Goal: Obtain resource: Obtain resource

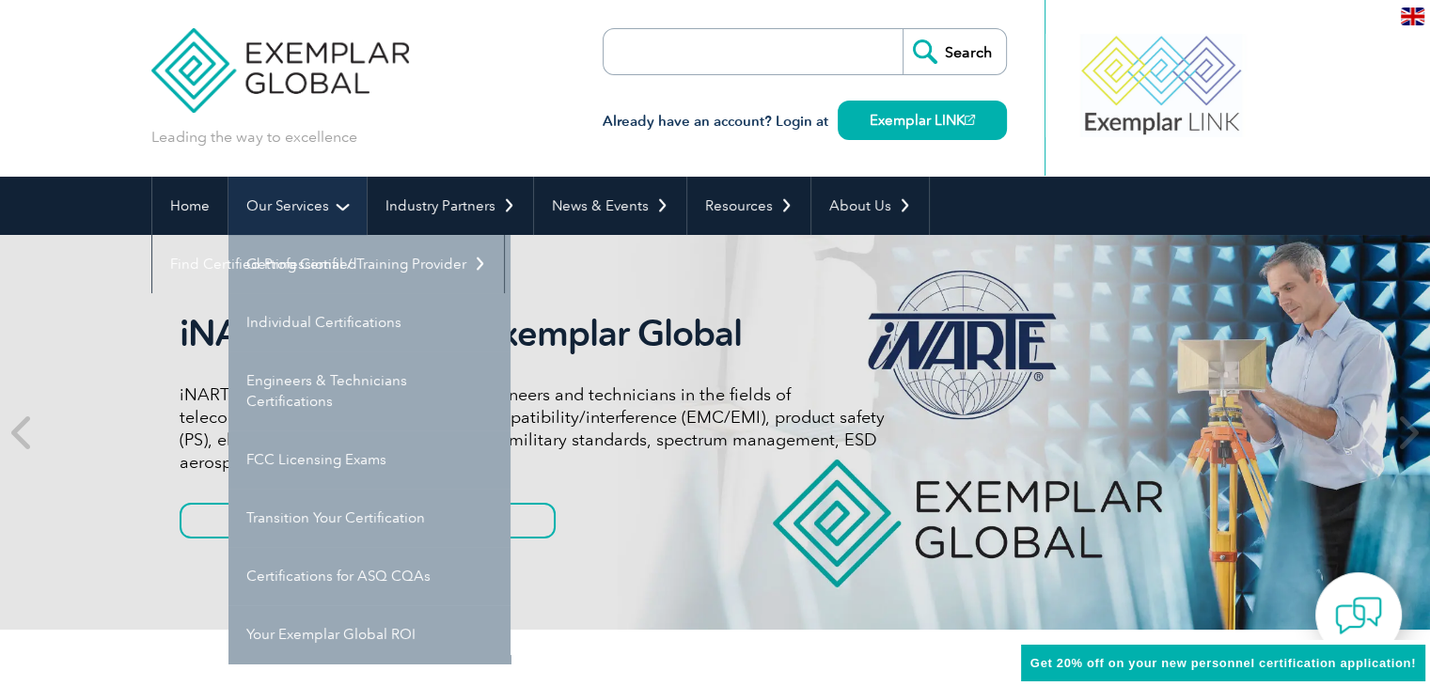
click at [274, 213] on link "Our Services" at bounding box center [297, 206] width 138 height 58
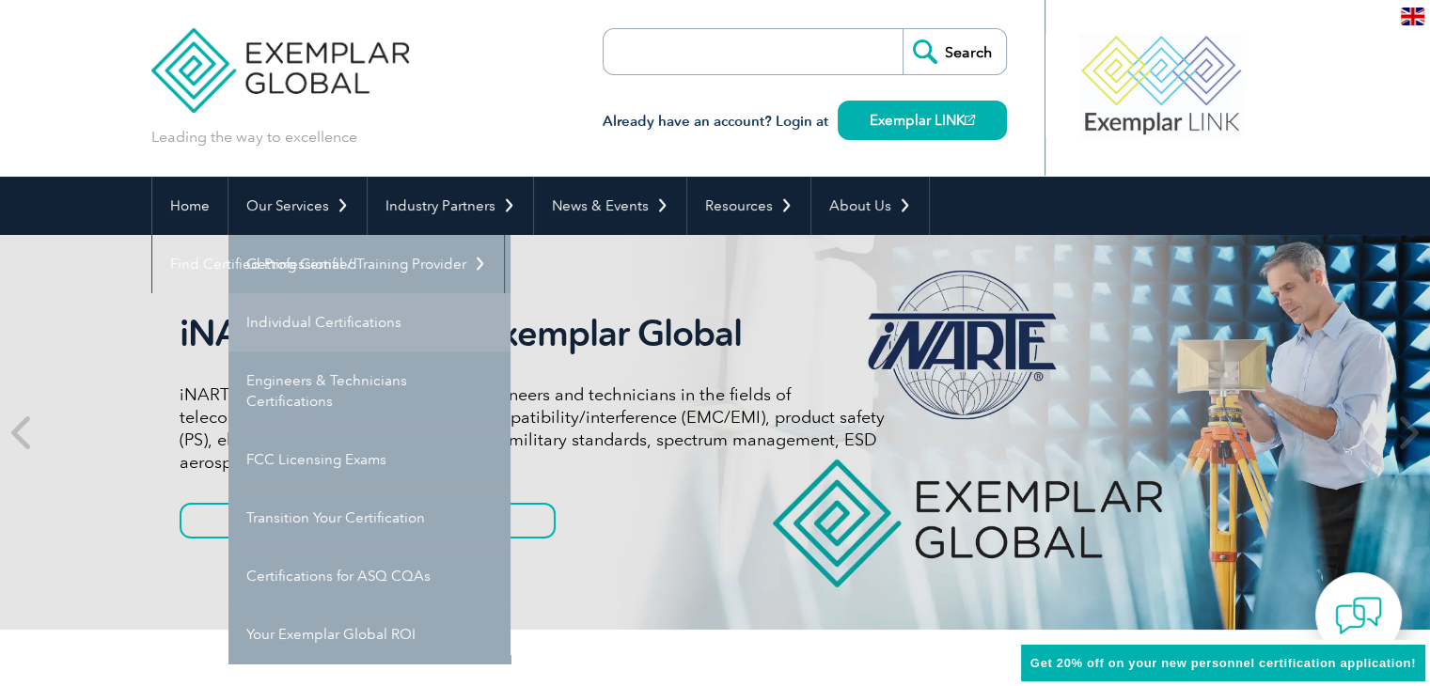
click at [286, 295] on link "Individual Certifications" at bounding box center [369, 322] width 282 height 58
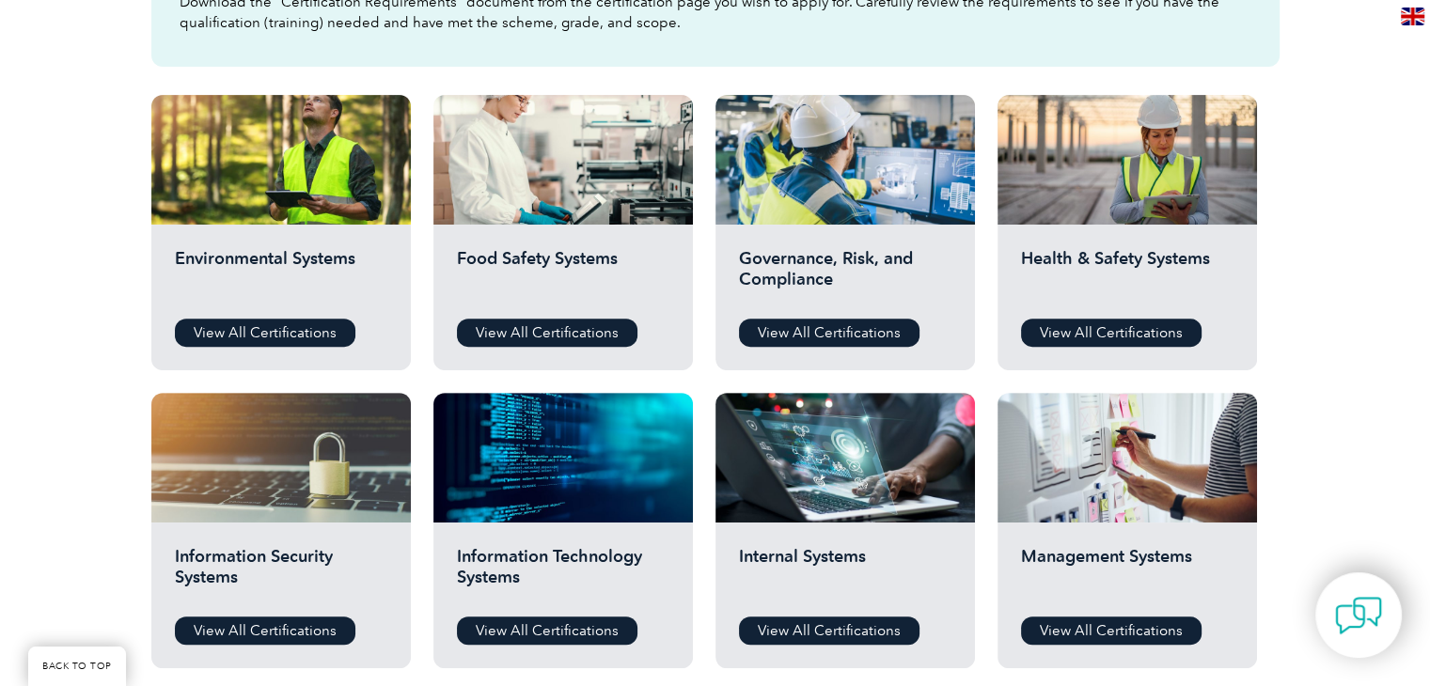
scroll to position [674, 0]
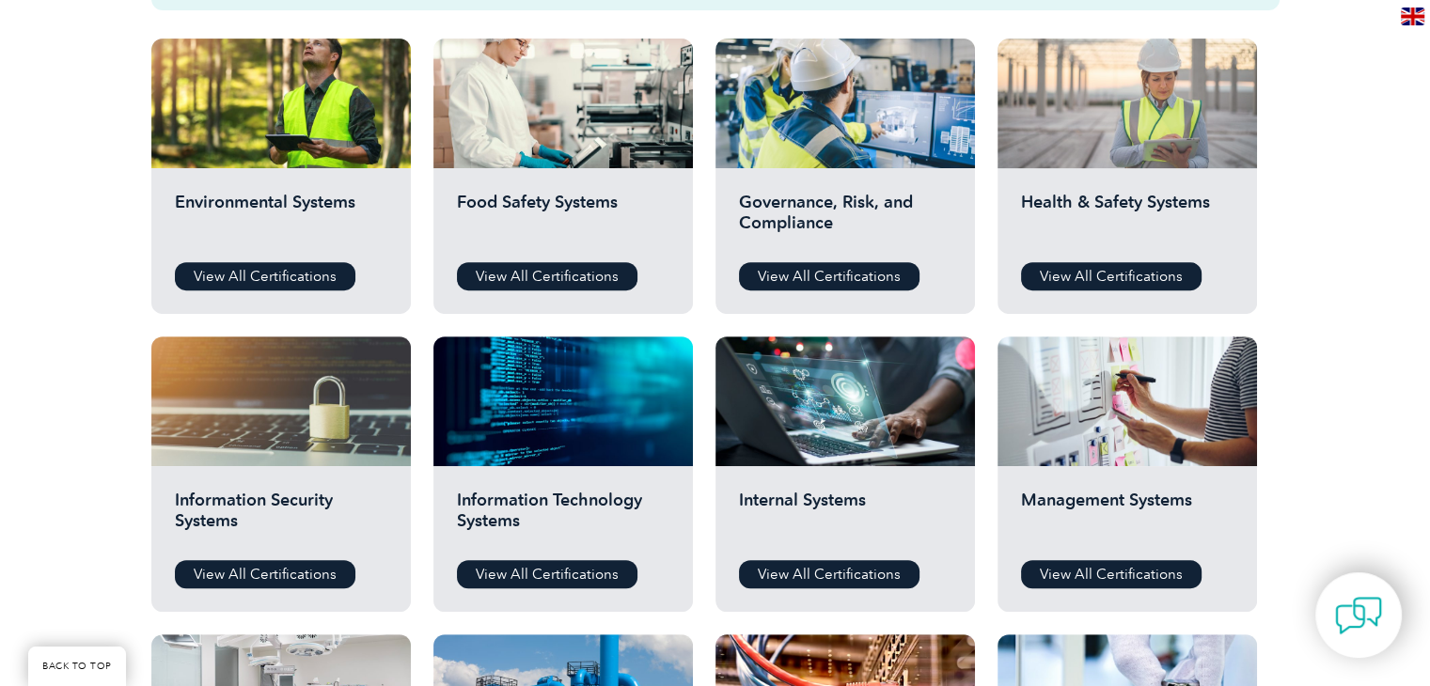
click at [1105, 100] on div at bounding box center [1126, 104] width 259 height 130
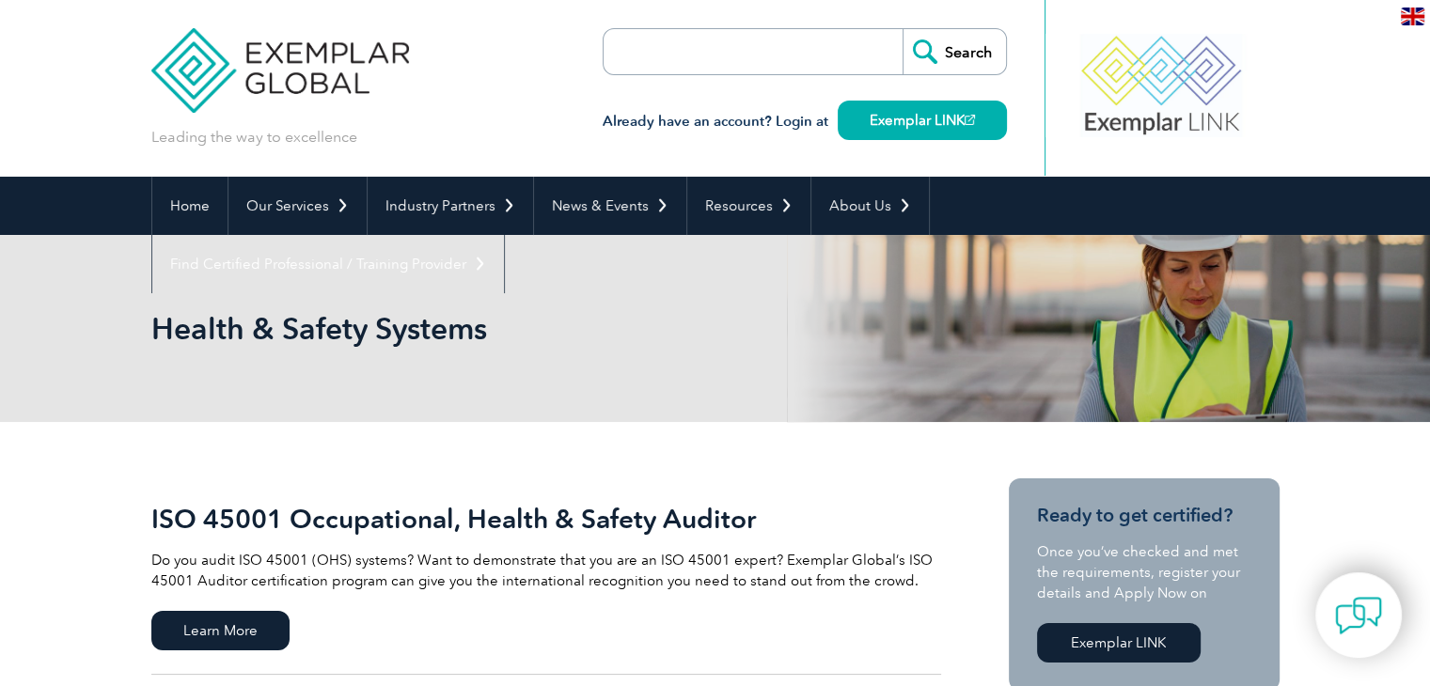
click at [635, 46] on input "search" at bounding box center [711, 51] width 197 height 45
type input "iso013485"
click at [902, 29] on input "Search" at bounding box center [953, 51] width 103 height 45
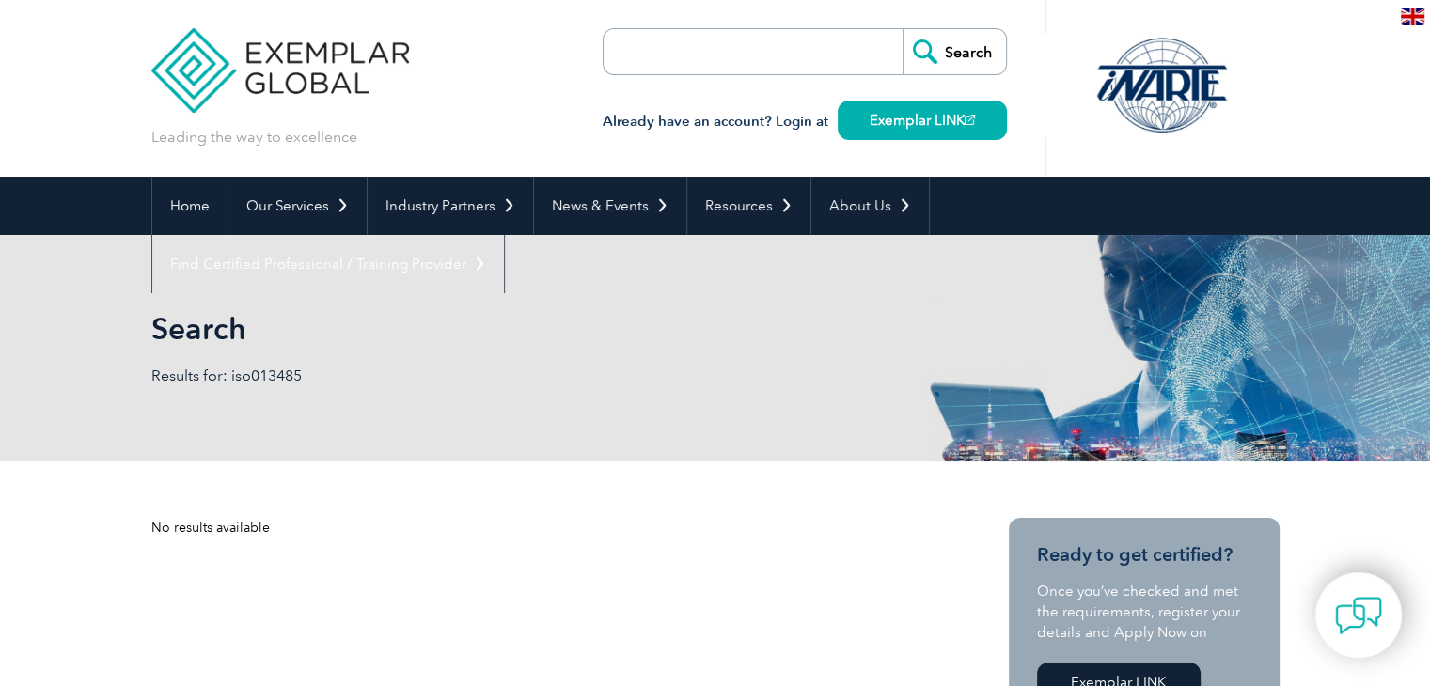
click at [678, 60] on input "search" at bounding box center [711, 51] width 197 height 45
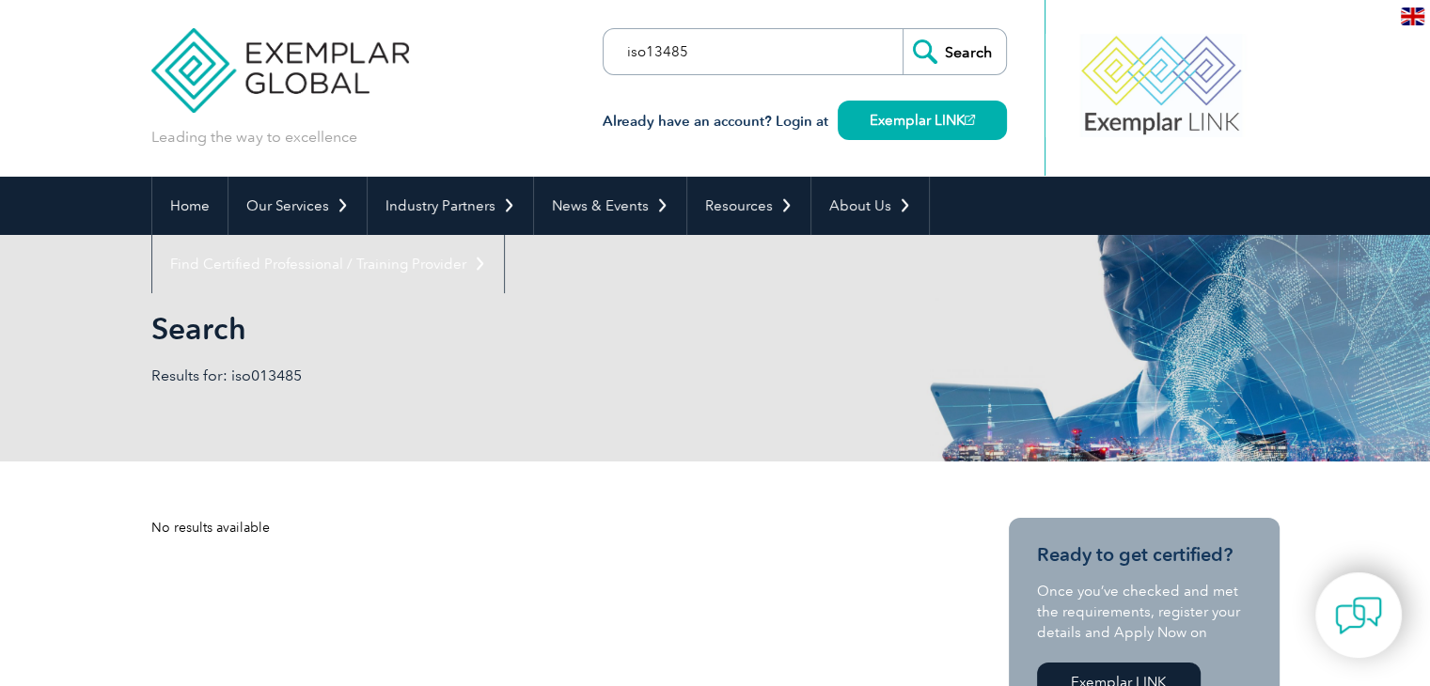
type input "iso13485"
click at [902, 29] on input "Search" at bounding box center [953, 51] width 103 height 45
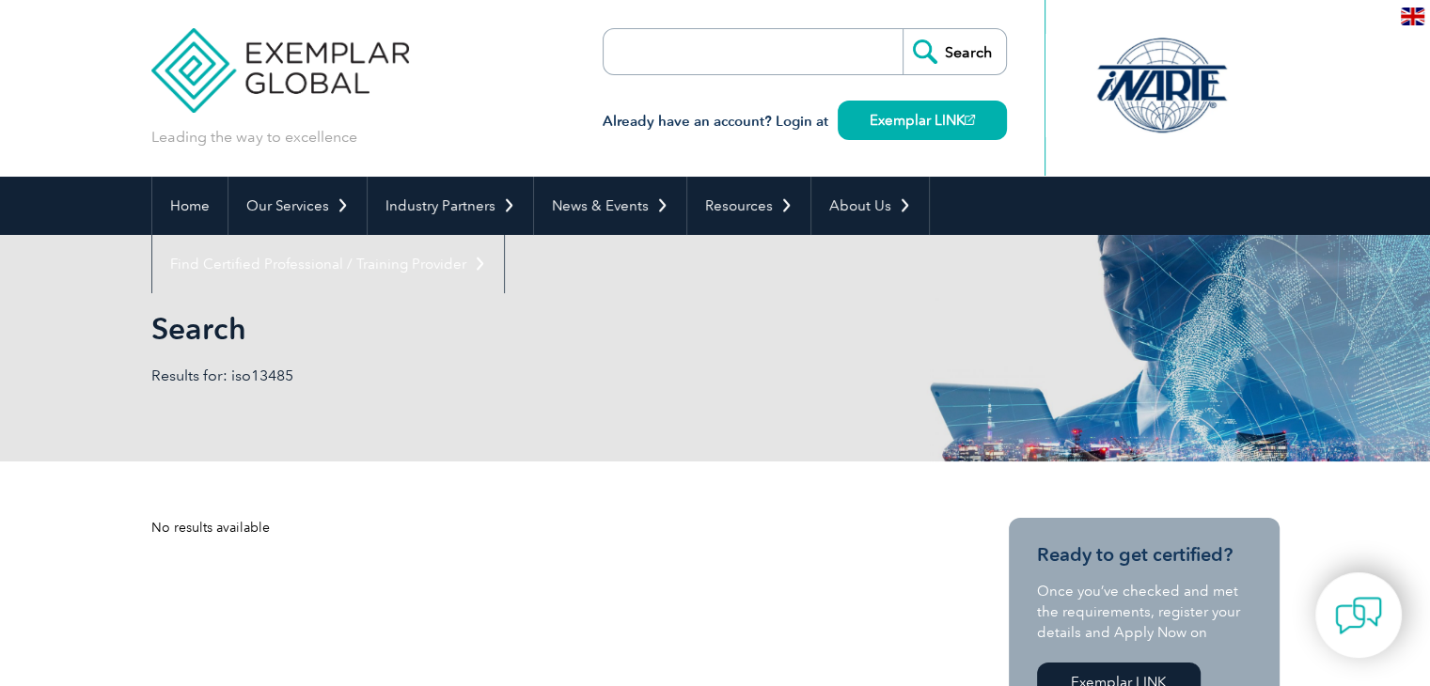
click at [671, 66] on input "search" at bounding box center [711, 51] width 197 height 45
click at [211, 93] on img at bounding box center [280, 56] width 258 height 113
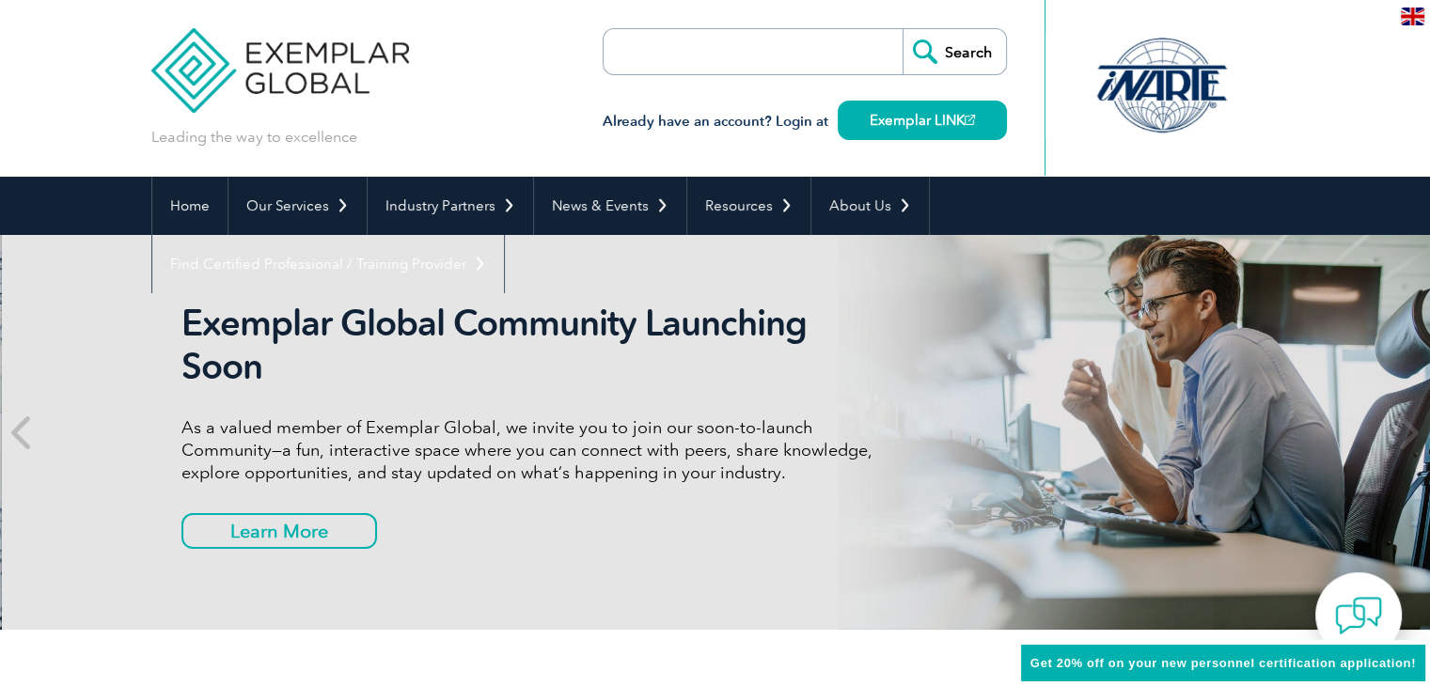
drag, startPoint x: 1440, startPoint y: 52, endPoint x: 806, endPoint y: 293, distance: 678.0
click at [806, 293] on div "Exemplar Global Community Launching Soon As a valued member of Exemplar Global,…" at bounding box center [717, 432] width 1128 height 395
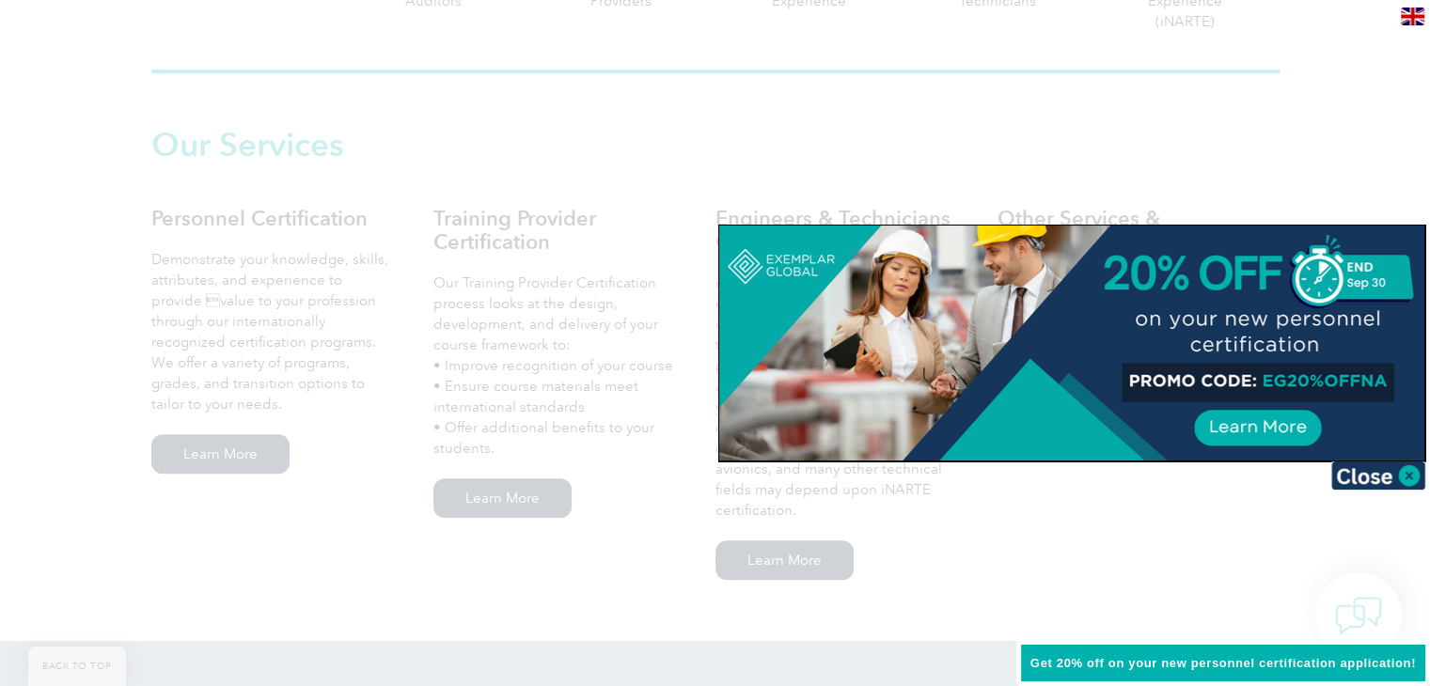
scroll to position [226, 0]
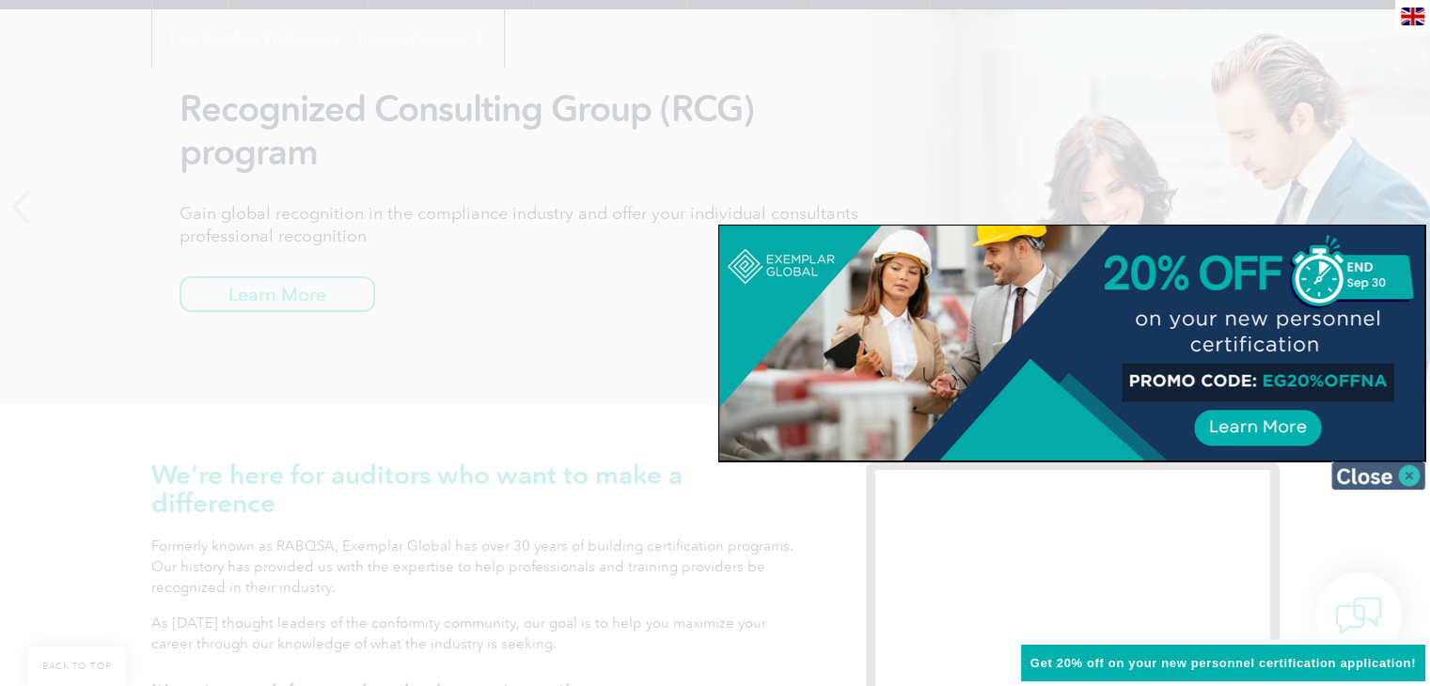
click at [1391, 466] on img at bounding box center [1378, 475] width 94 height 28
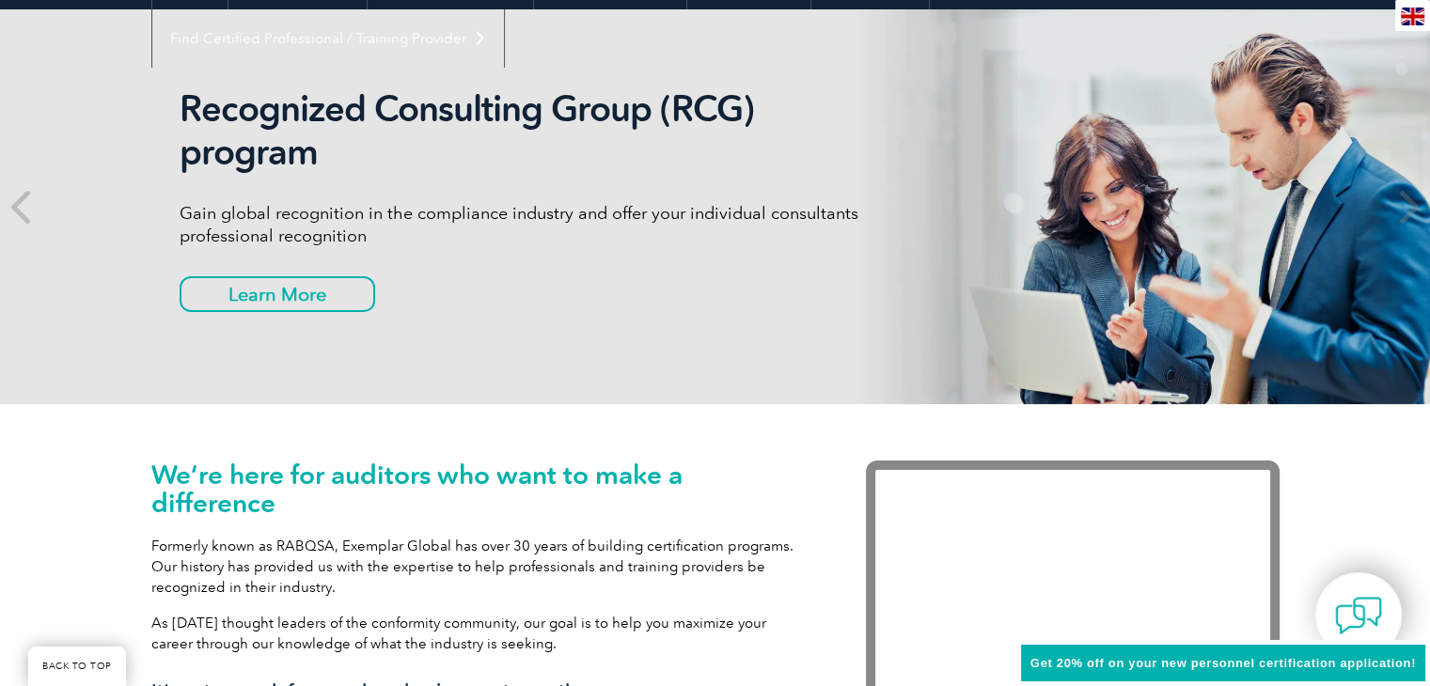
drag, startPoint x: 1440, startPoint y: 69, endPoint x: 508, endPoint y: 411, distance: 992.2
click at [508, 411] on div "We’re here for auditors who want to make a difference Formerly known as RABQSA,…" at bounding box center [715, 605] width 1128 height 402
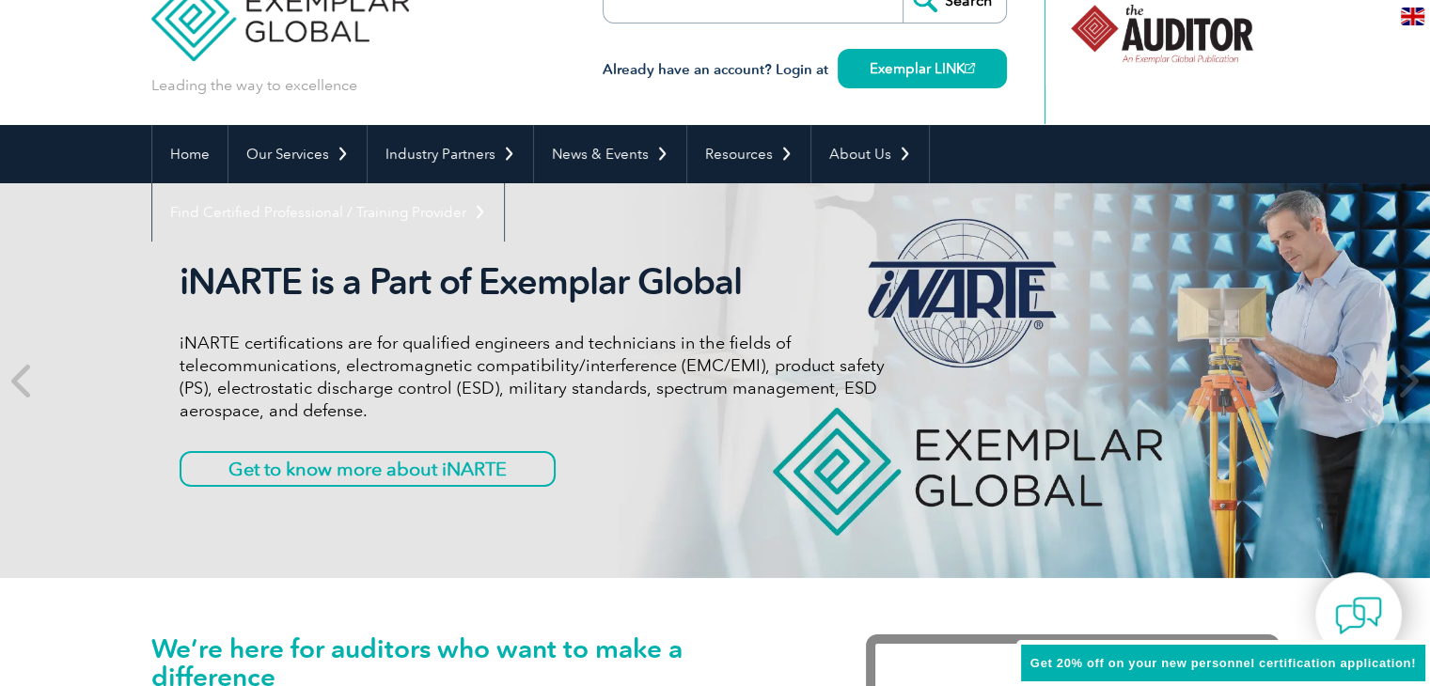
scroll to position [0, 0]
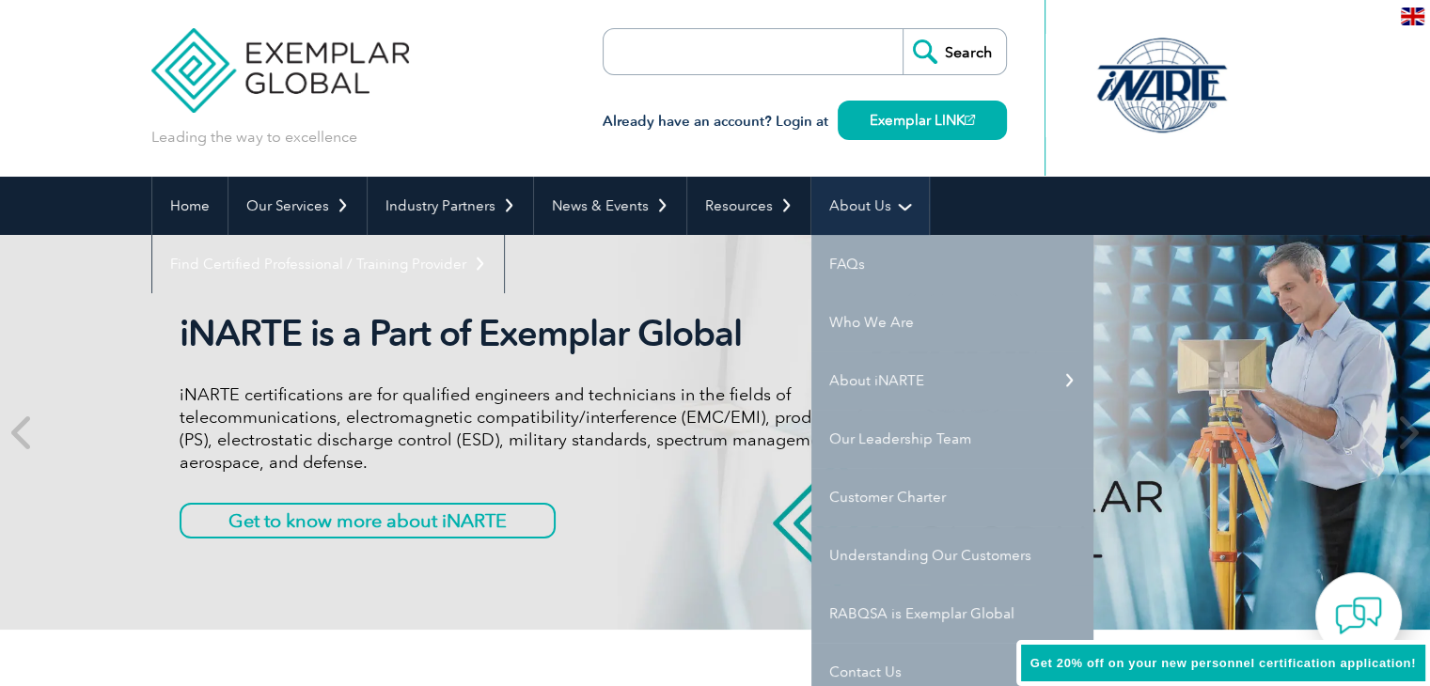
click at [889, 220] on link "About Us" at bounding box center [869, 206] width 117 height 58
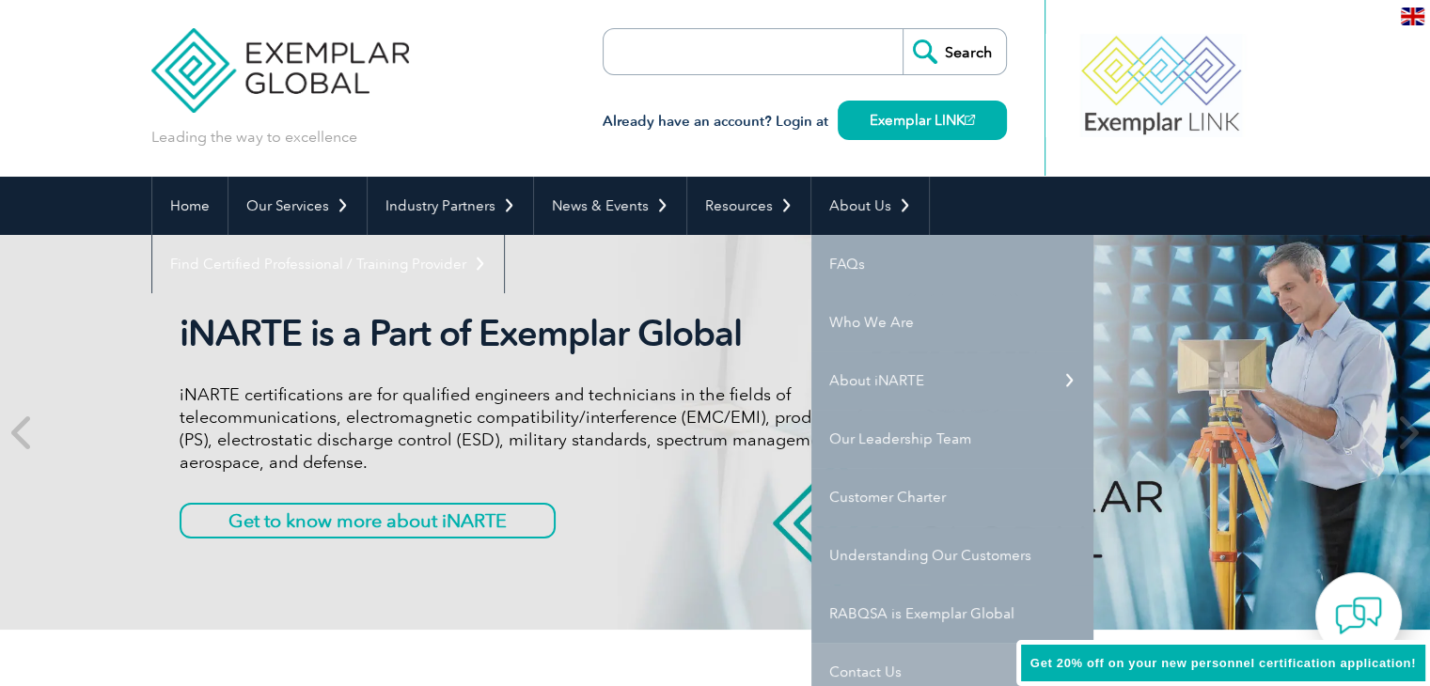
click at [891, 658] on link "Contact Us" at bounding box center [952, 672] width 282 height 58
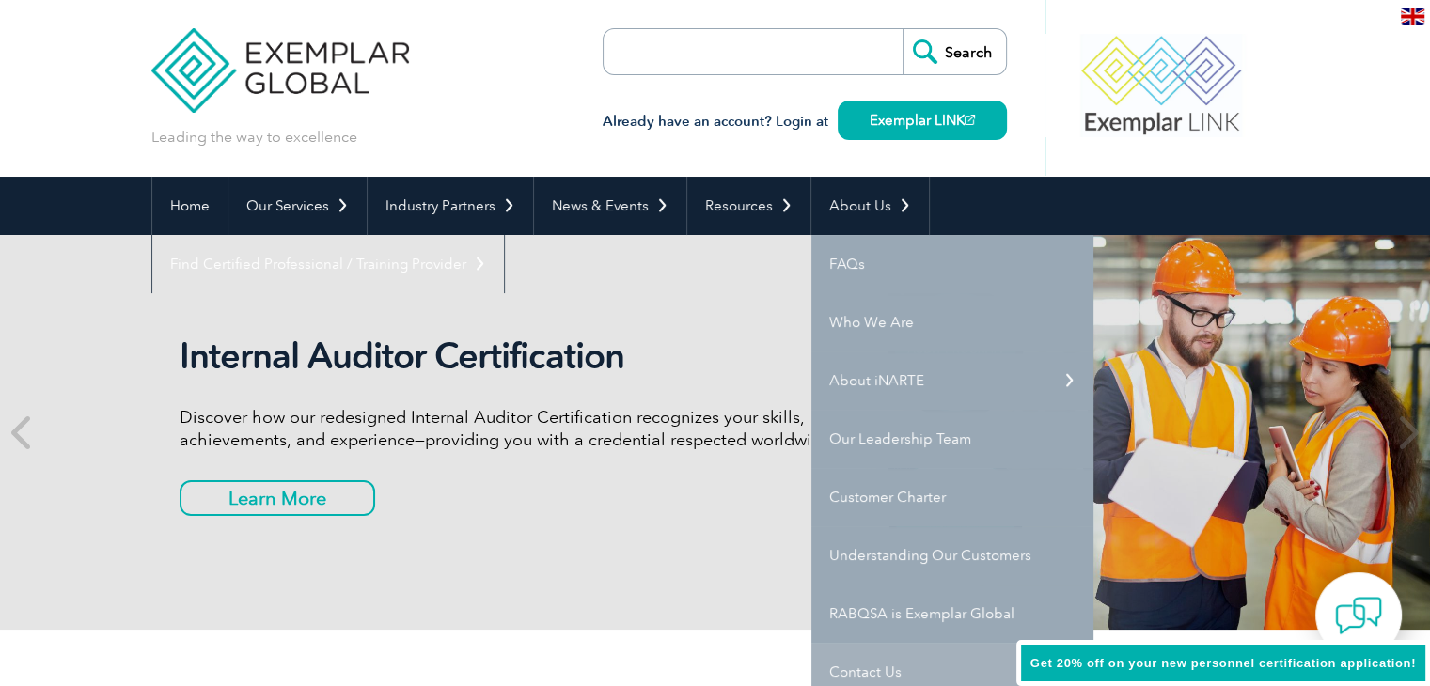
click at [891, 658] on link "Contact Us" at bounding box center [952, 672] width 282 height 58
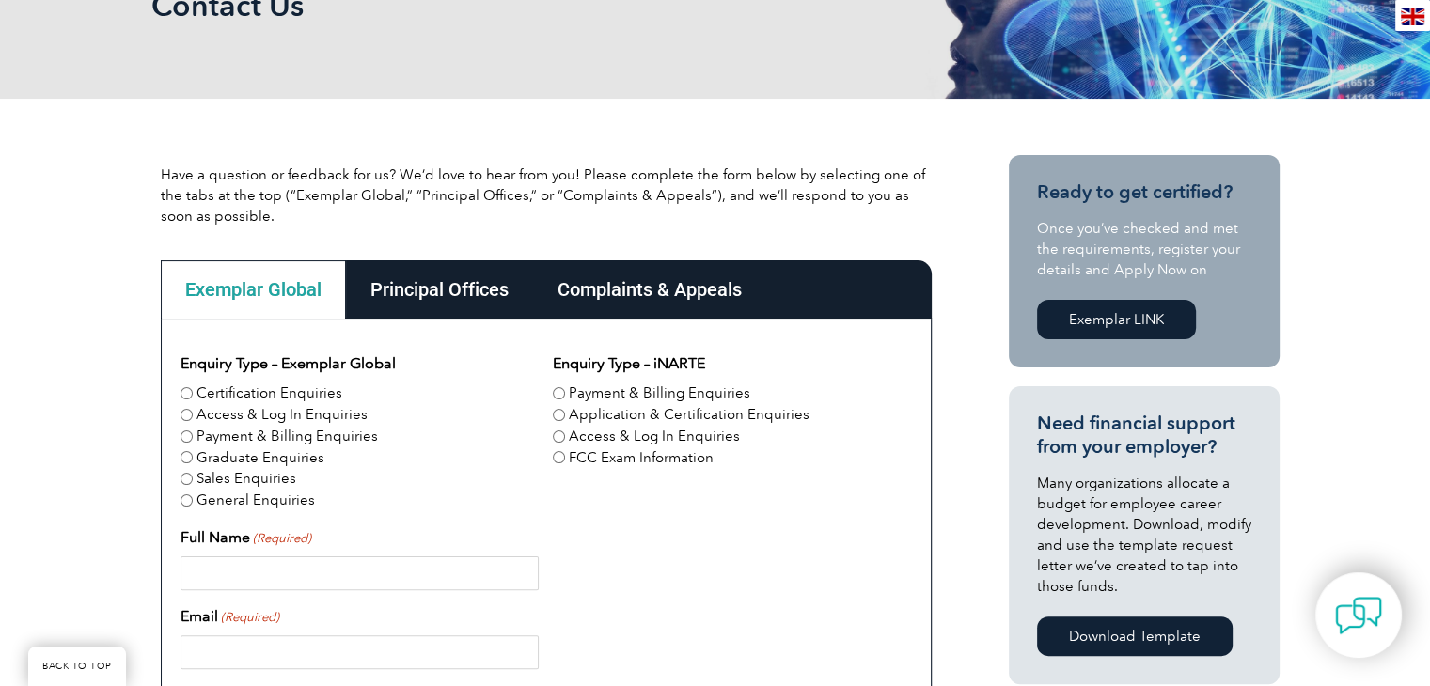
scroll to position [208, 0]
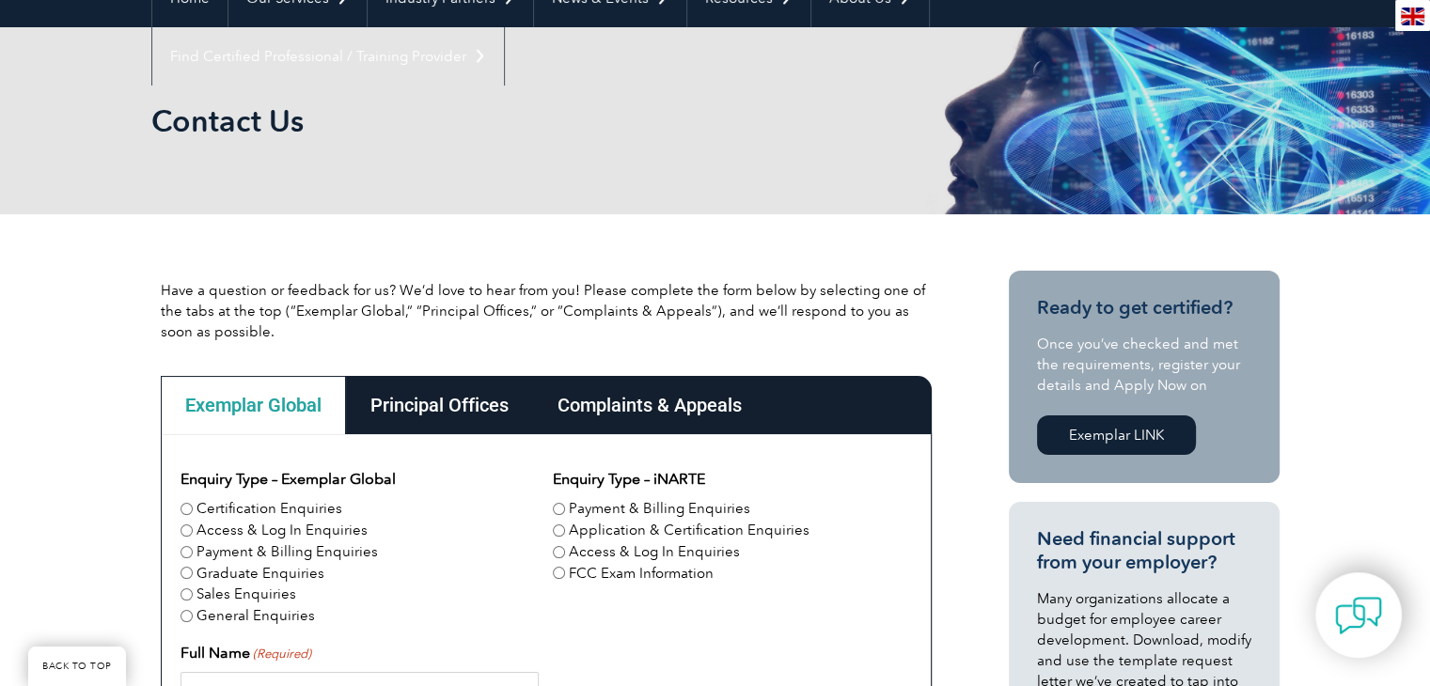
click at [434, 413] on div "Principal Offices" at bounding box center [439, 405] width 187 height 58
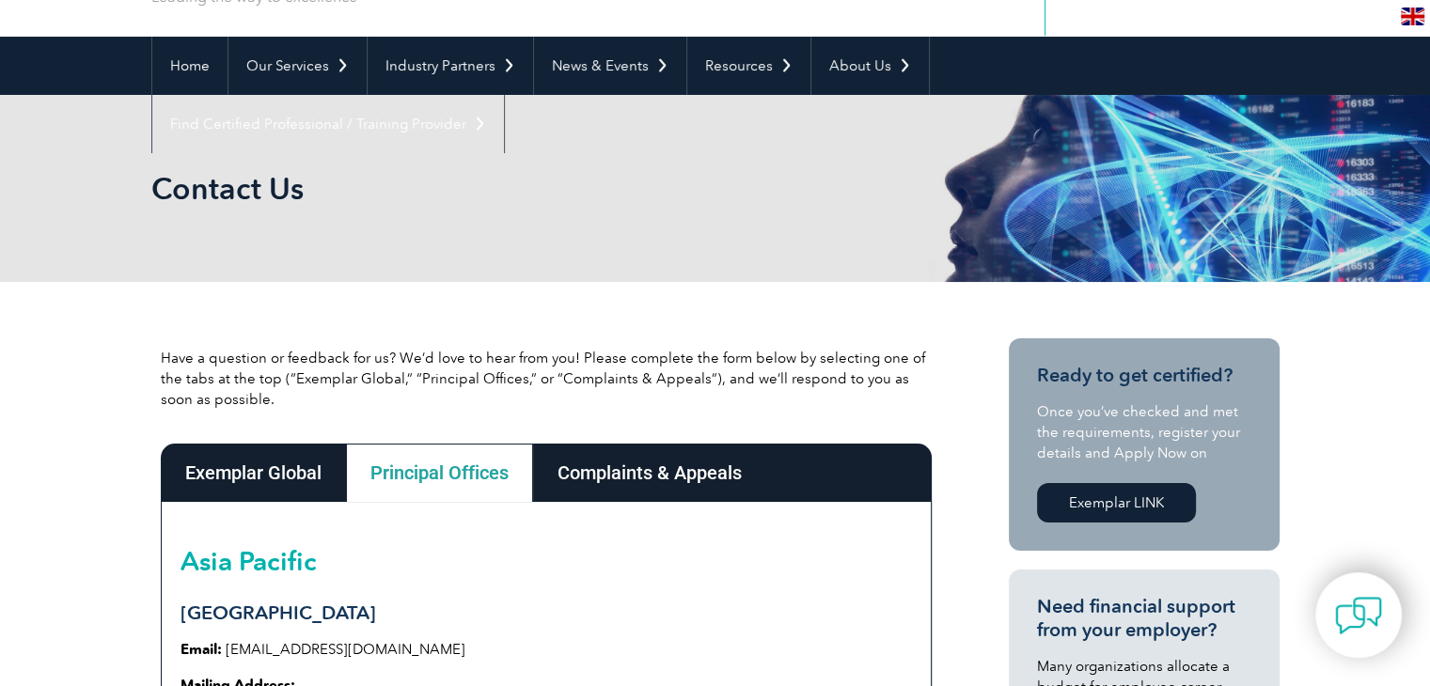
scroll to position [16, 0]
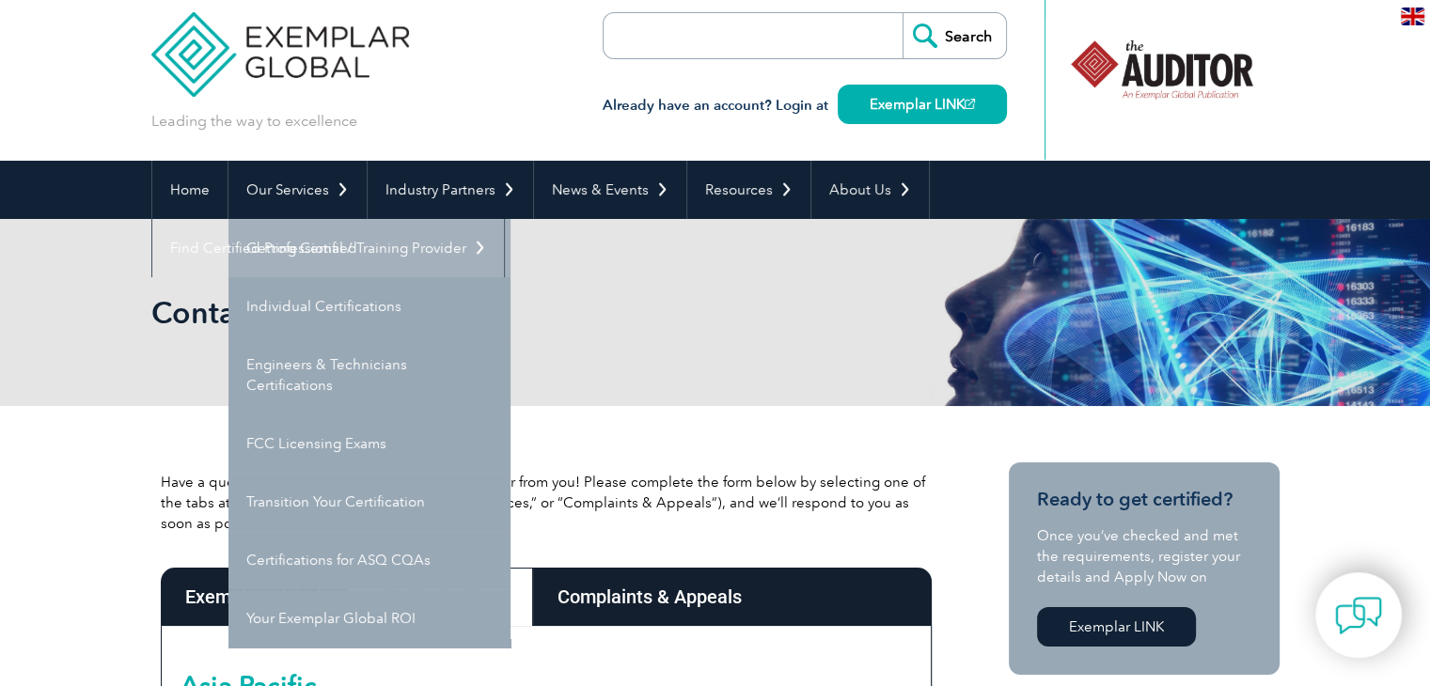
click at [276, 254] on link "Getting Certified" at bounding box center [369, 248] width 282 height 58
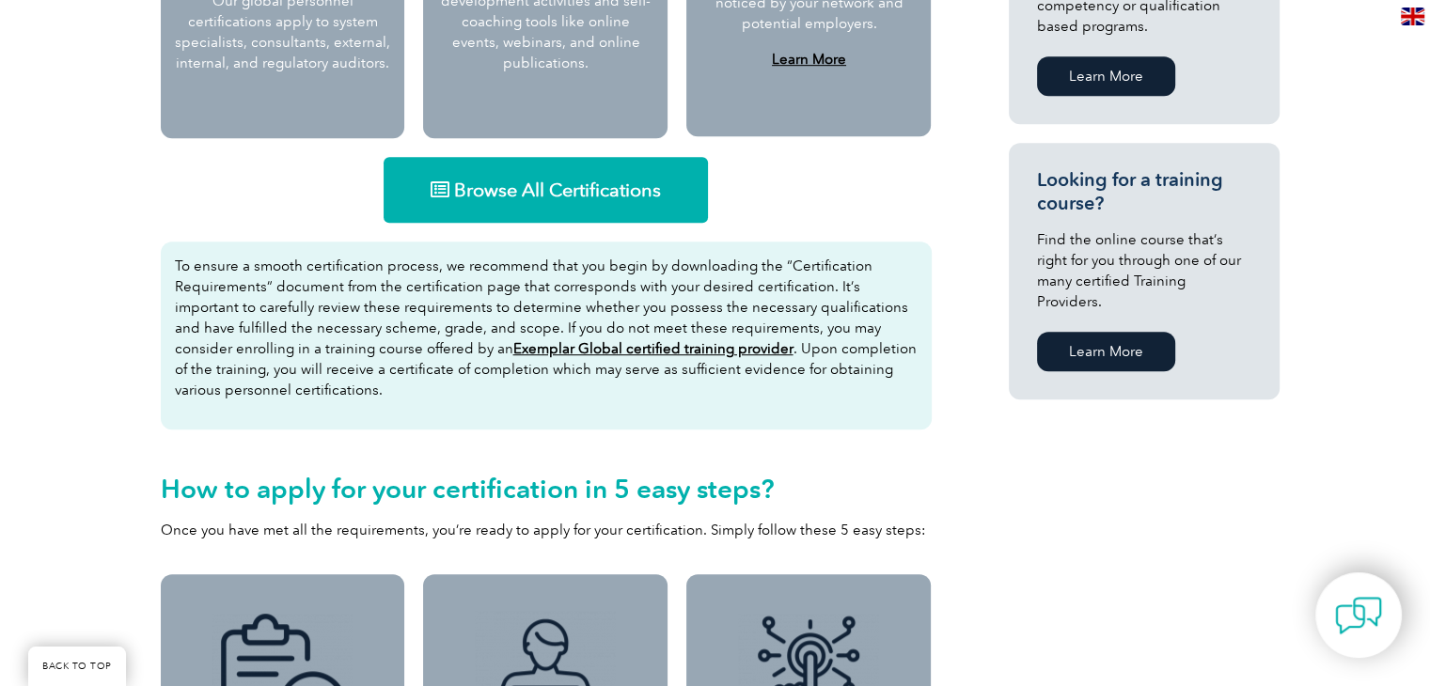
scroll to position [1222, 0]
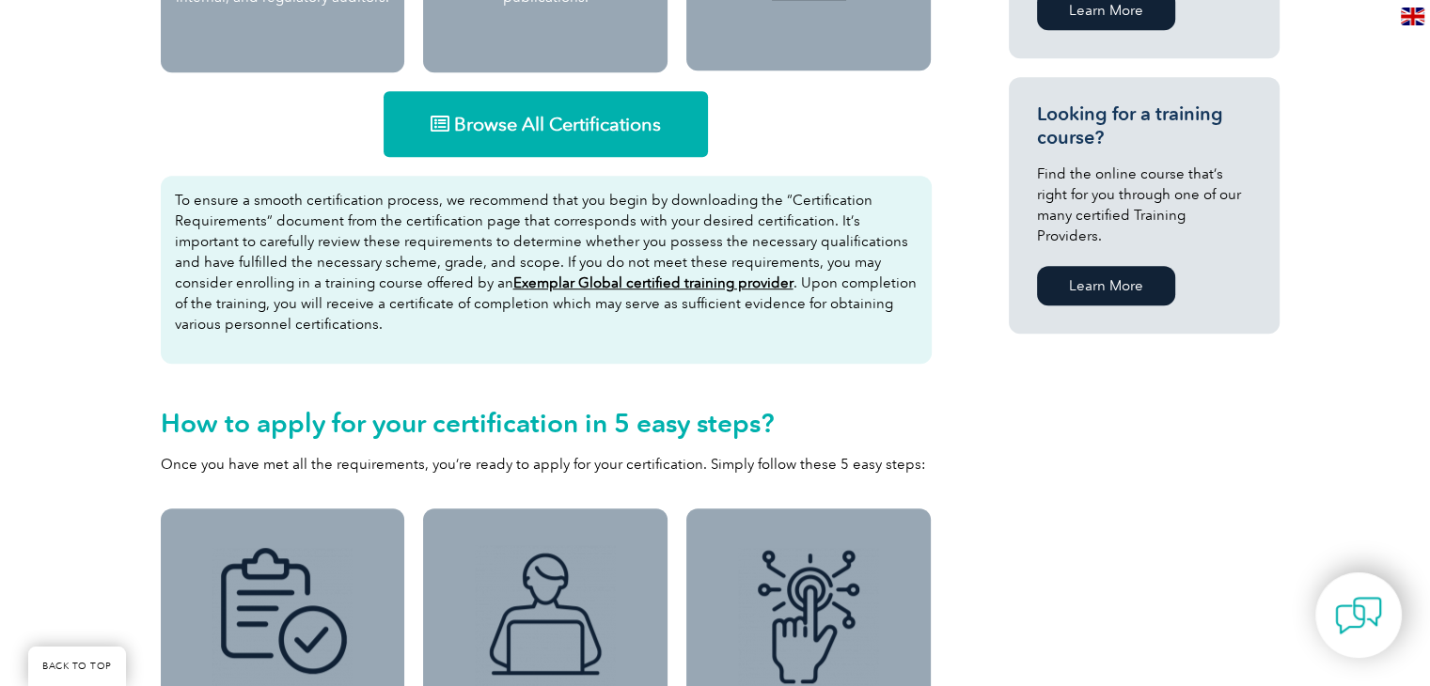
click at [527, 132] on span "Browse All Certifications" at bounding box center [557, 124] width 207 height 19
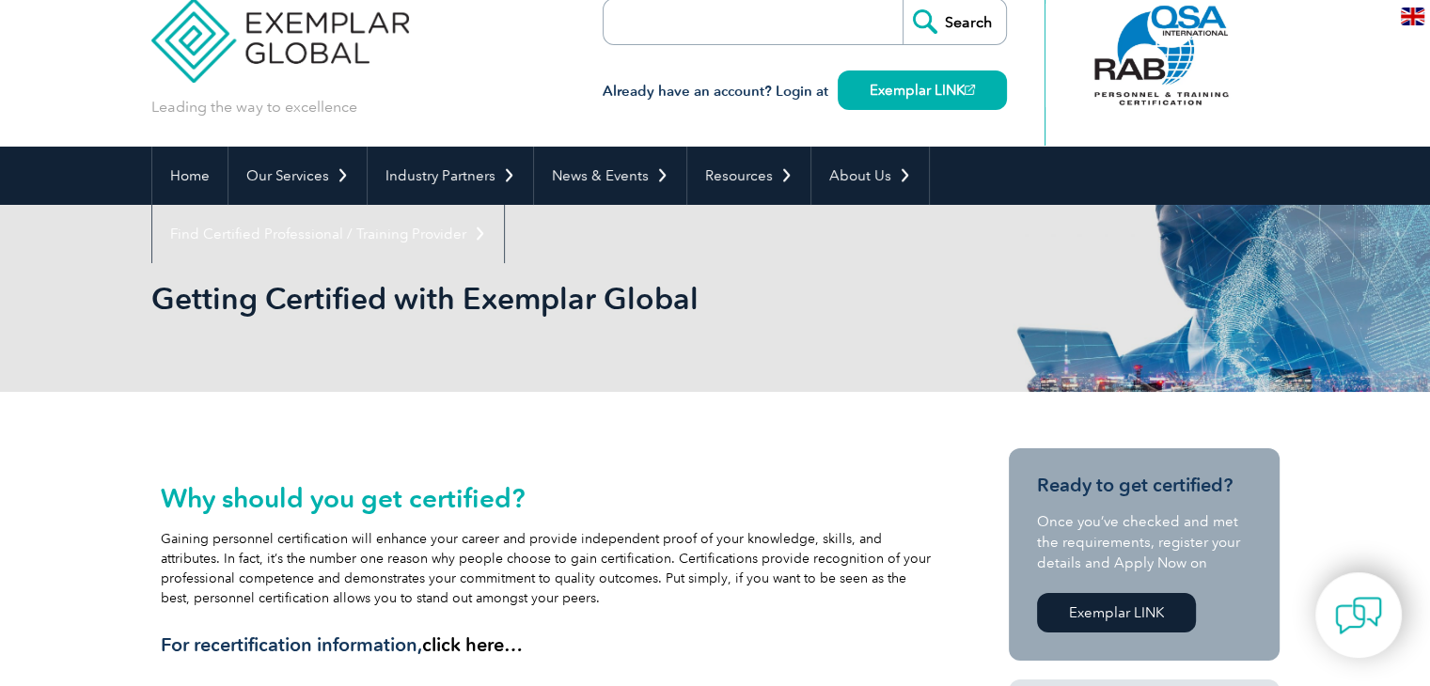
scroll to position [0, 0]
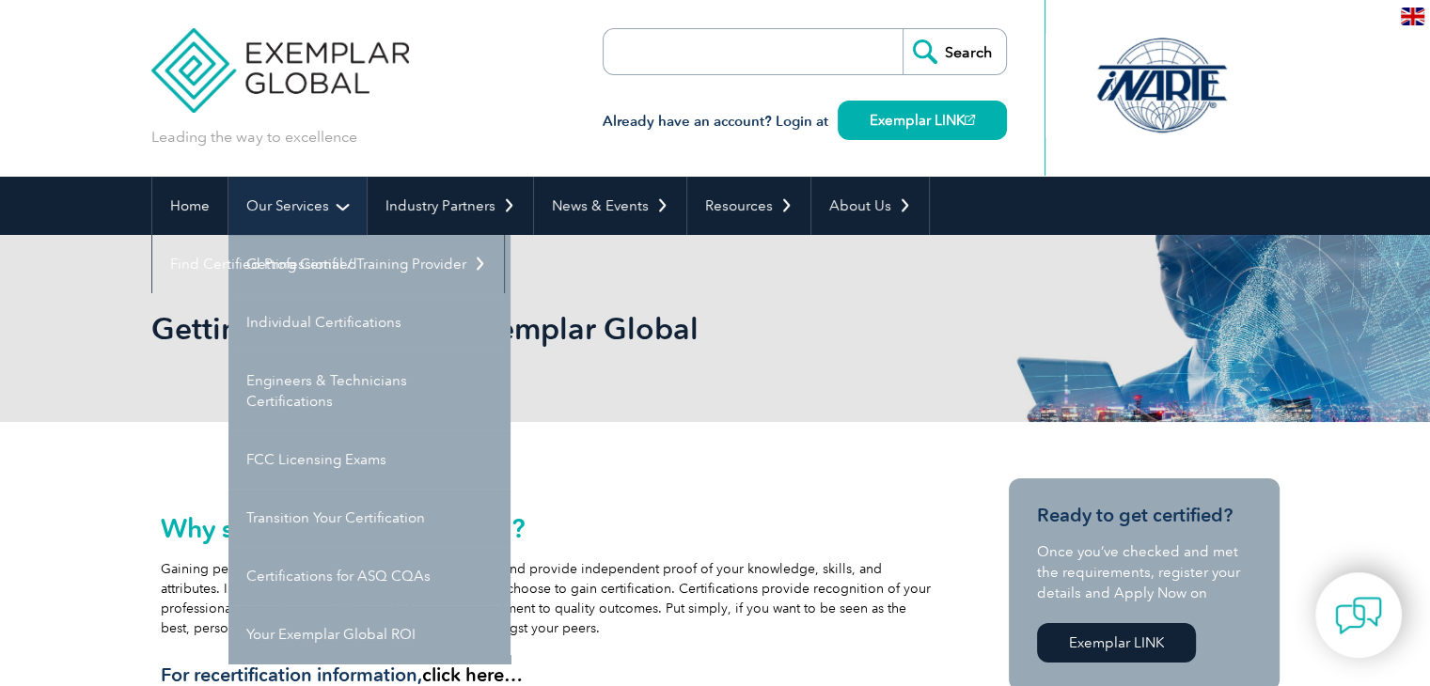
click at [301, 203] on link "Our Services" at bounding box center [297, 206] width 138 height 58
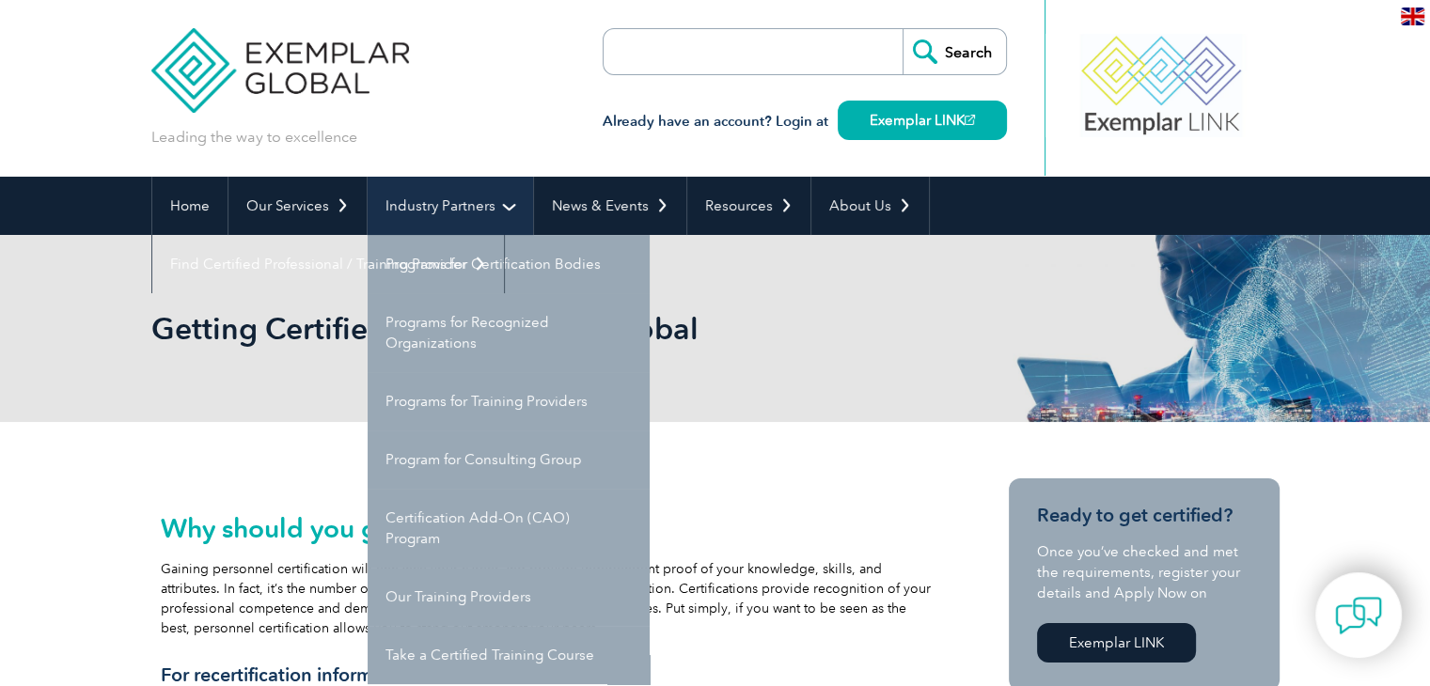
click at [433, 195] on link "Industry Partners" at bounding box center [449, 206] width 165 height 58
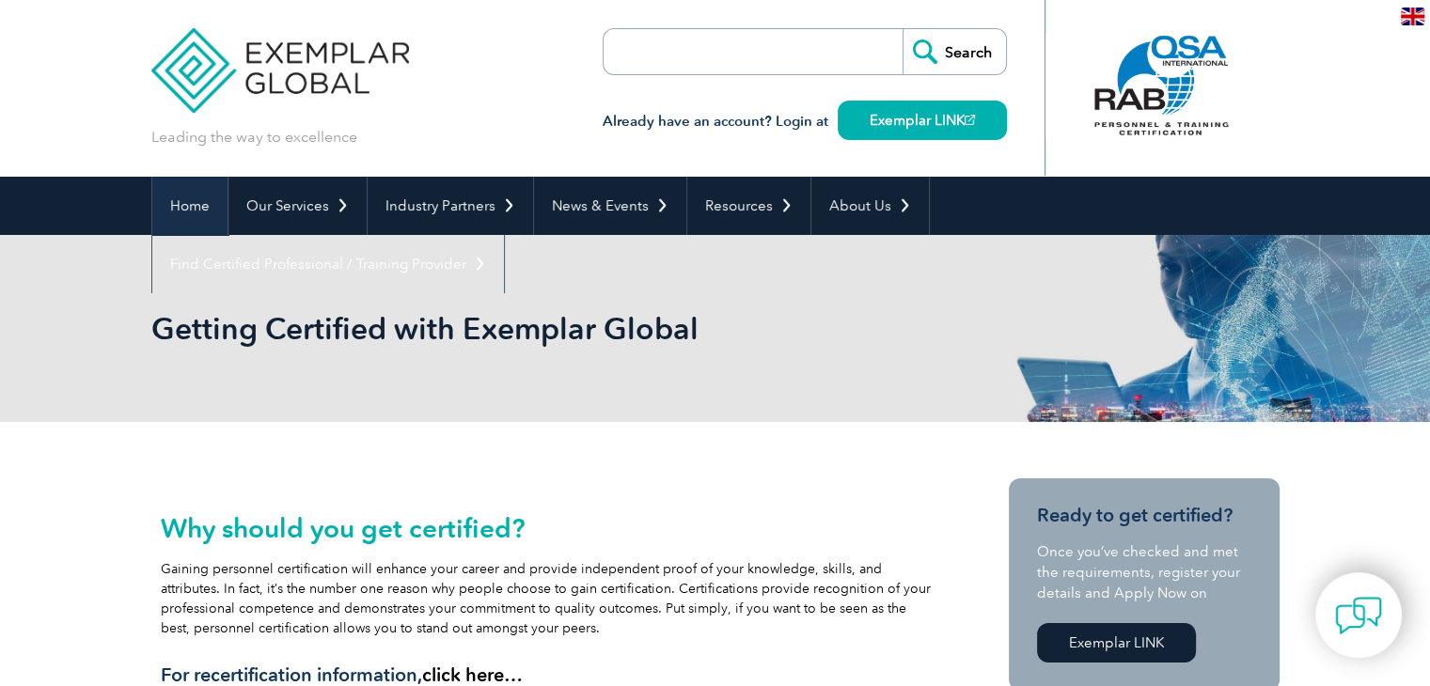
click at [209, 216] on link "Home" at bounding box center [189, 206] width 75 height 58
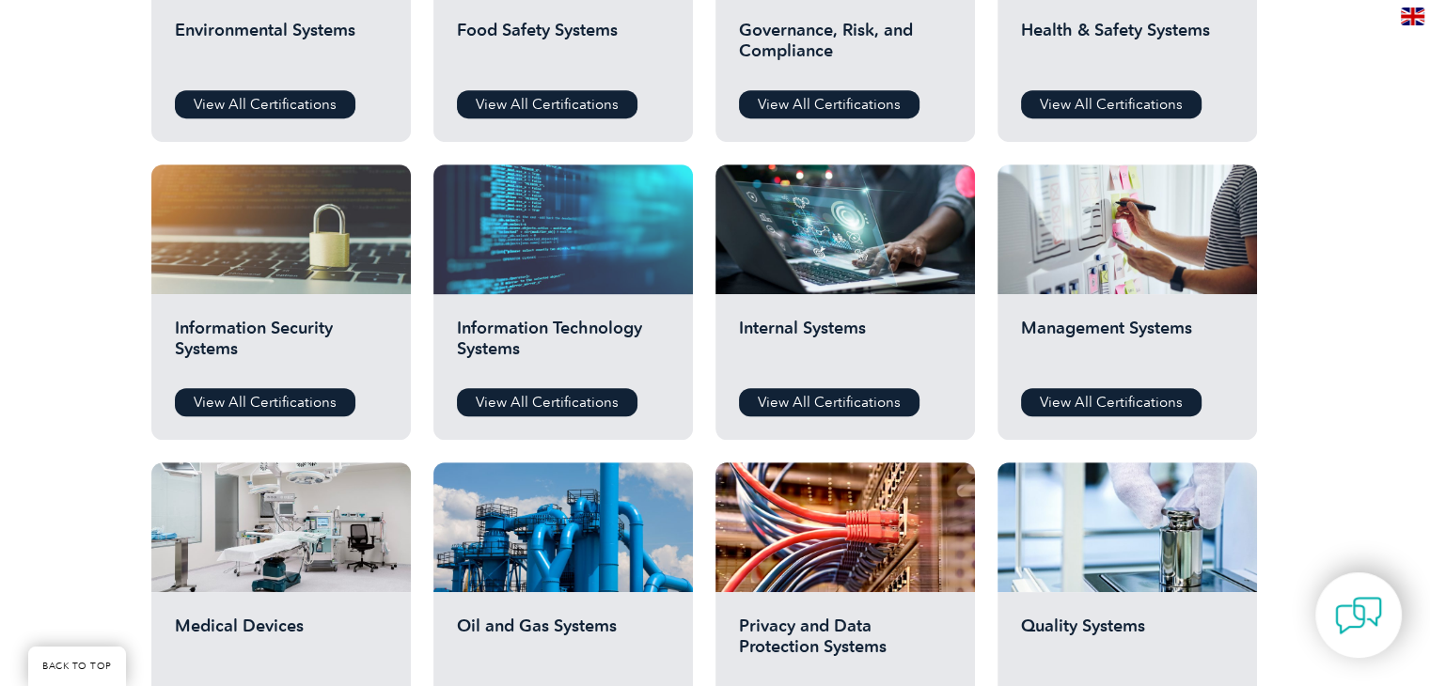
scroll to position [1034, 0]
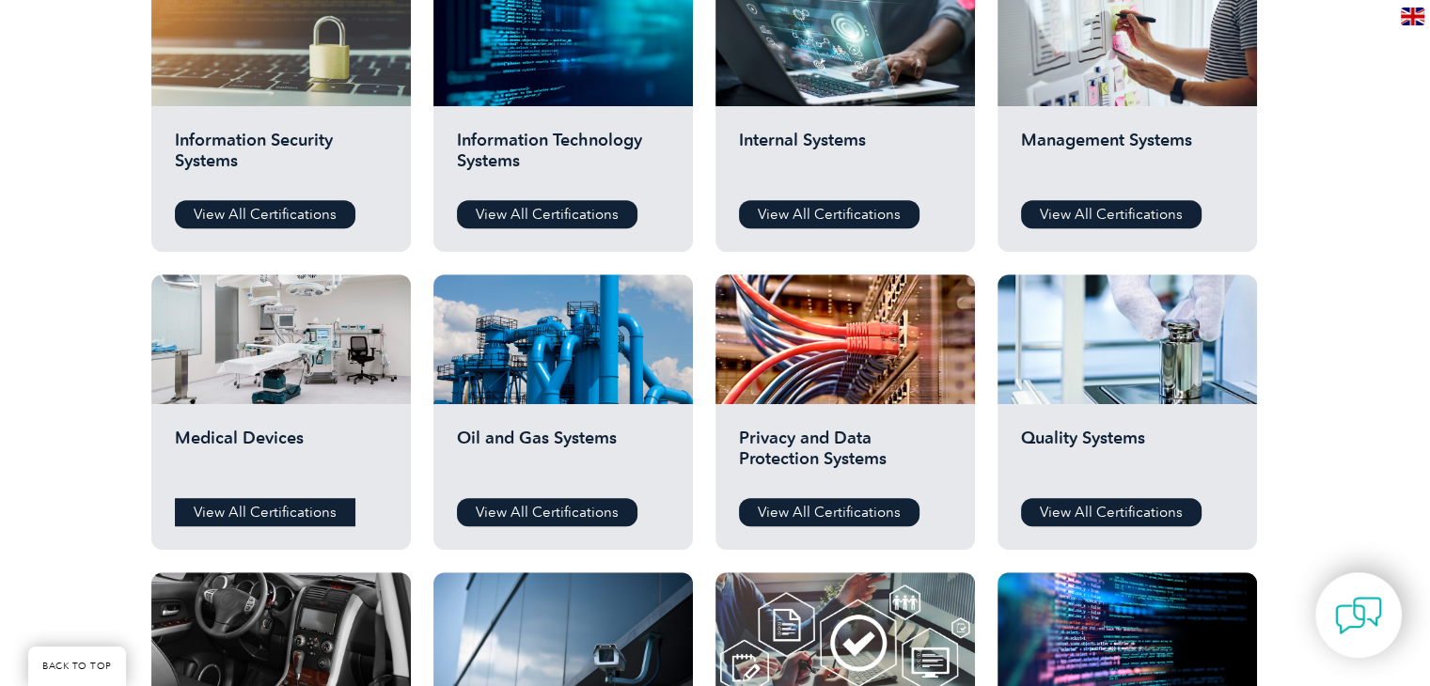
click at [255, 514] on link "View All Certifications" at bounding box center [265, 512] width 180 height 28
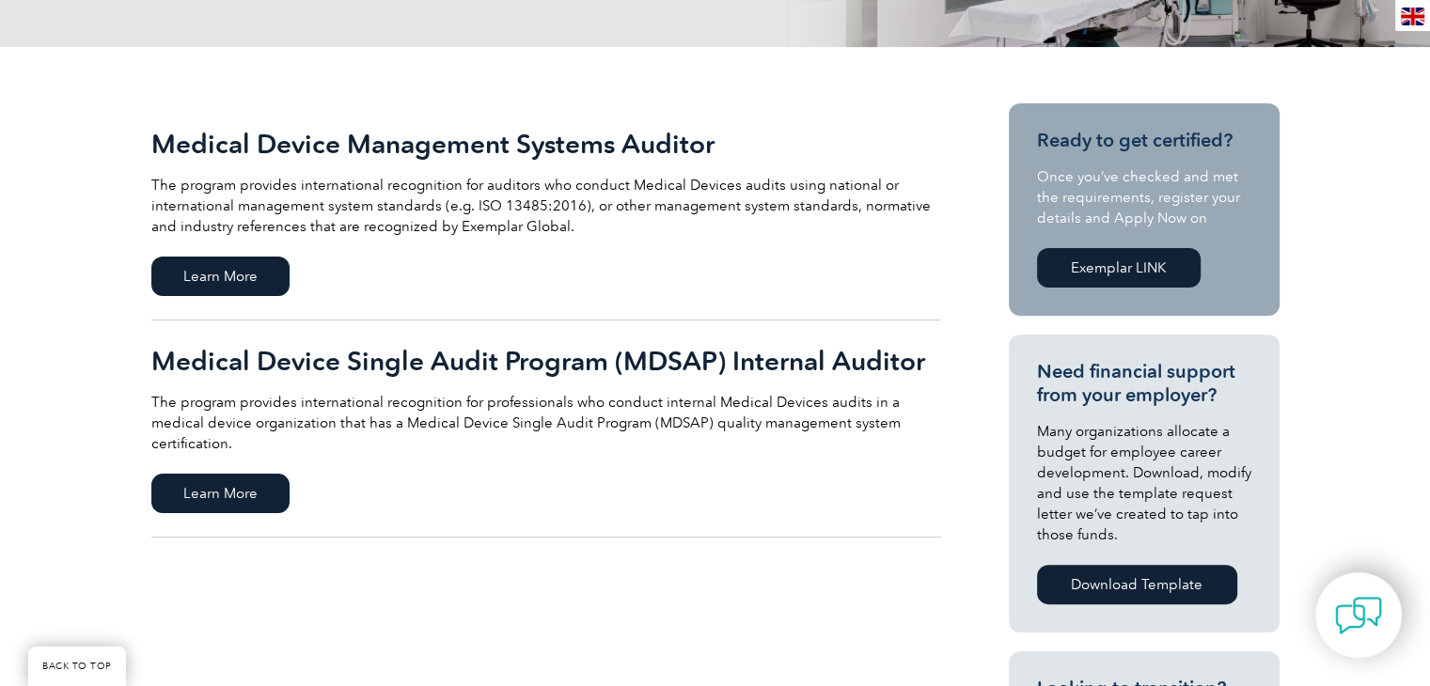
scroll to position [376, 0]
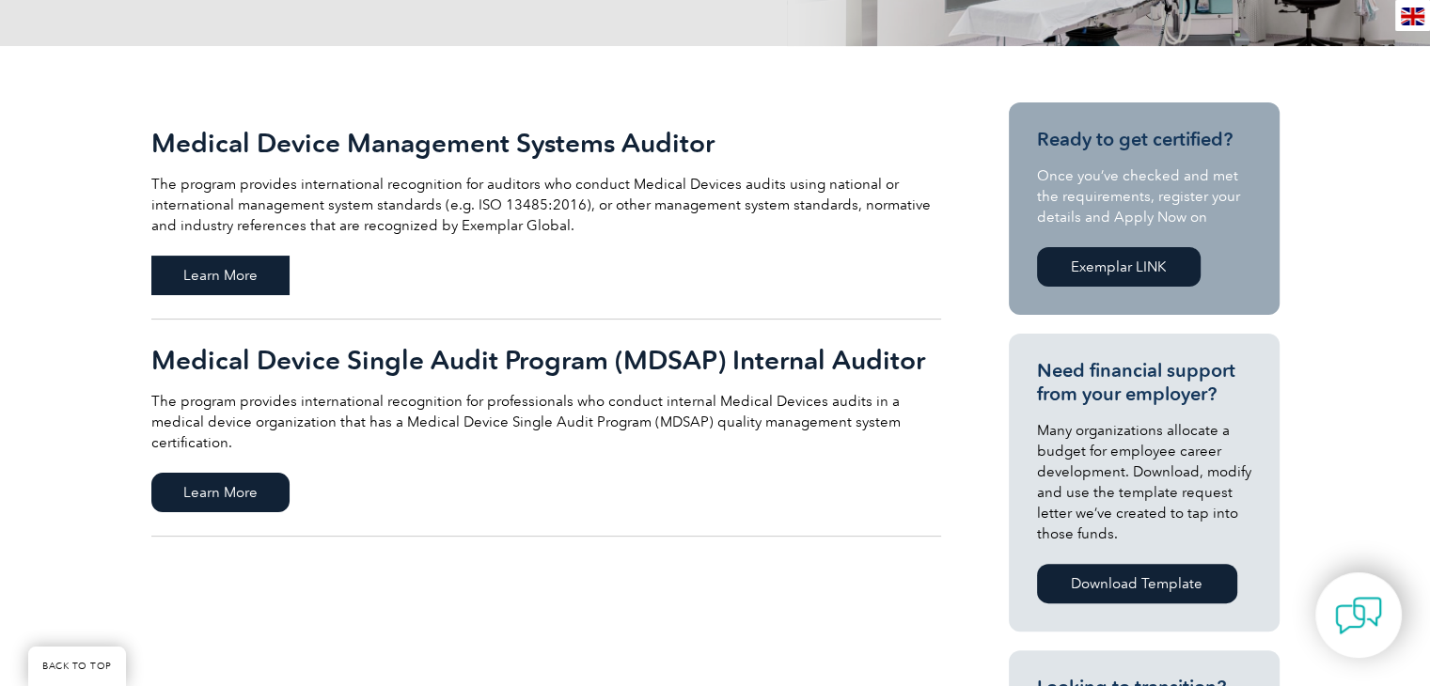
click at [214, 280] on span "Learn More" at bounding box center [220, 275] width 138 height 39
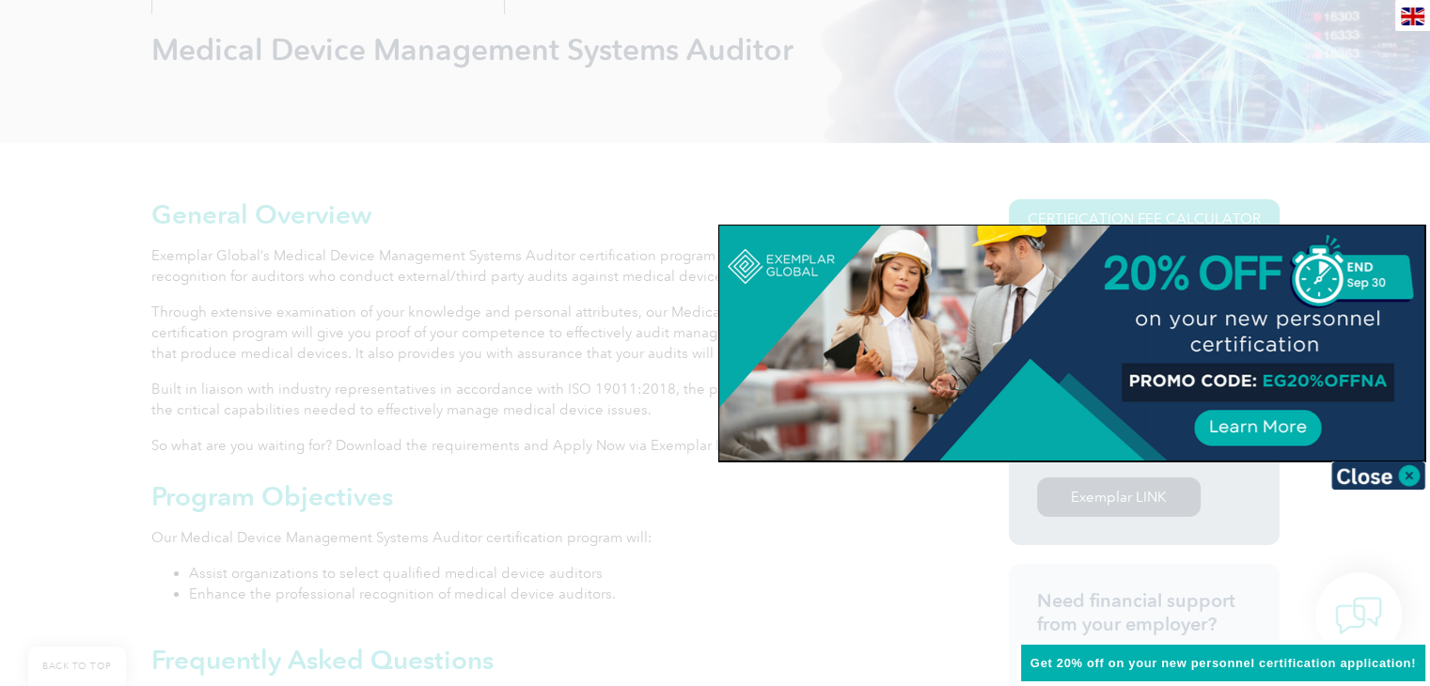
scroll to position [282, 0]
click at [1357, 482] on img at bounding box center [1378, 475] width 94 height 28
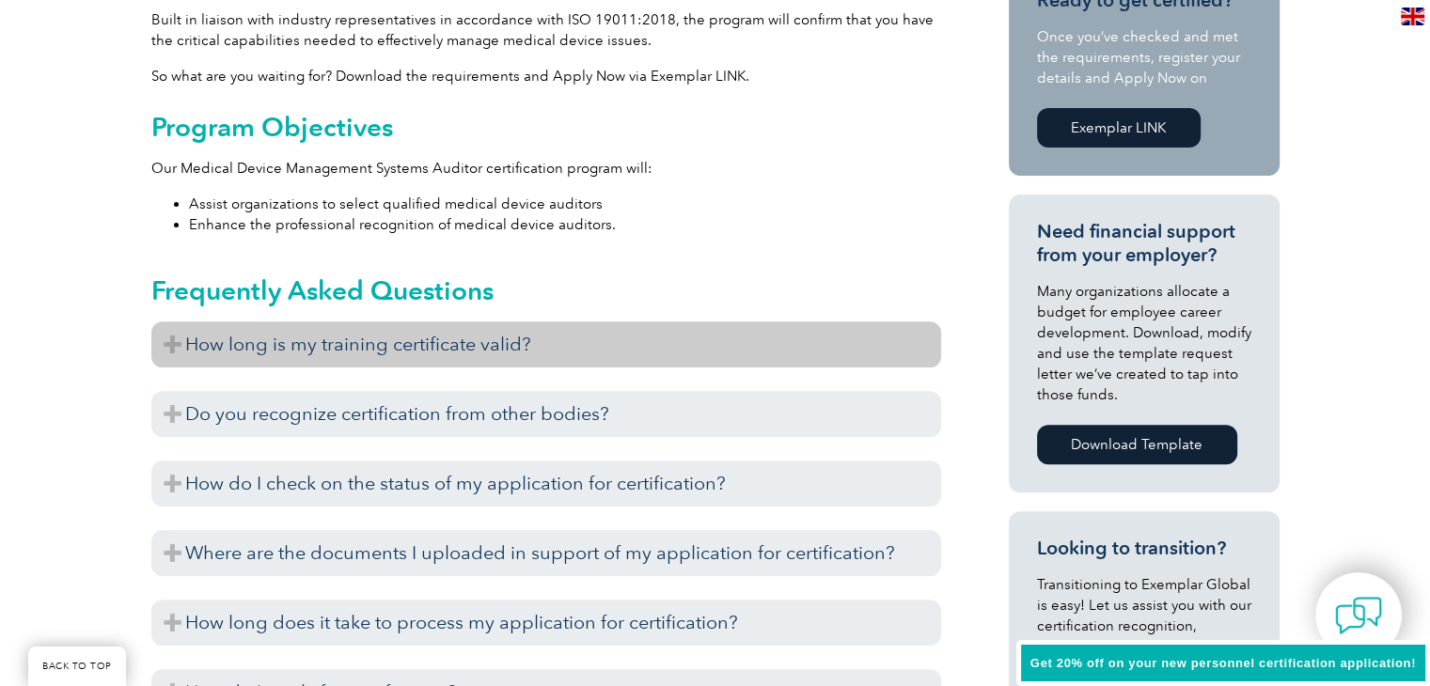
scroll to position [658, 0]
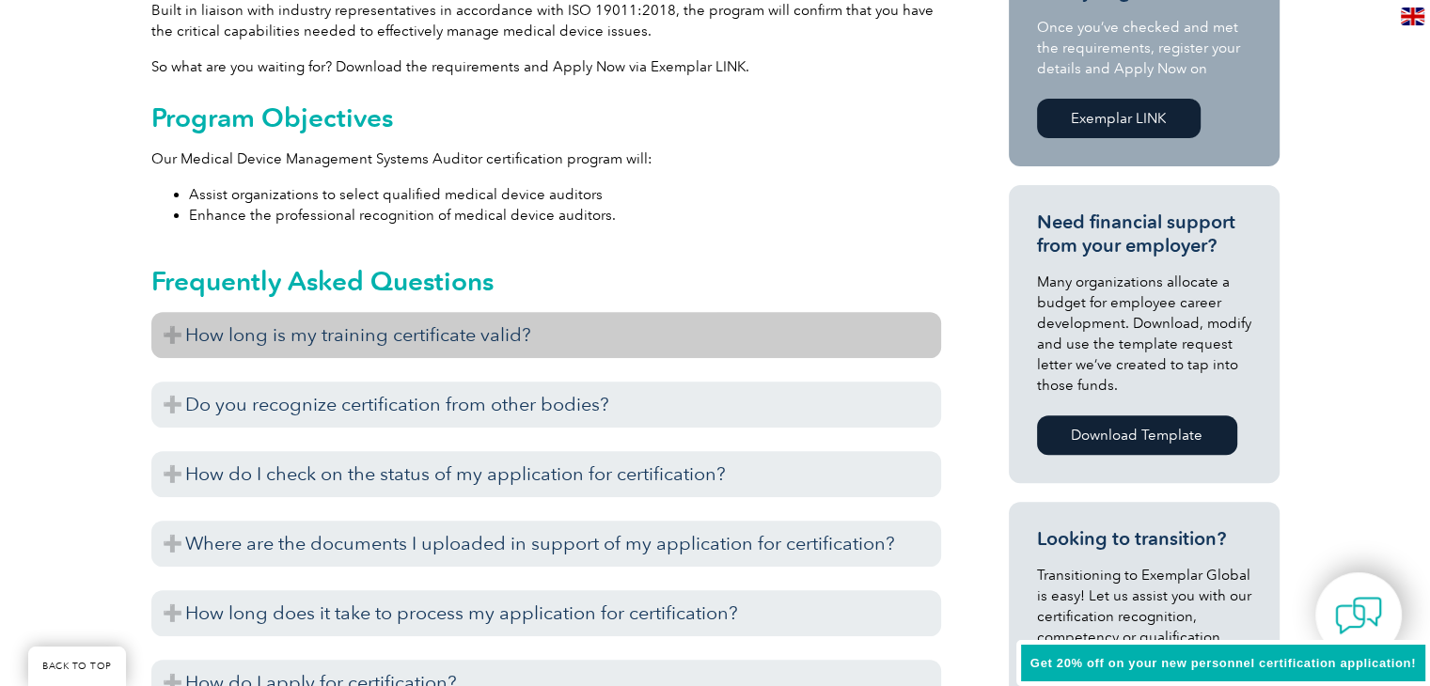
click at [405, 344] on h3 "How long is my training certificate valid?" at bounding box center [545, 335] width 789 height 46
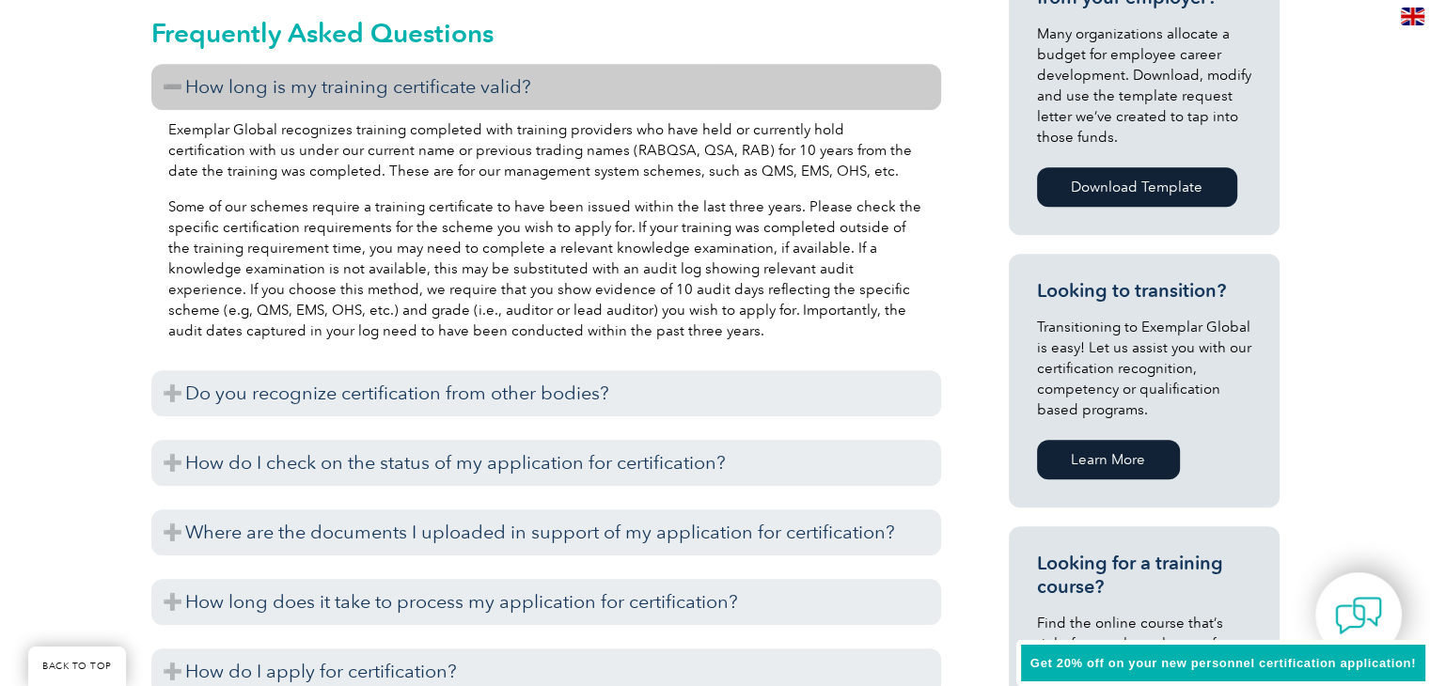
scroll to position [940, 0]
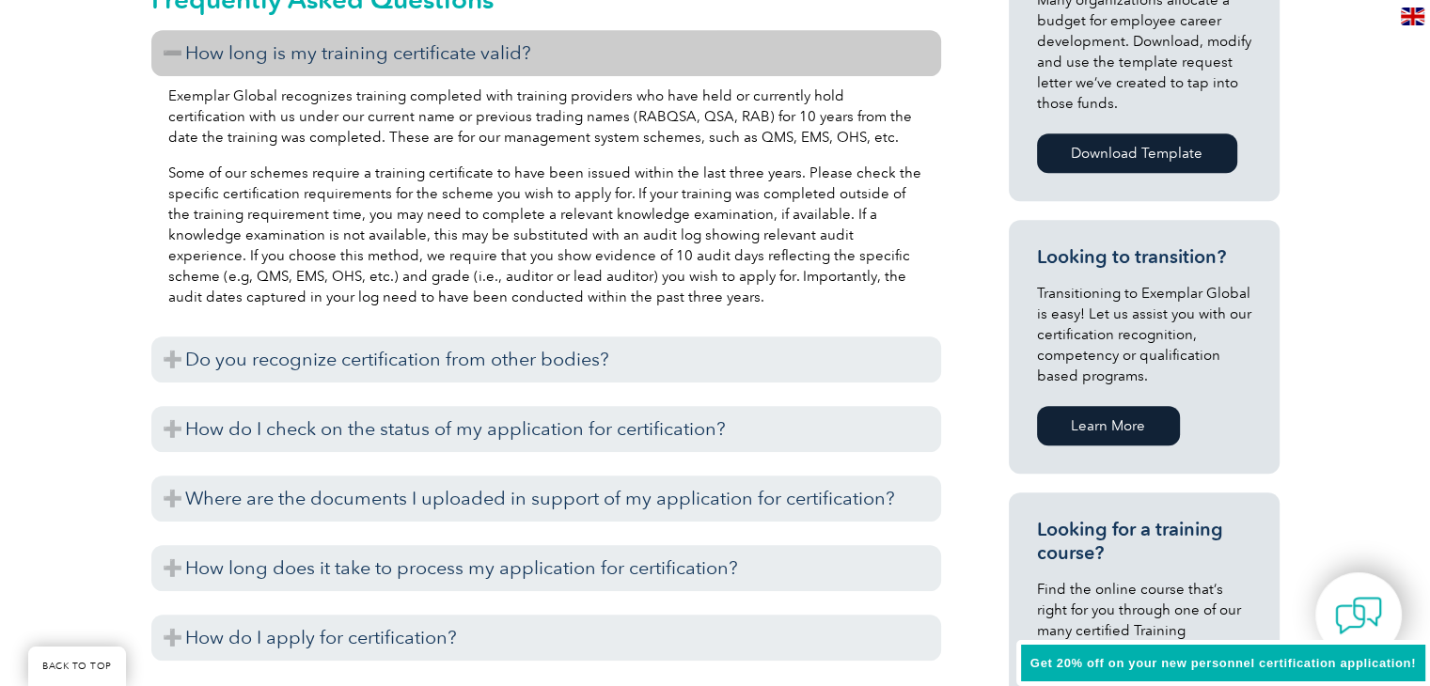
click at [410, 358] on h3 "Do you recognize certification from other bodies?" at bounding box center [545, 359] width 789 height 46
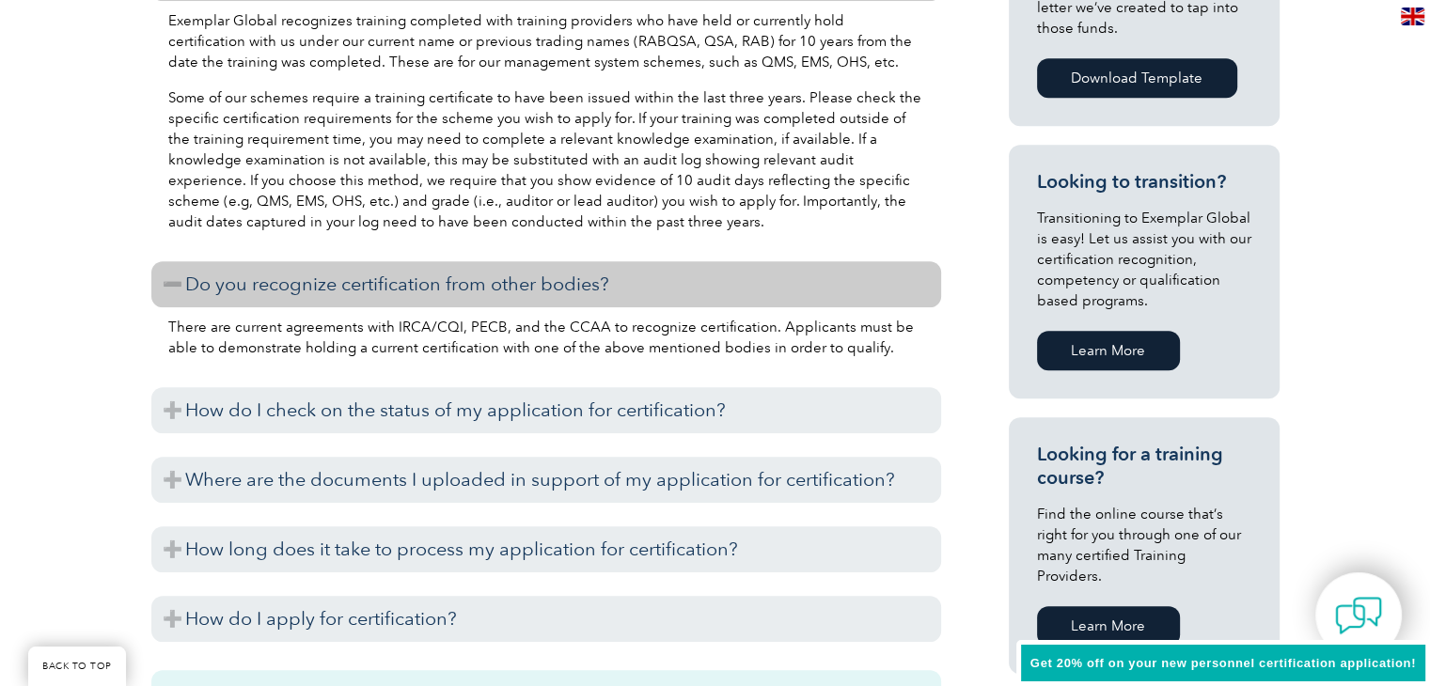
scroll to position [1128, 0]
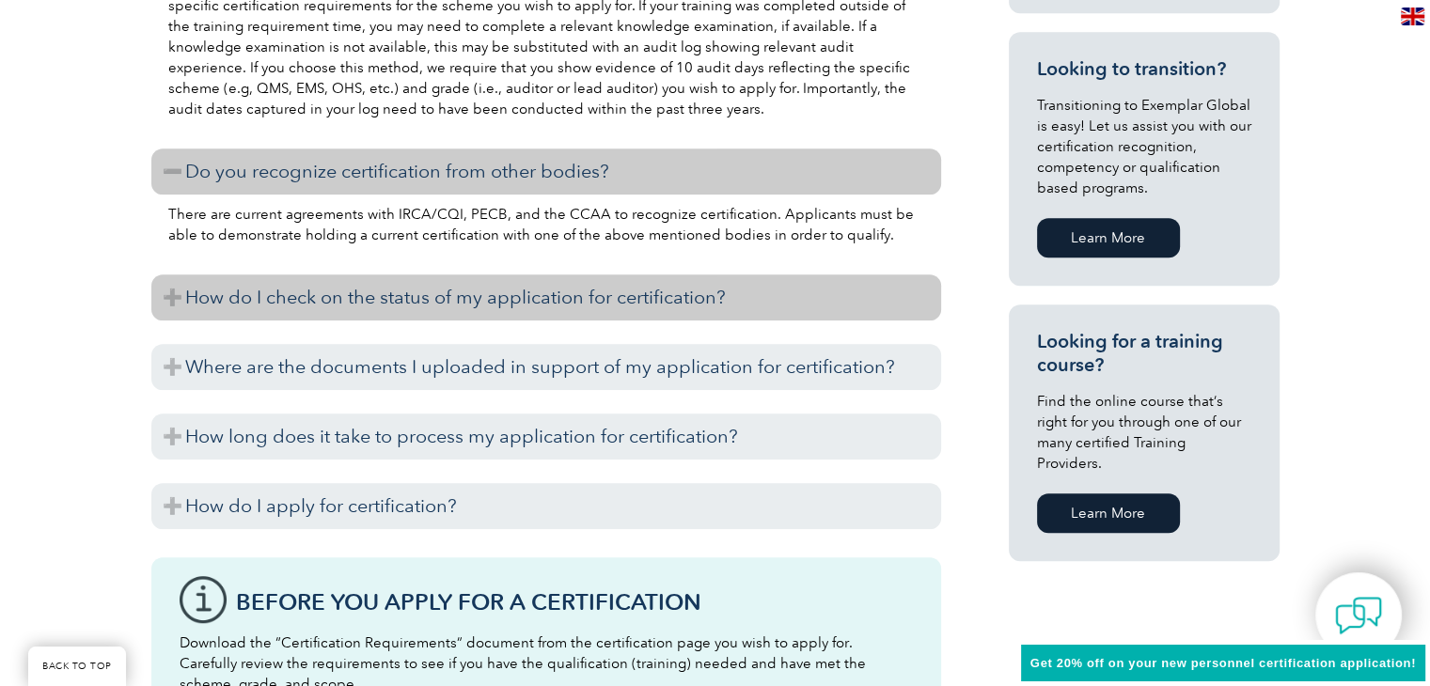
click at [414, 302] on h3 "How do I check on the status of my application for certification?" at bounding box center [545, 297] width 789 height 46
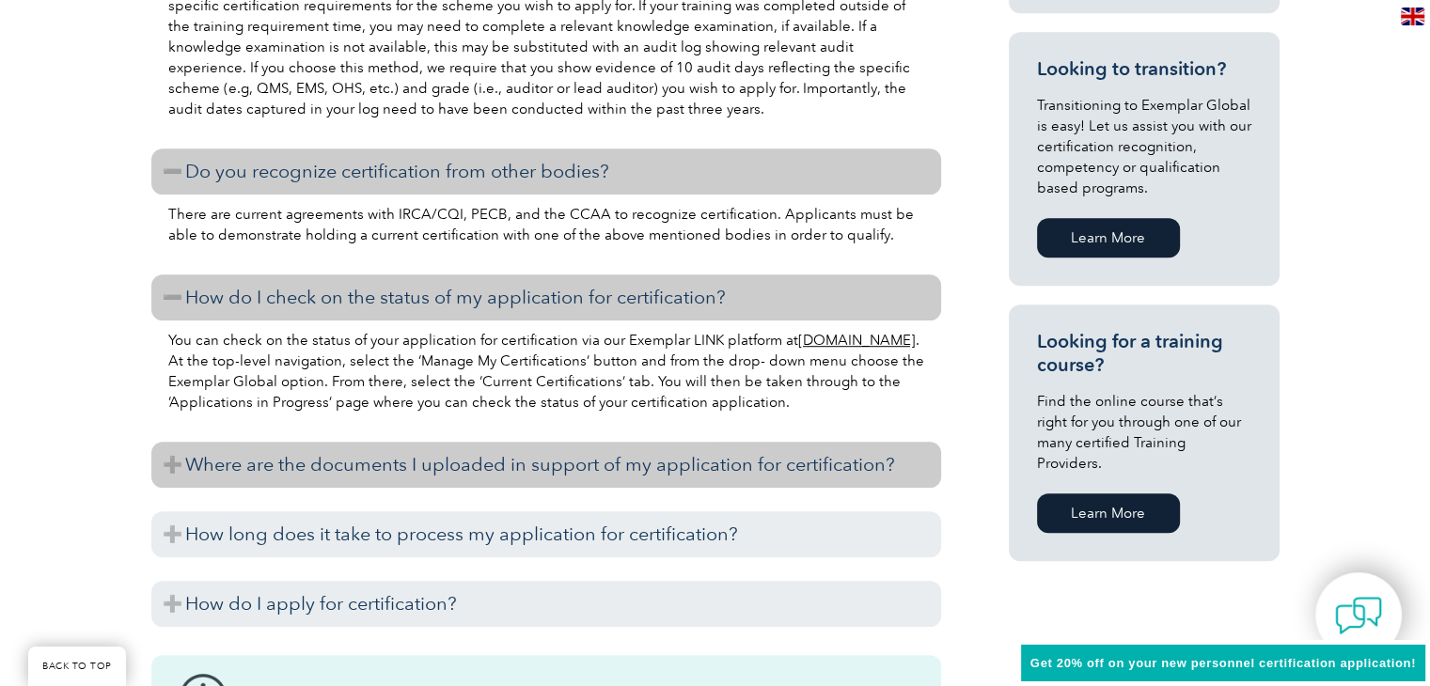
click at [499, 465] on h3 "Where are the documents I uploaded in support of my application for certificati…" at bounding box center [545, 465] width 789 height 46
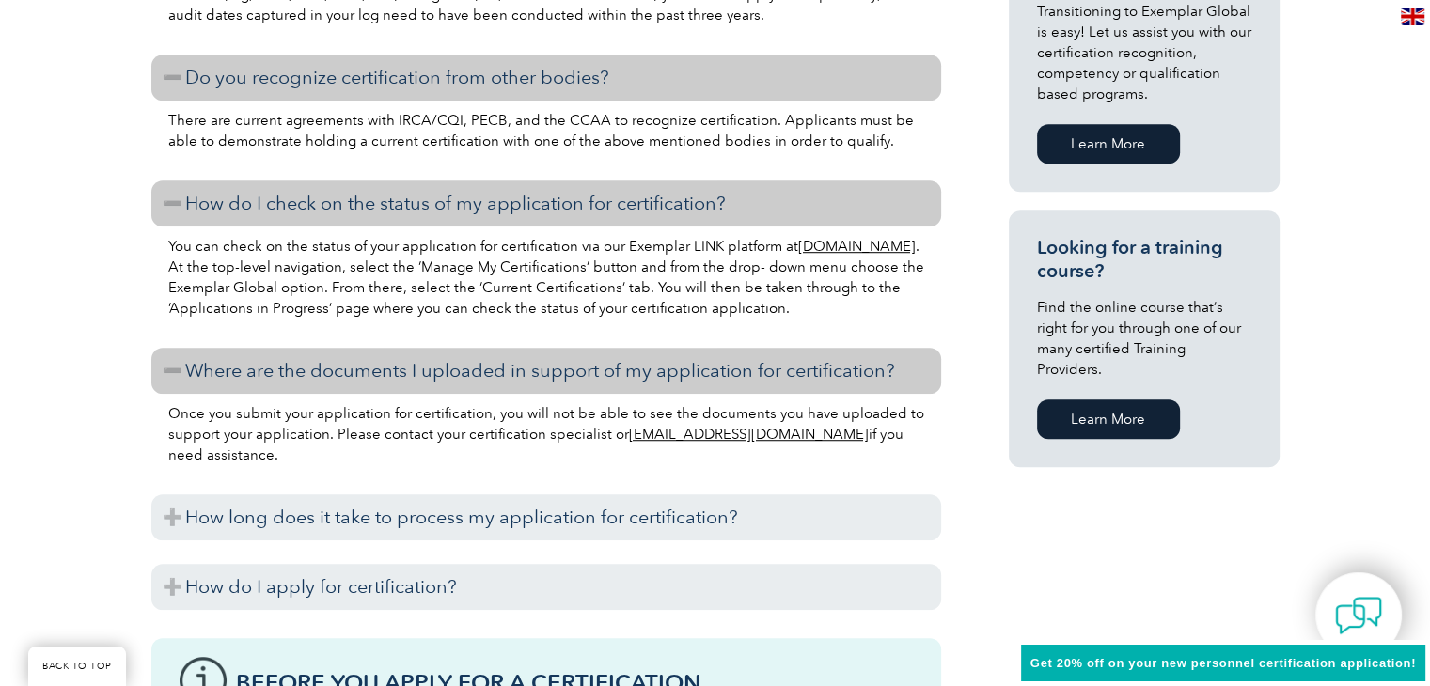
scroll to position [1316, 0]
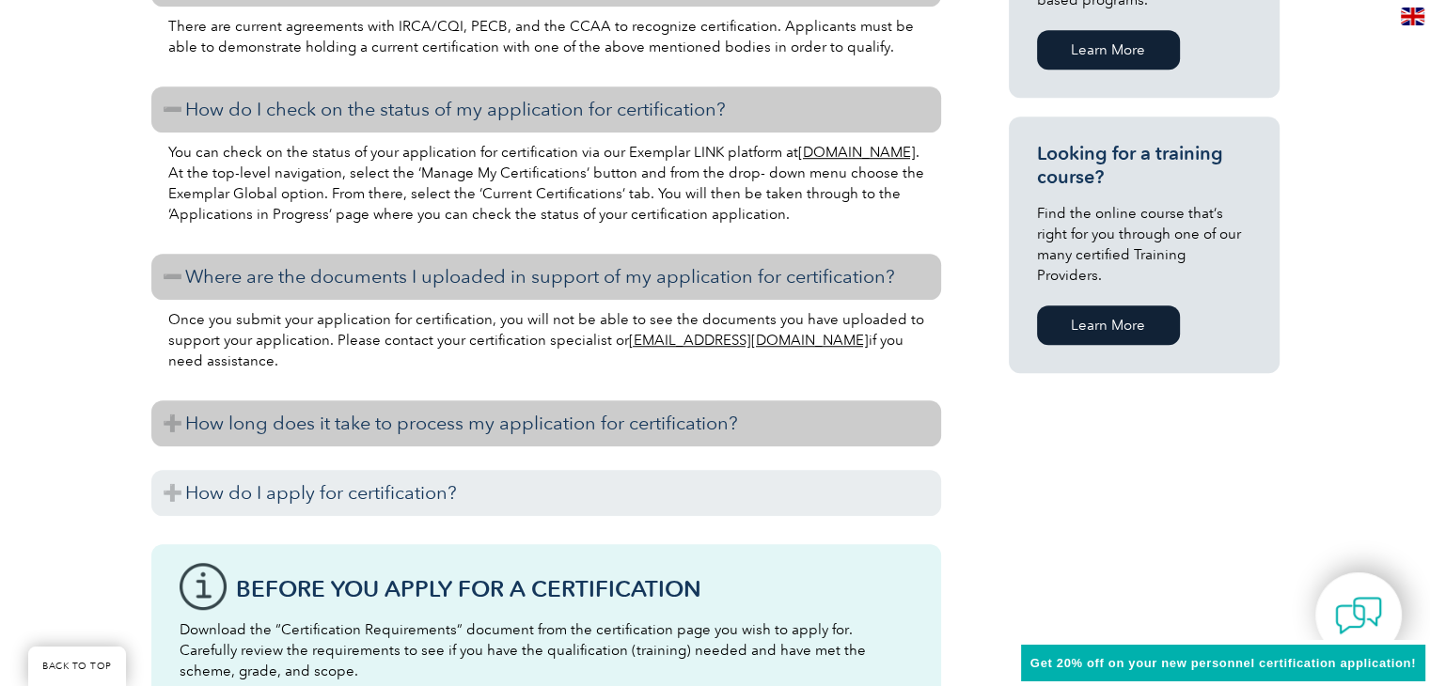
click at [402, 432] on h3 "How long does it take to process my application for certification?" at bounding box center [545, 423] width 789 height 46
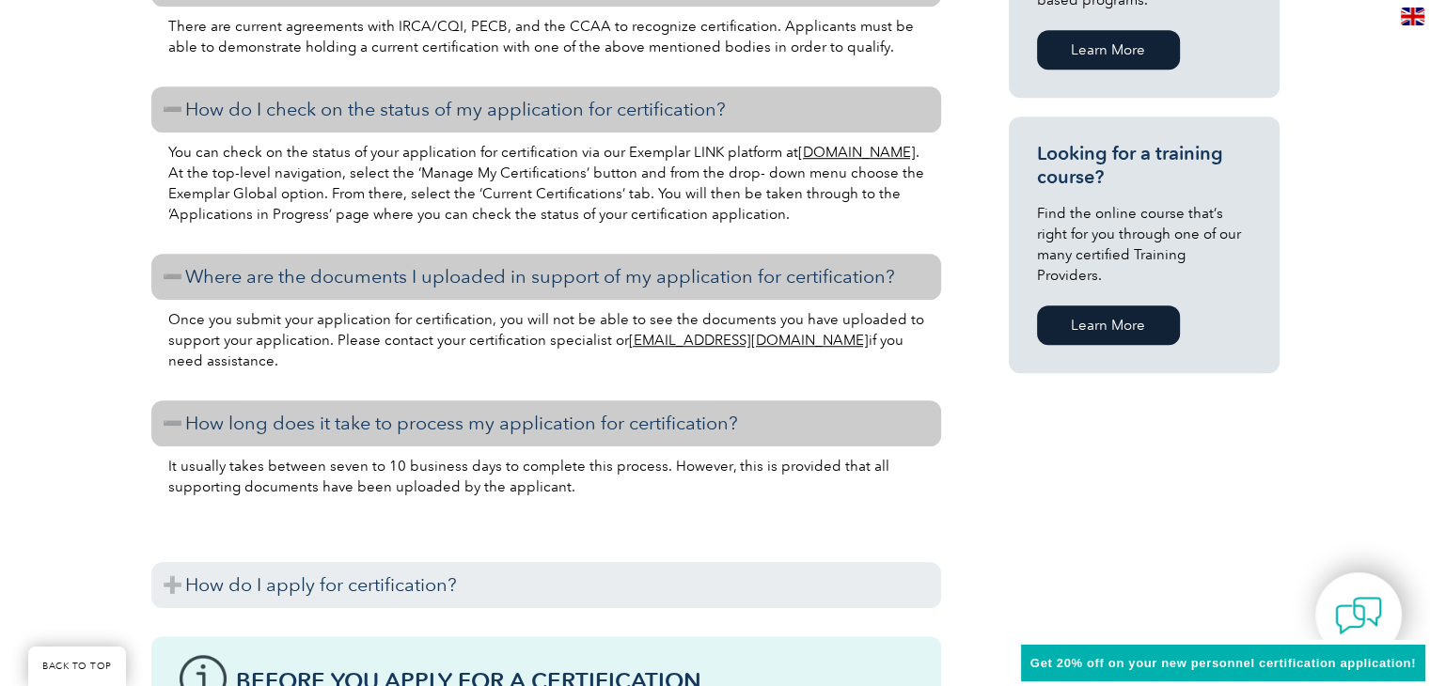
scroll to position [1410, 0]
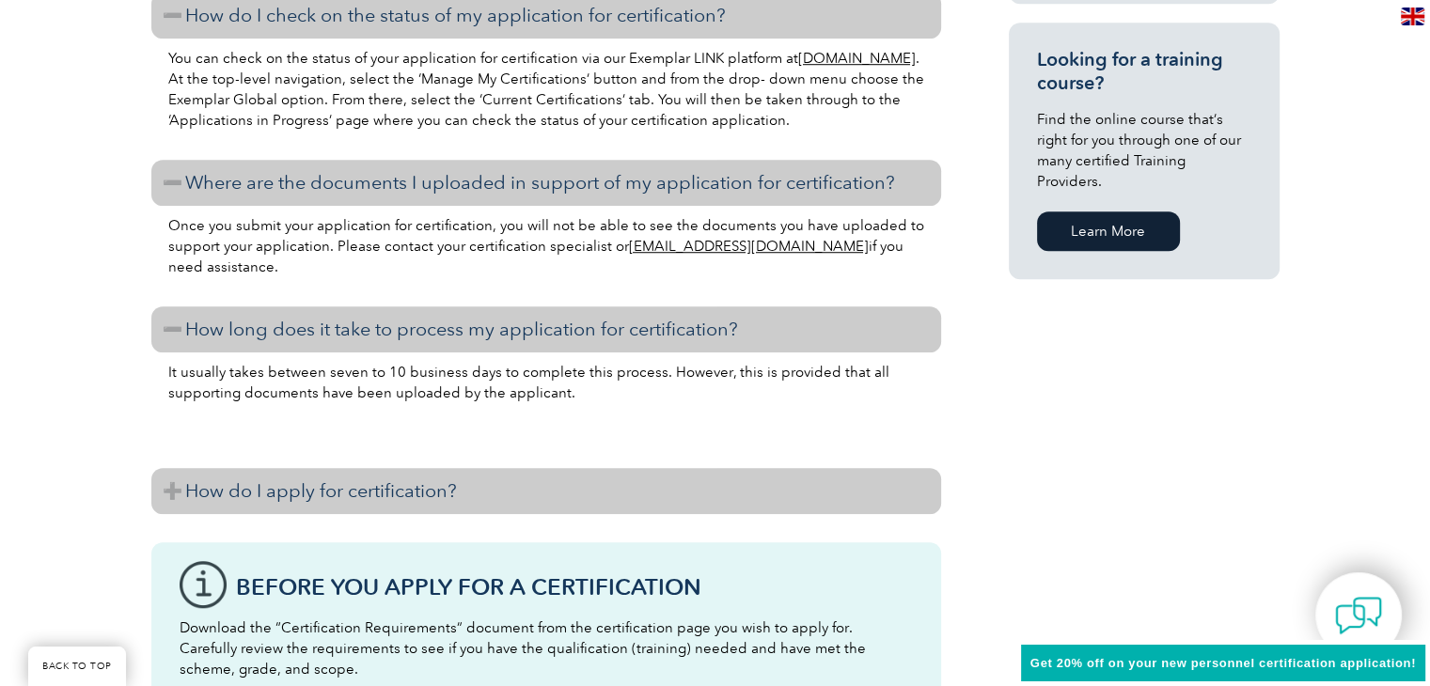
drag, startPoint x: 418, startPoint y: 490, endPoint x: 437, endPoint y: 490, distance: 18.8
click at [422, 490] on h3 "How do I apply for certification?" at bounding box center [545, 491] width 789 height 46
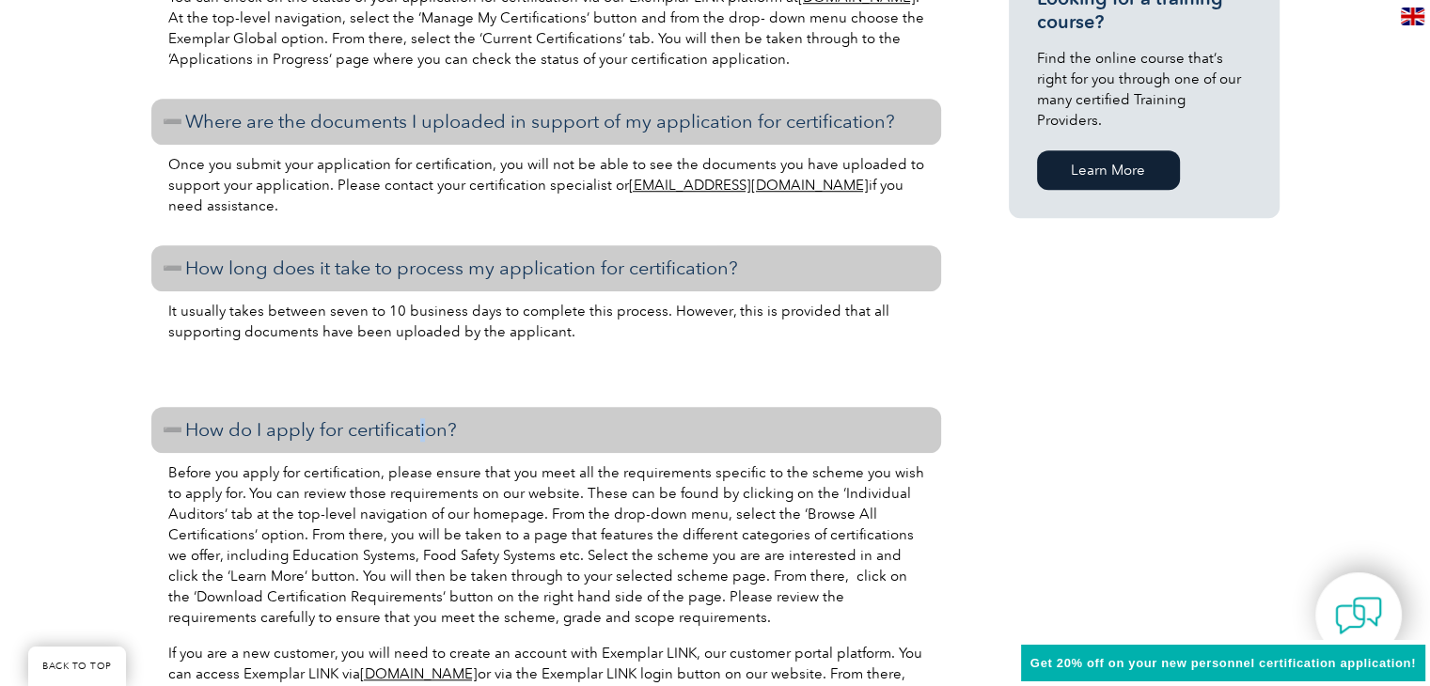
scroll to position [1504, 0]
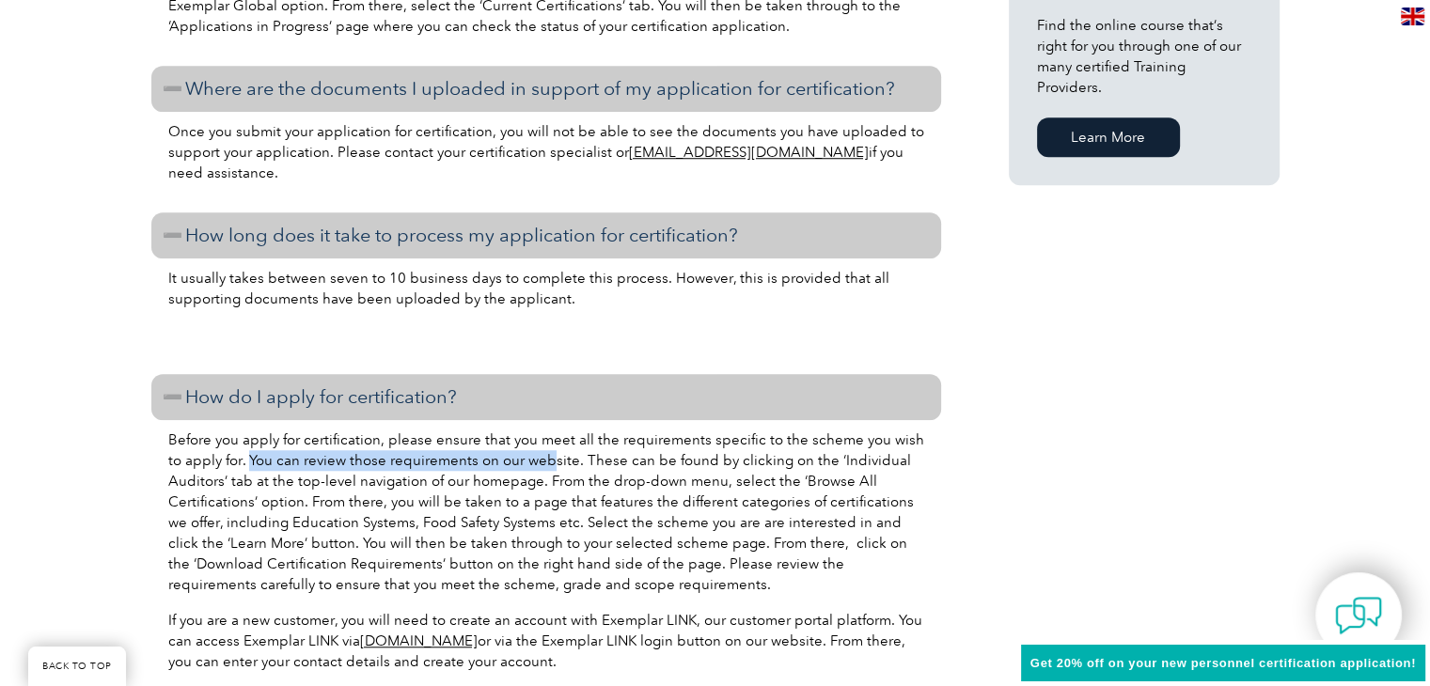
drag, startPoint x: 229, startPoint y: 451, endPoint x: 695, endPoint y: 467, distance: 466.4
click at [535, 461] on p "Before you apply for certification, please ensure that you meet all the require…" at bounding box center [546, 512] width 756 height 165
drag, startPoint x: 562, startPoint y: 457, endPoint x: 605, endPoint y: 664, distance: 211.2
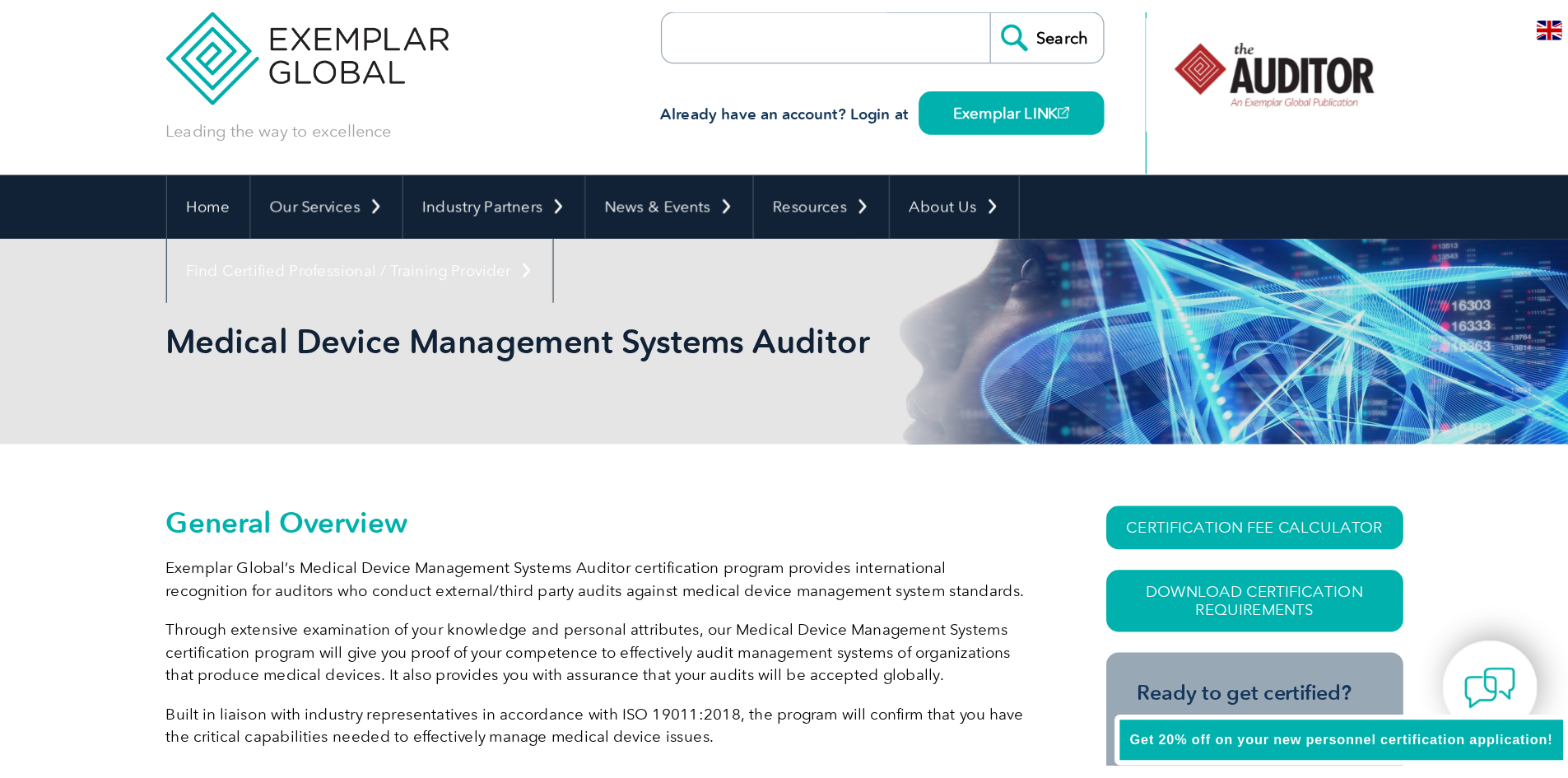
scroll to position [0, 0]
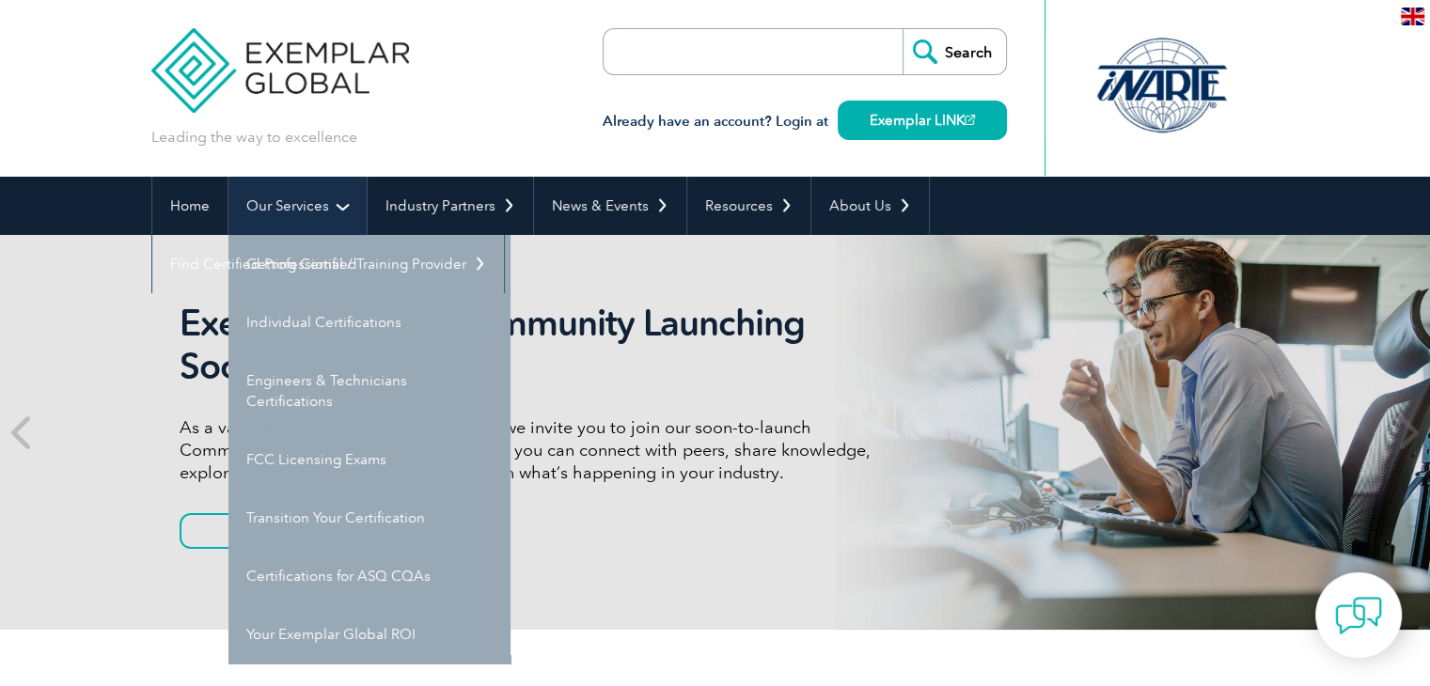
drag, startPoint x: 0, startPoint y: 0, endPoint x: 278, endPoint y: 216, distance: 352.3
click at [278, 216] on link "Our Services" at bounding box center [297, 206] width 138 height 58
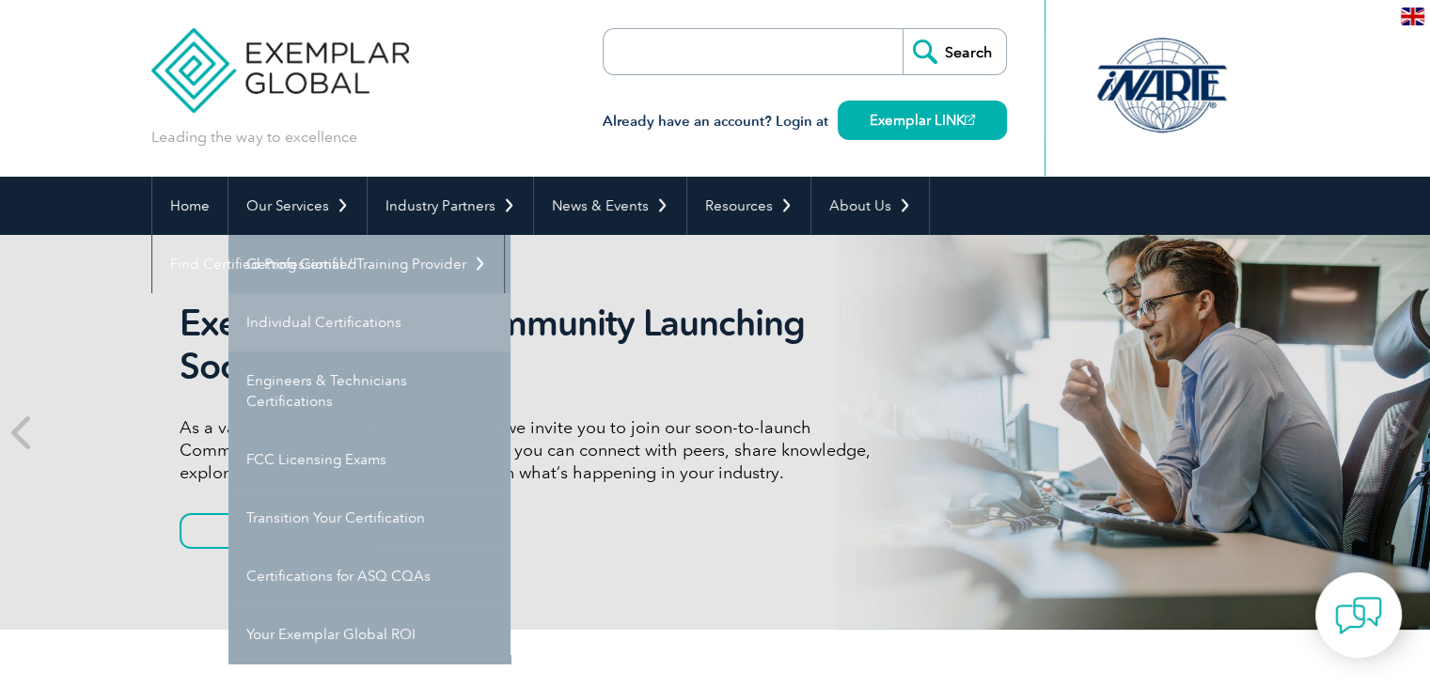
click at [286, 329] on link "Individual Certifications" at bounding box center [369, 322] width 282 height 58
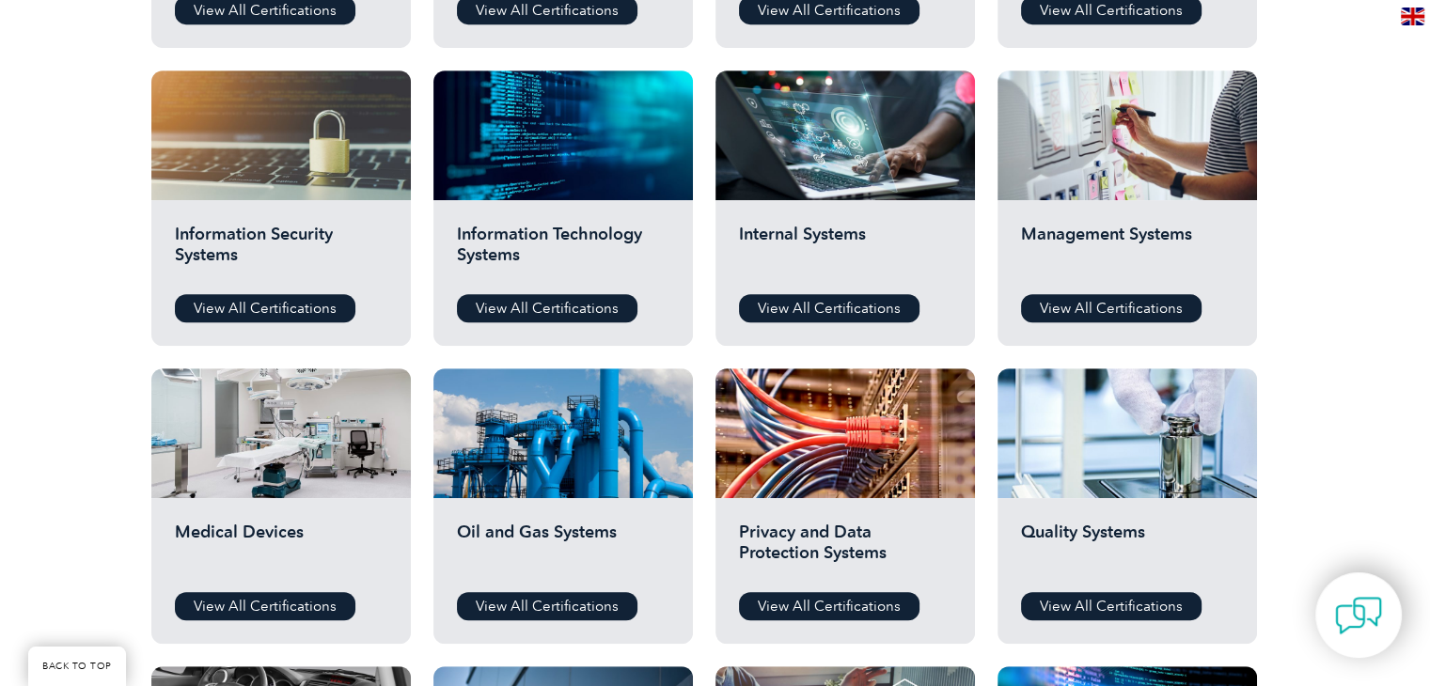
scroll to position [1034, 0]
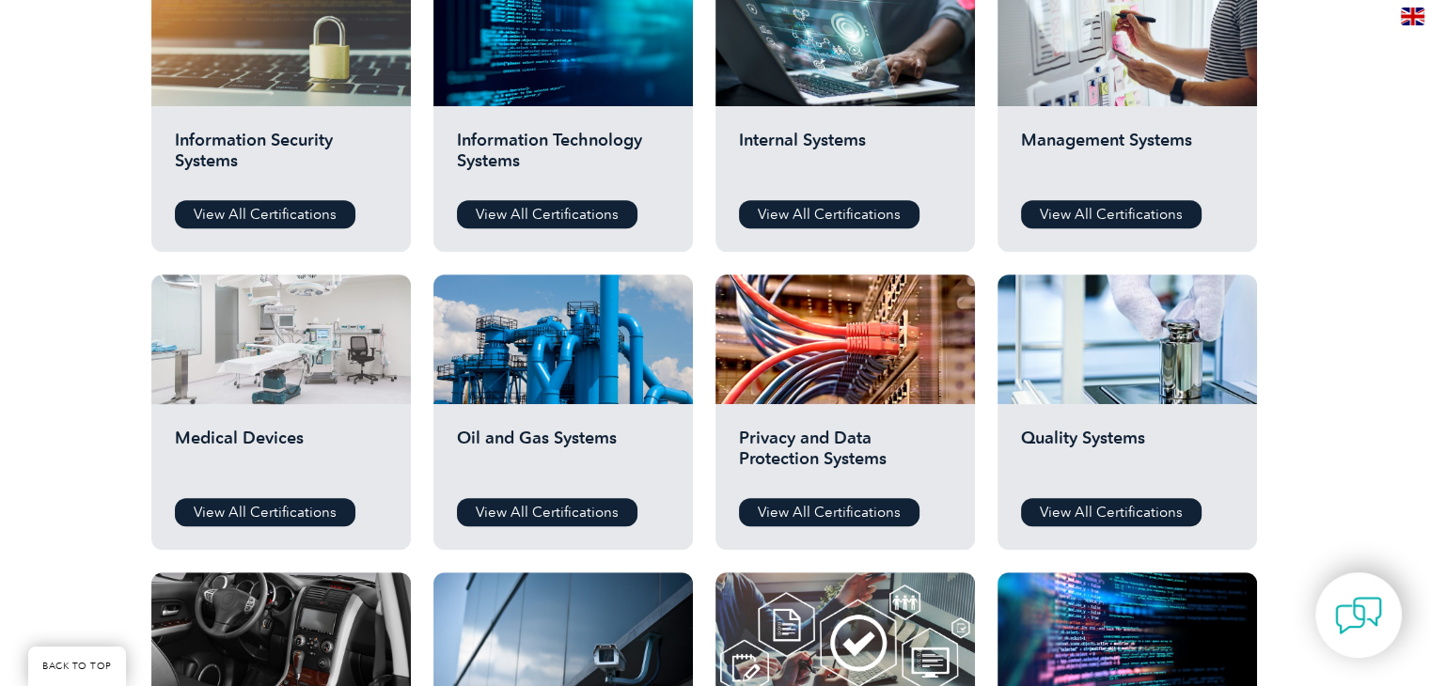
click at [274, 391] on div at bounding box center [280, 339] width 259 height 130
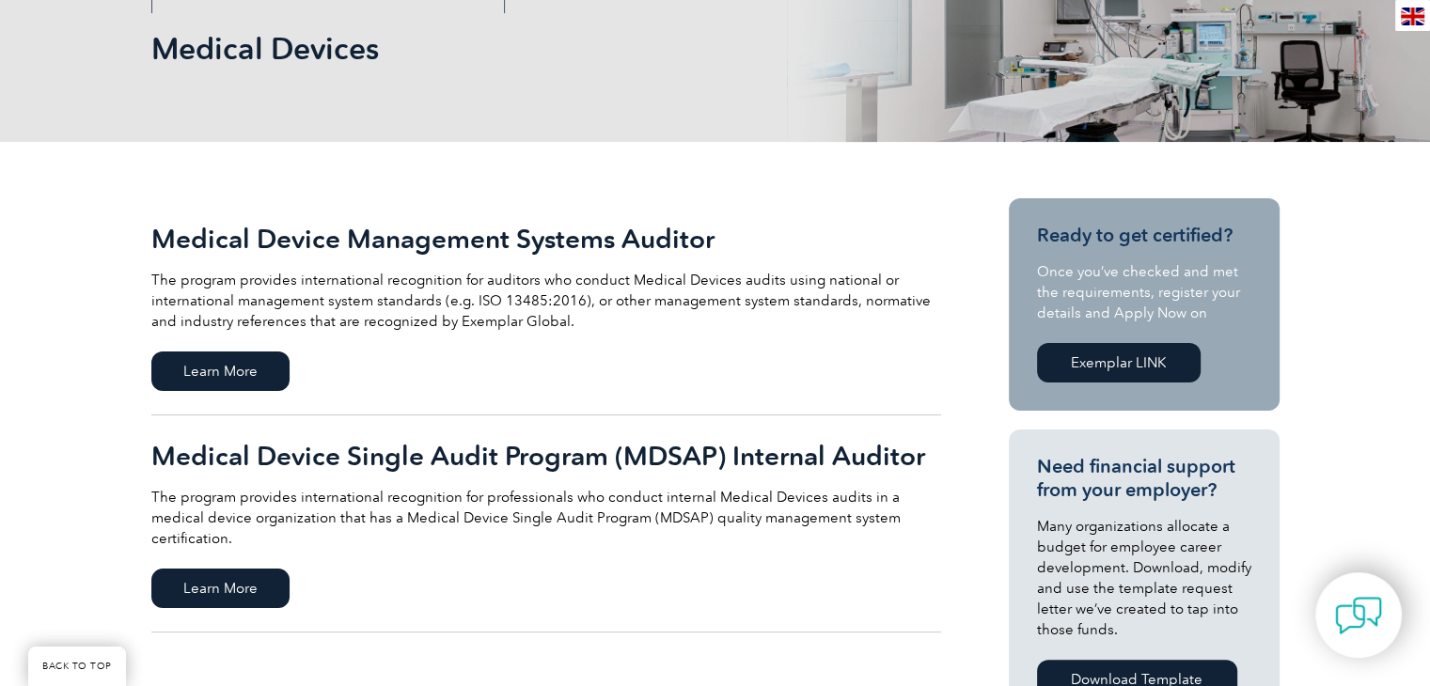
scroll to position [376, 0]
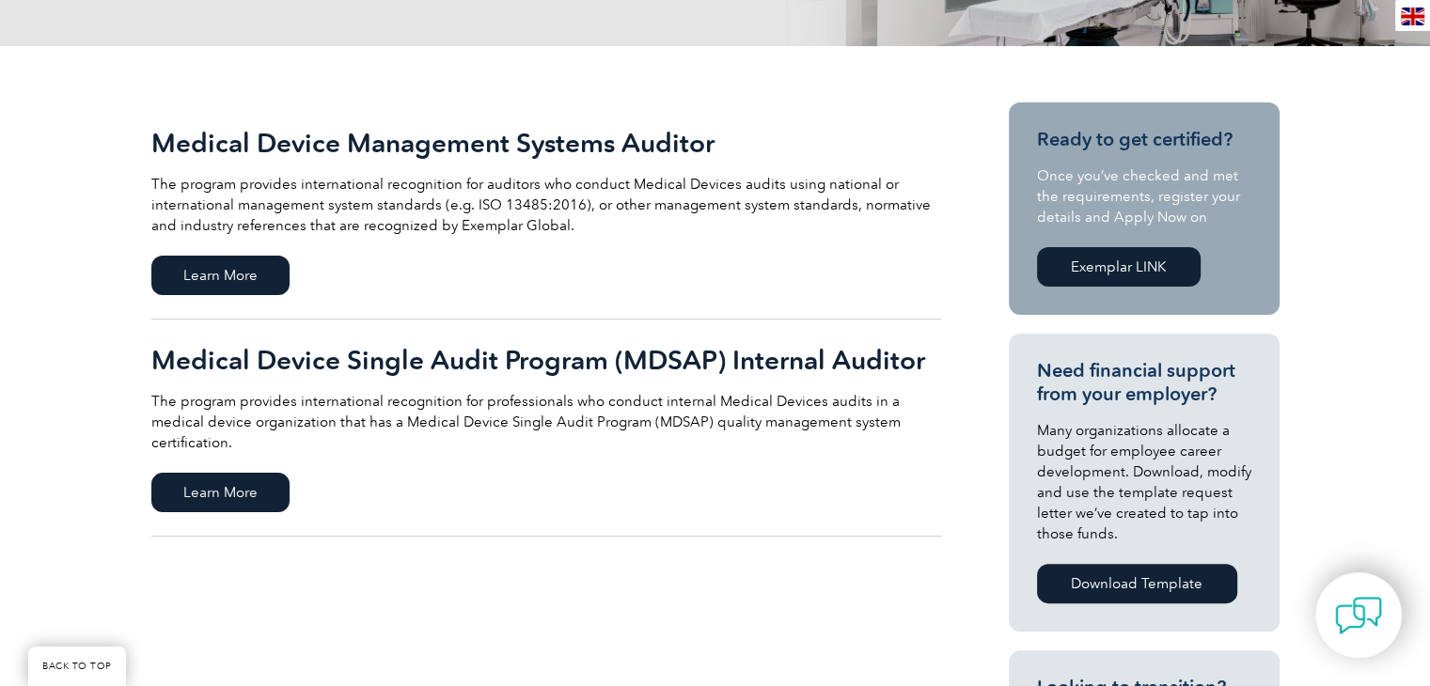
click at [528, 152] on h2 "Medical Device Management Systems Auditor" at bounding box center [545, 143] width 789 height 30
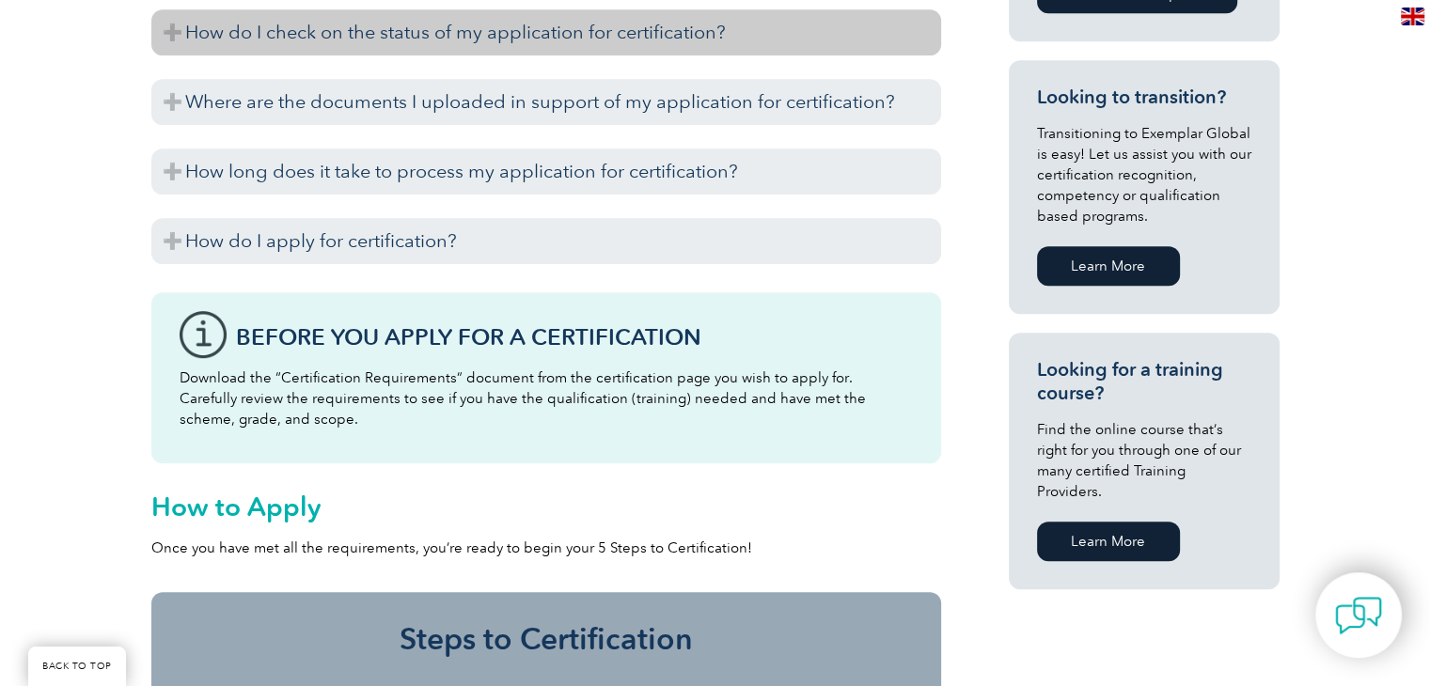
scroll to position [1222, 0]
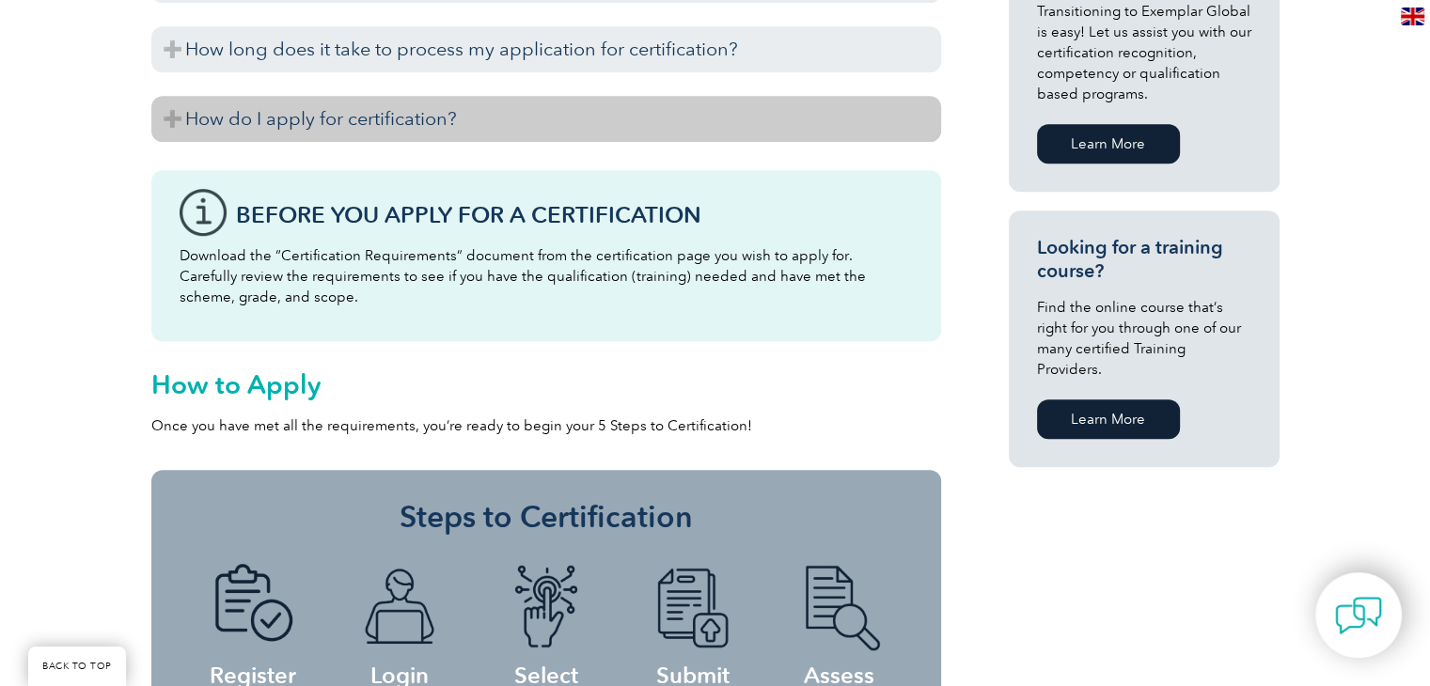
click at [256, 118] on h3 "How do I apply for certification?" at bounding box center [545, 119] width 789 height 46
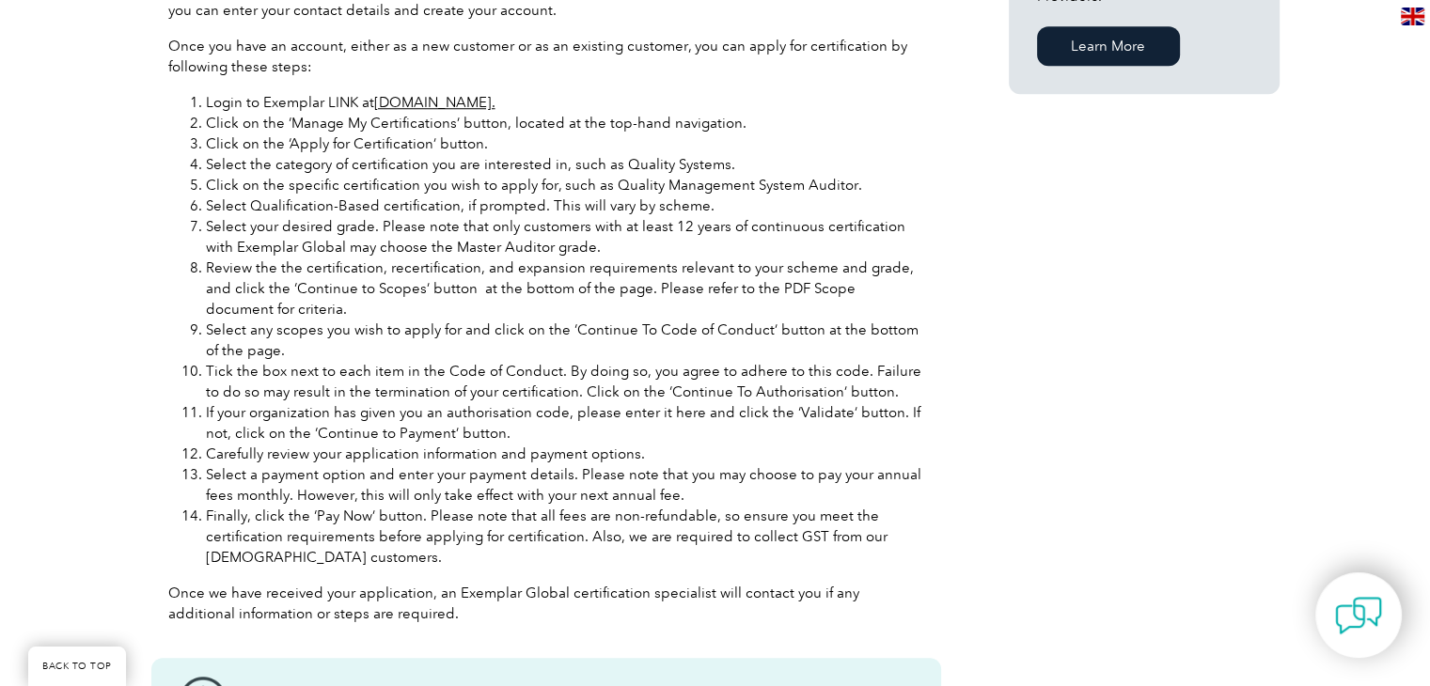
scroll to position [1598, 0]
click at [495, 101] on link "www.exemplarlink.org." at bounding box center [434, 99] width 121 height 17
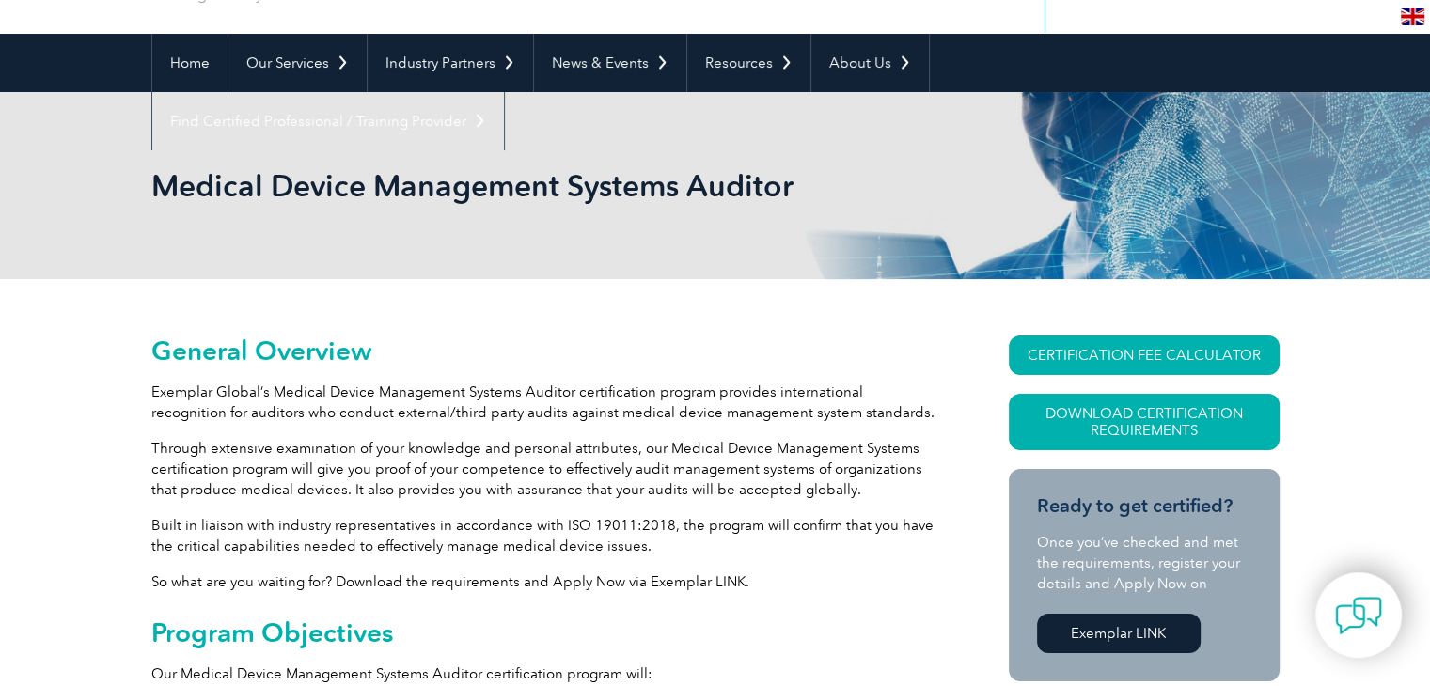
scroll to position [0, 0]
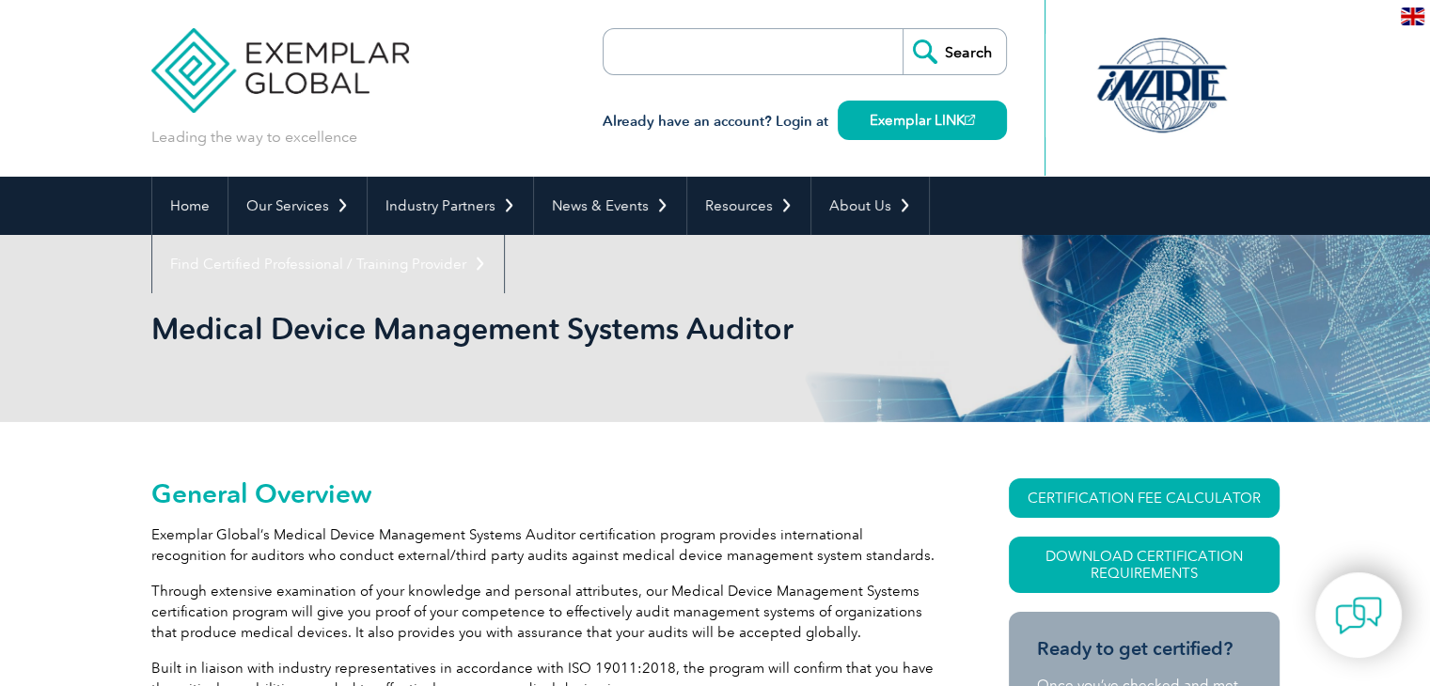
click at [723, 11] on div "Search Already have an account? Login at Exemplar LINK" at bounding box center [804, 88] width 404 height 177
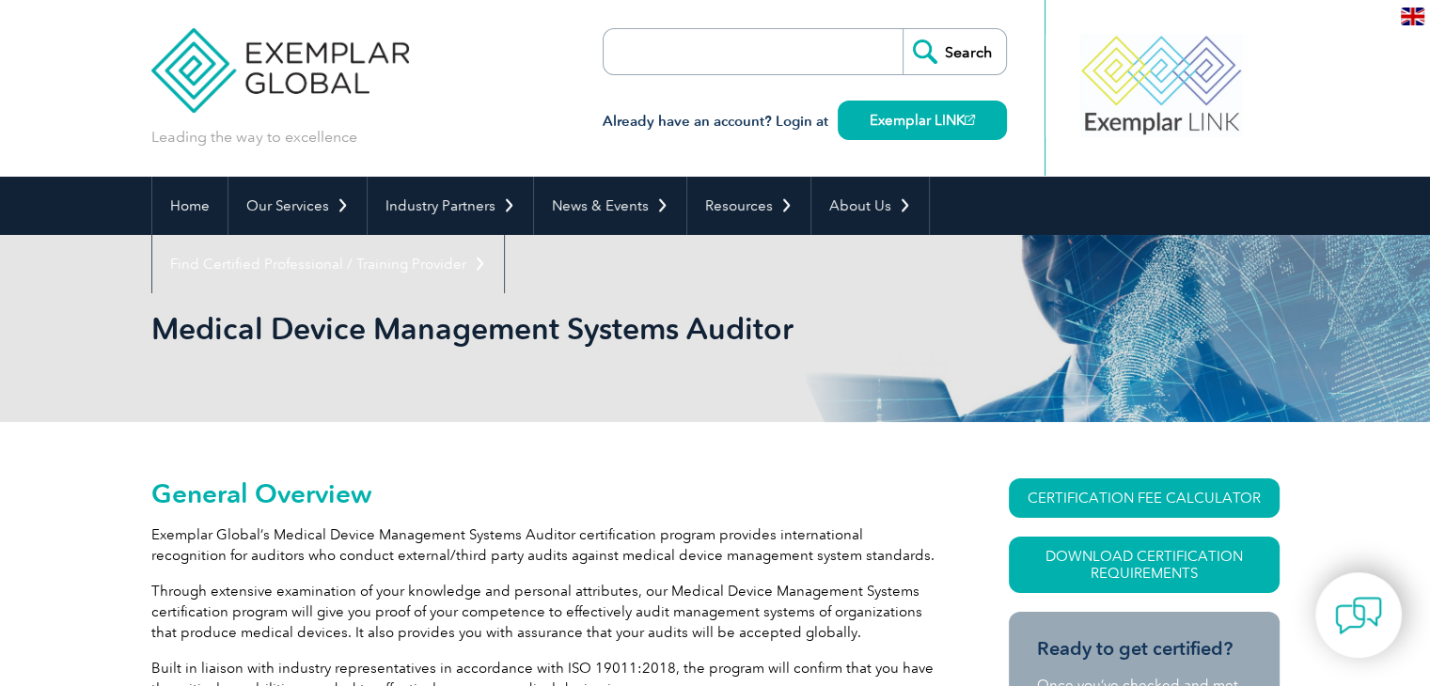
click at [734, 44] on input "search" at bounding box center [711, 51] width 197 height 45
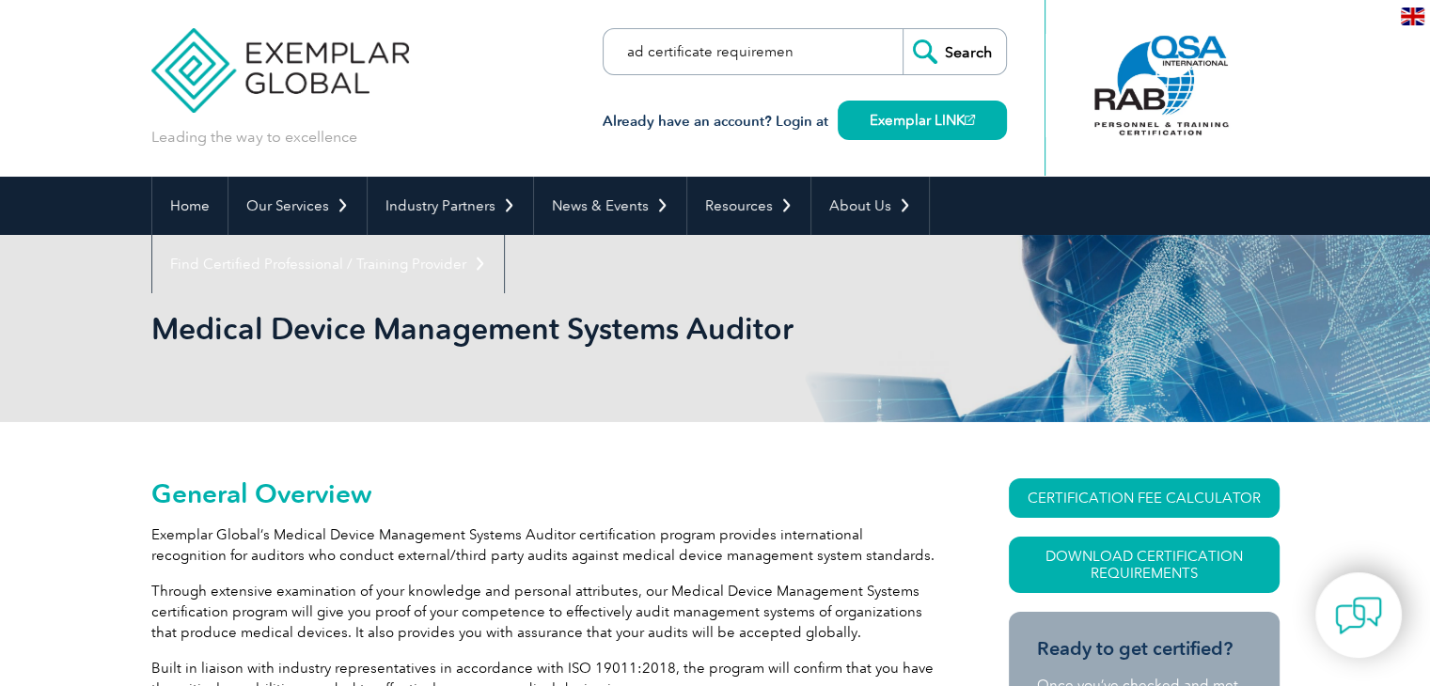
scroll to position [0, 55]
type input "download certificate requirements"
click at [902, 29] on input "Search" at bounding box center [953, 51] width 103 height 45
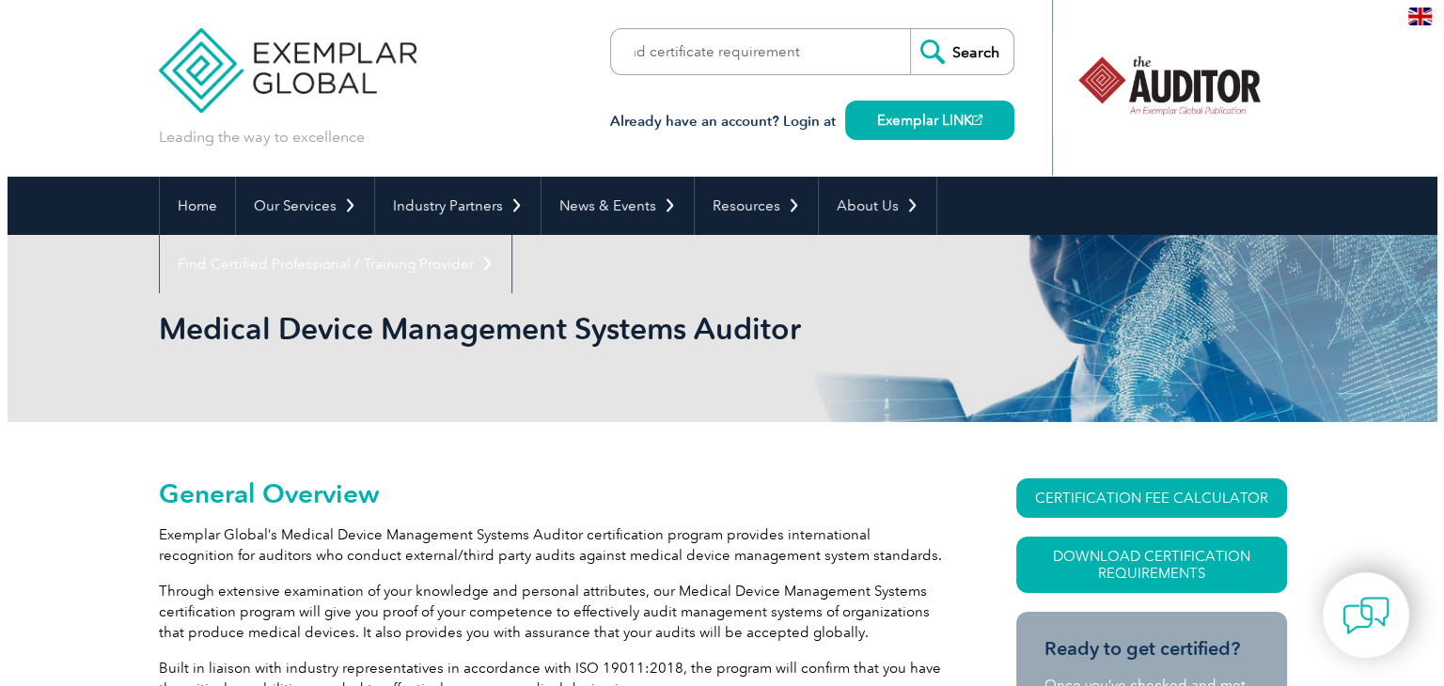
scroll to position [0, 0]
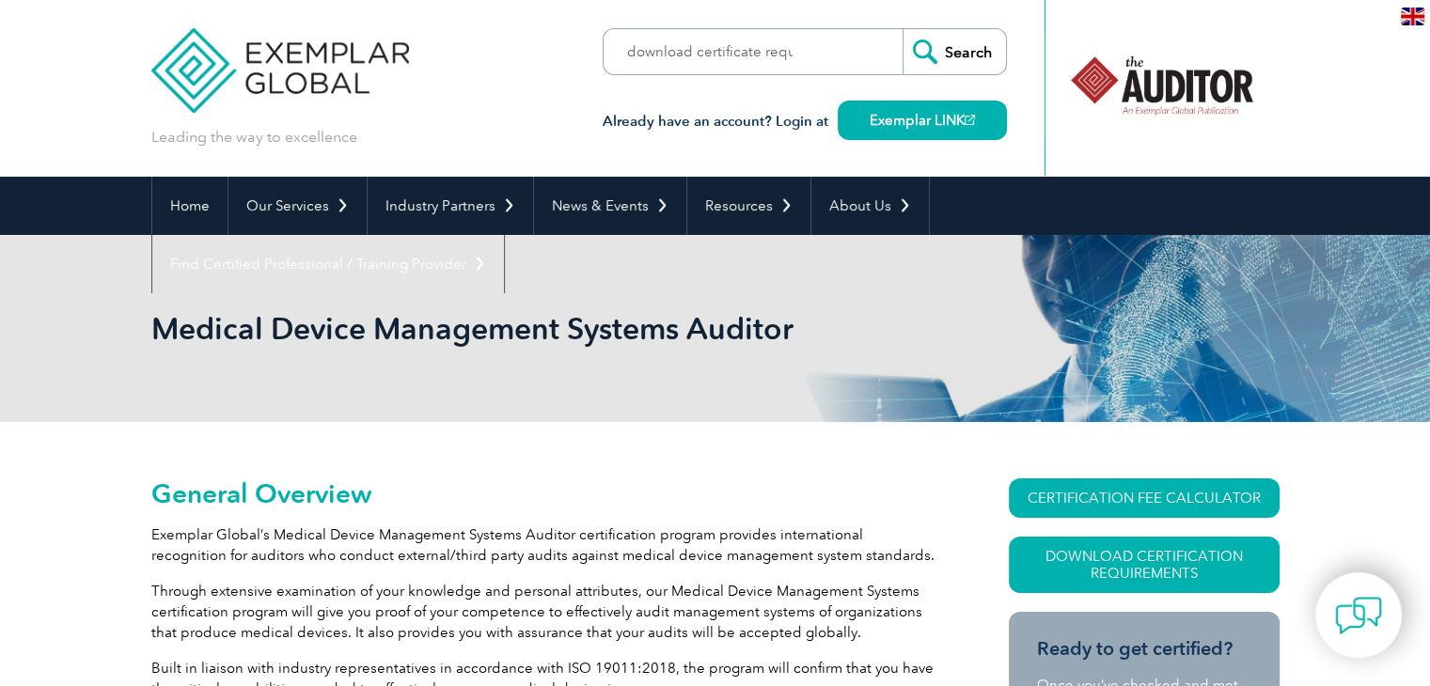
drag, startPoint x: 726, startPoint y: 46, endPoint x: 883, endPoint y: 319, distance: 315.0
click at [883, 319] on div "Medical Device Management Systems Auditor" at bounding box center [715, 328] width 1128 height 187
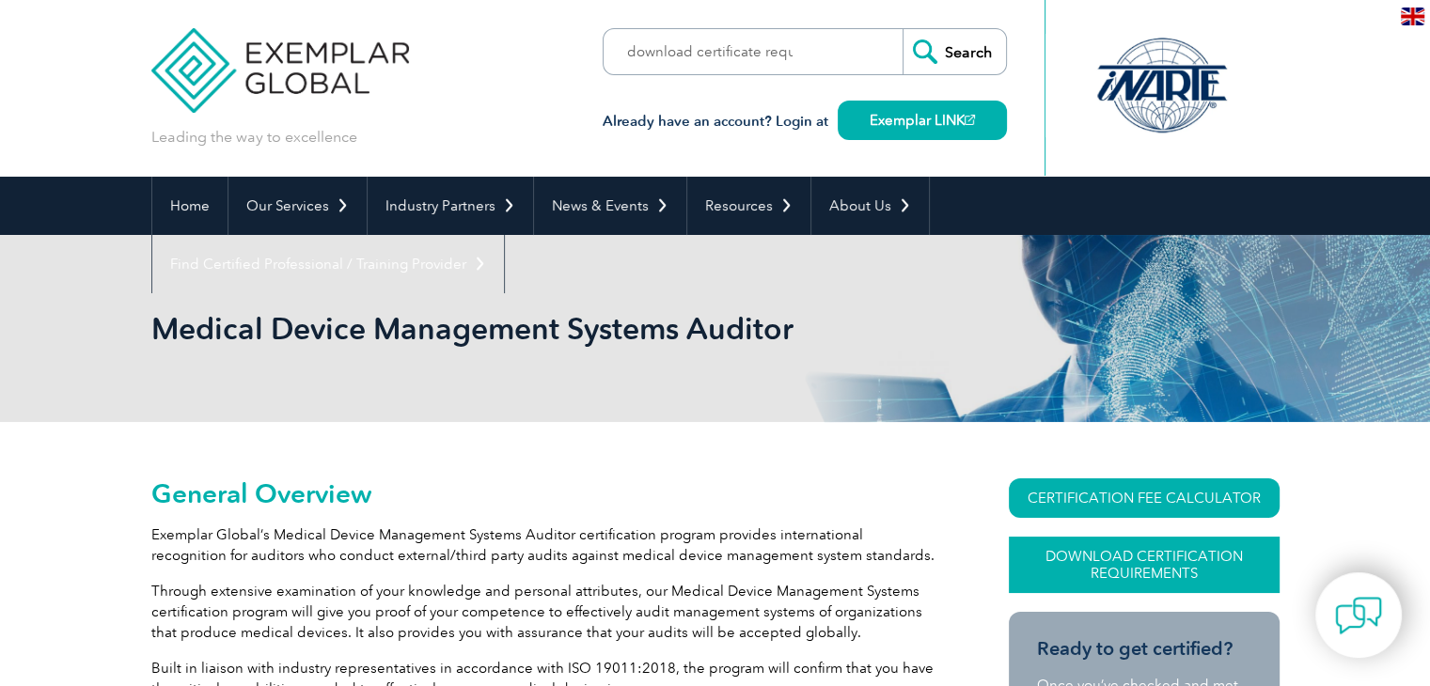
click at [1211, 558] on link "Download Certification Requirements" at bounding box center [1143, 565] width 271 height 56
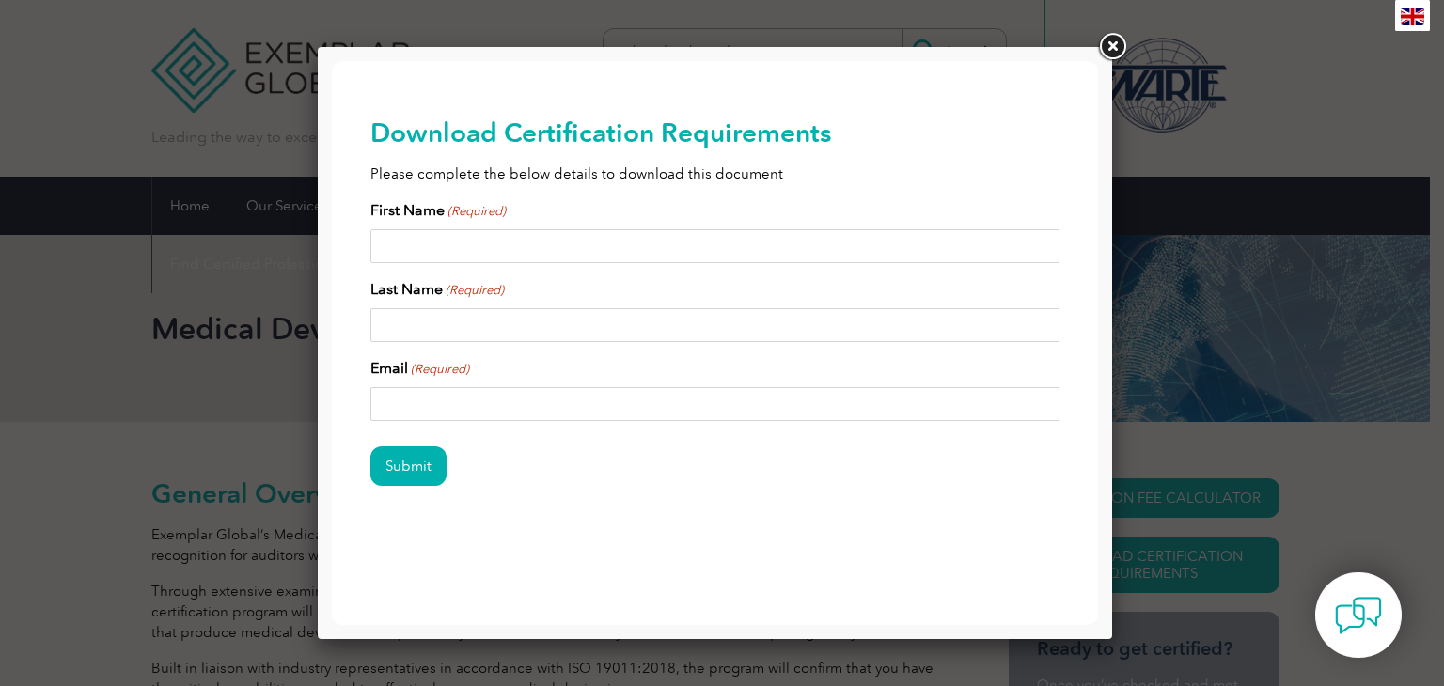
click at [519, 252] on input "First Name (Required)" at bounding box center [715, 246] width 690 height 34
type input "Sartaj"
type input "Kaur-Hurrle"
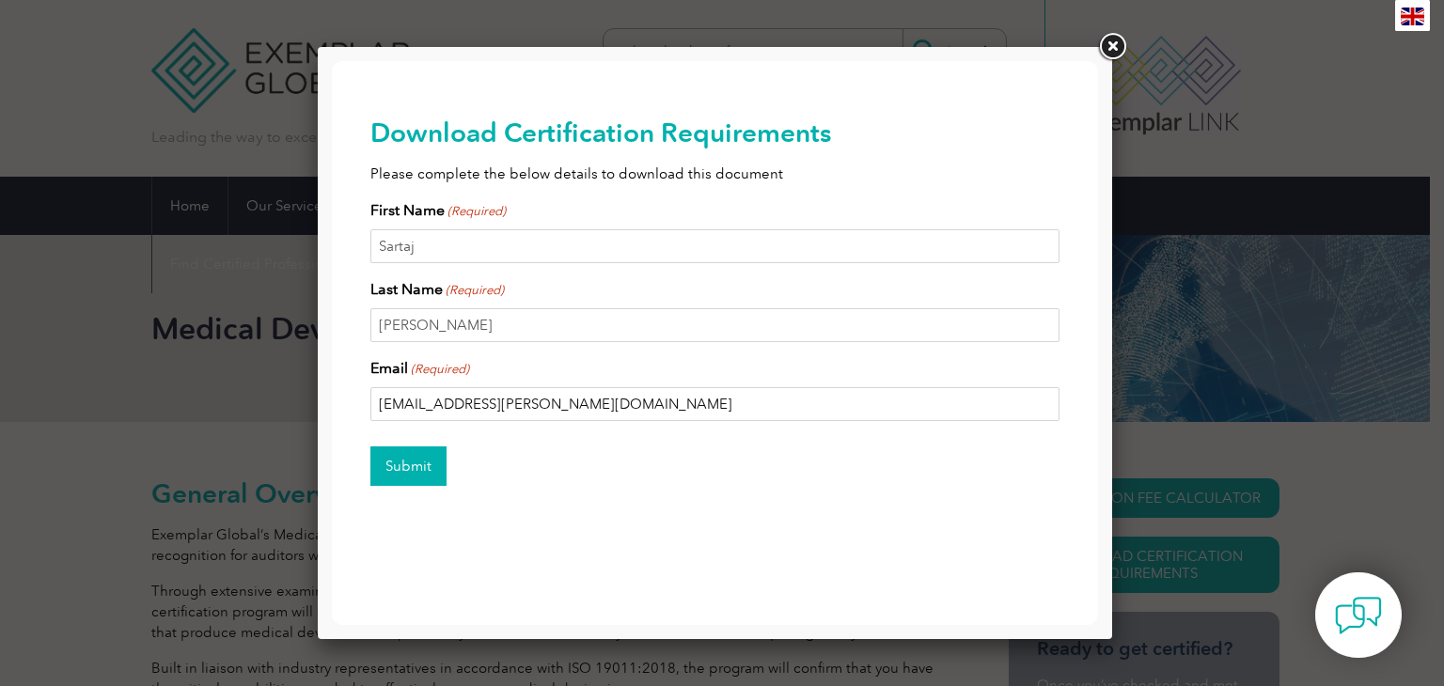
type input "skaur-hurrle@spinalelements.com"
click at [403, 478] on input "Submit" at bounding box center [408, 465] width 76 height 39
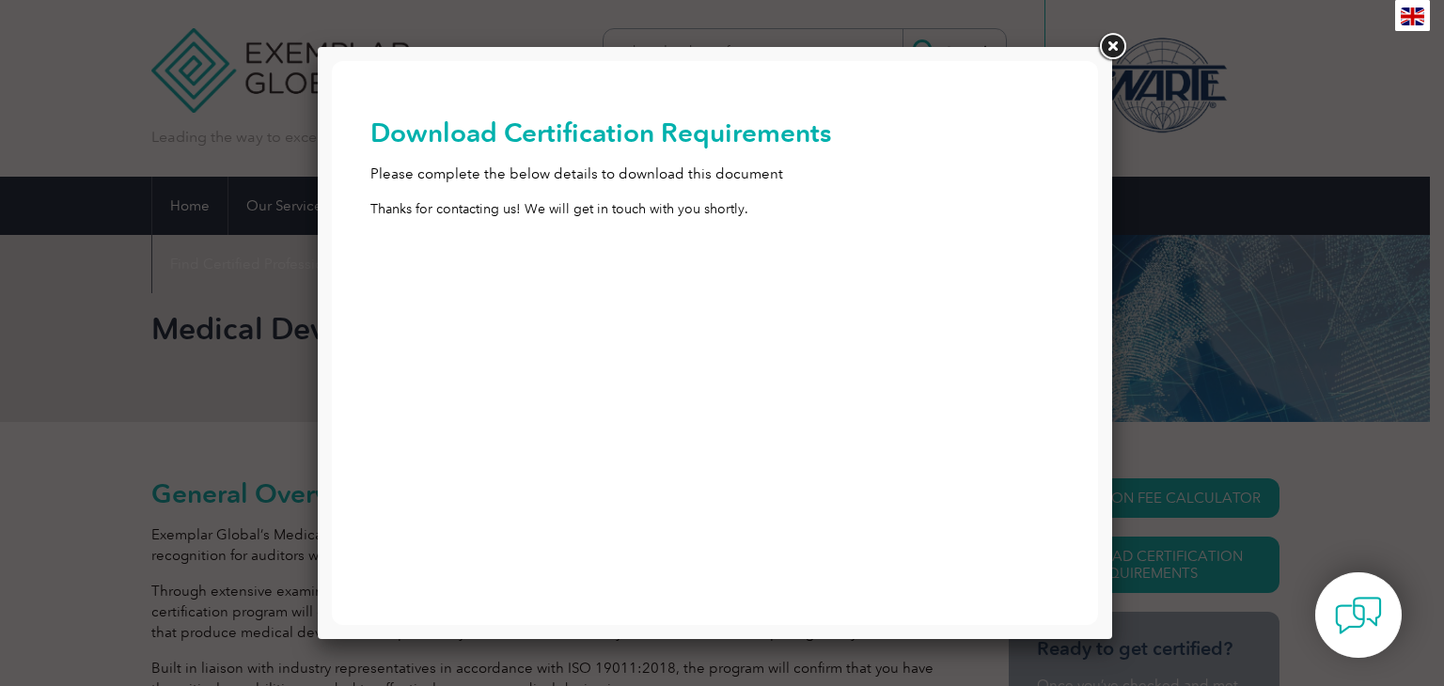
click at [1113, 45] on link at bounding box center [1112, 47] width 34 height 34
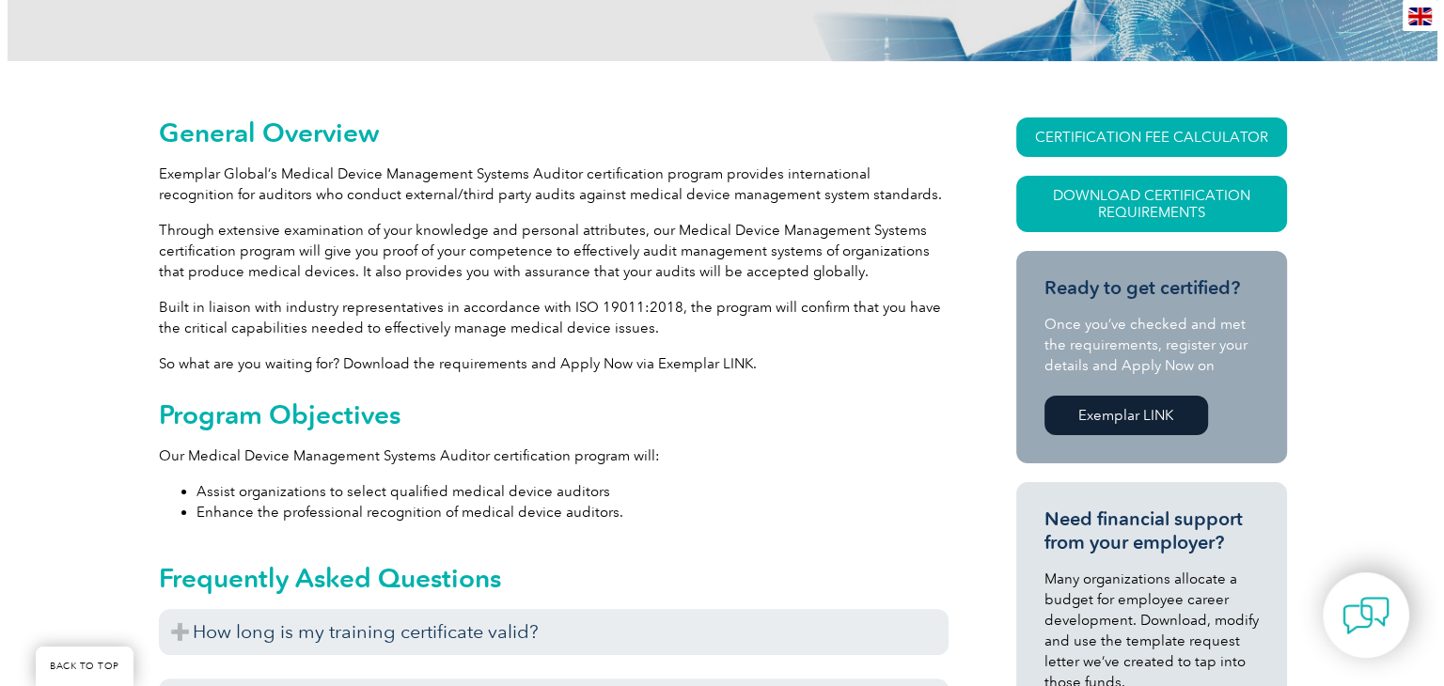
scroll to position [412, 0]
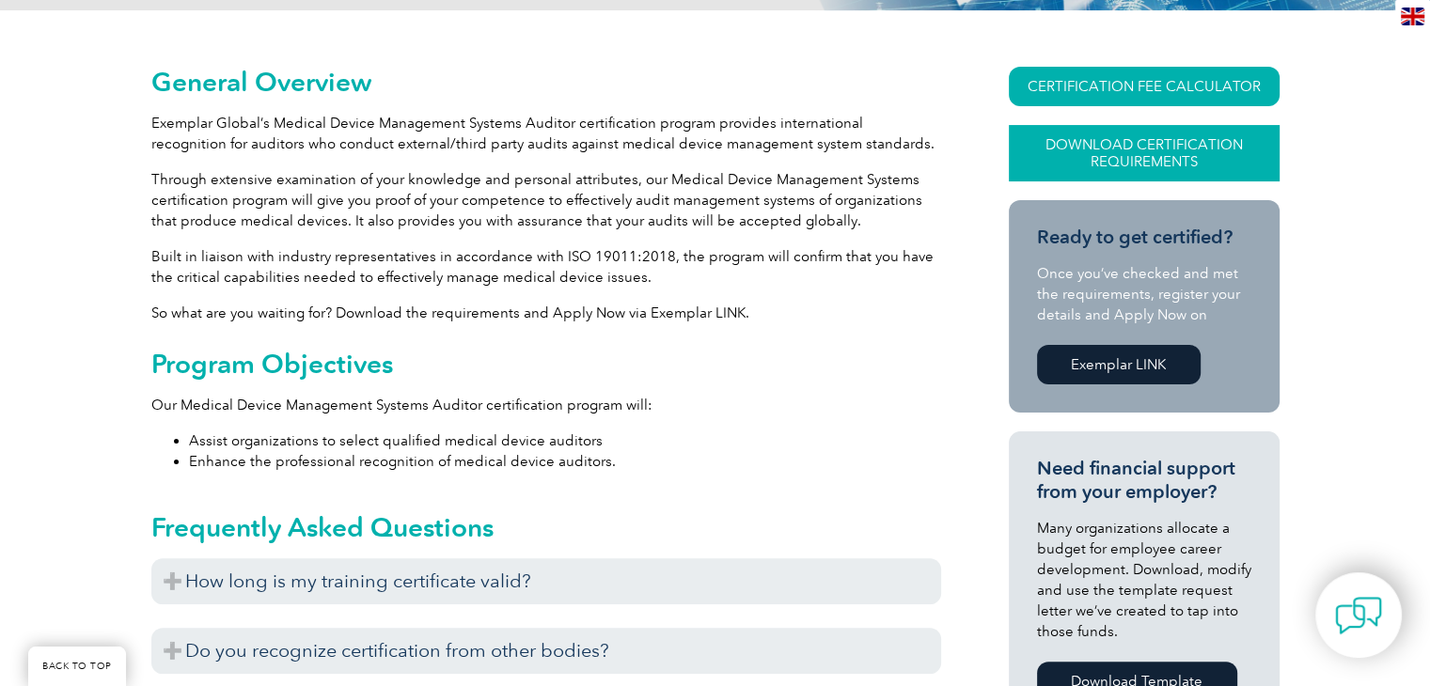
click at [1064, 155] on link "Download Certification Requirements" at bounding box center [1143, 153] width 271 height 56
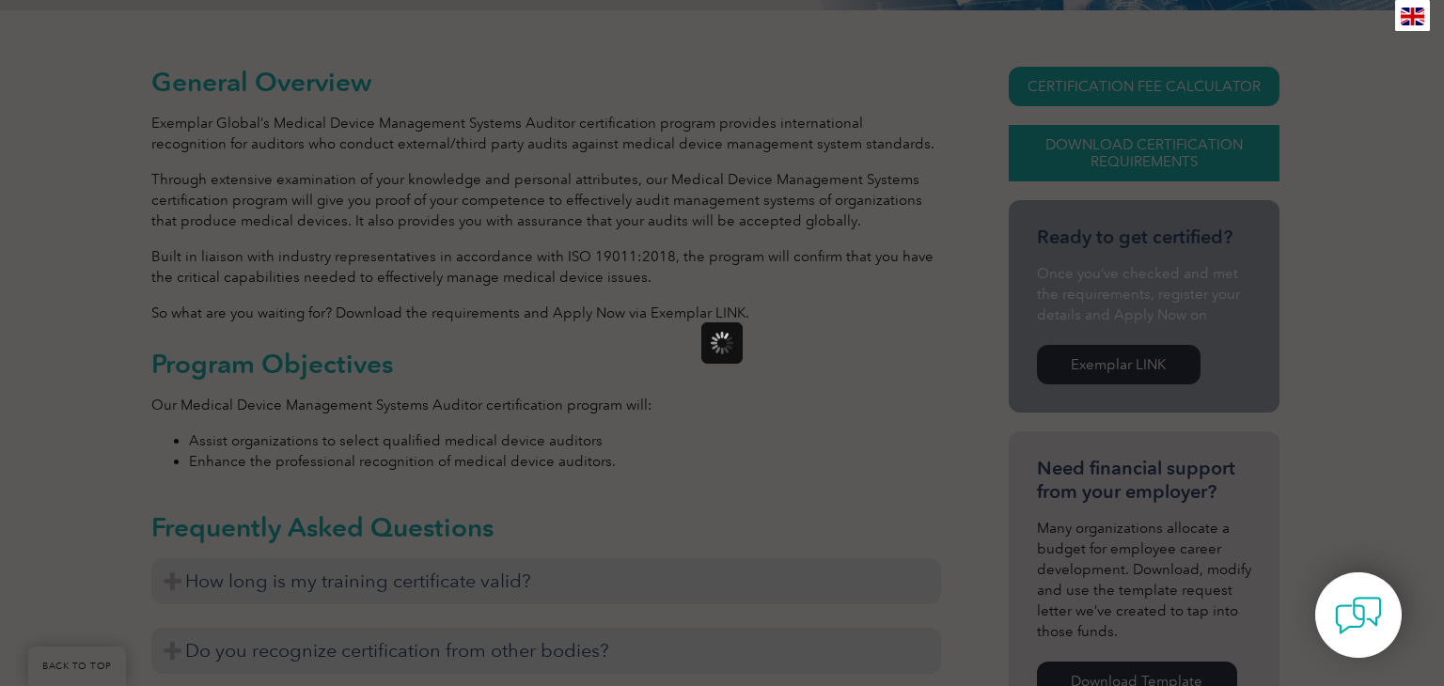
scroll to position [0, 0]
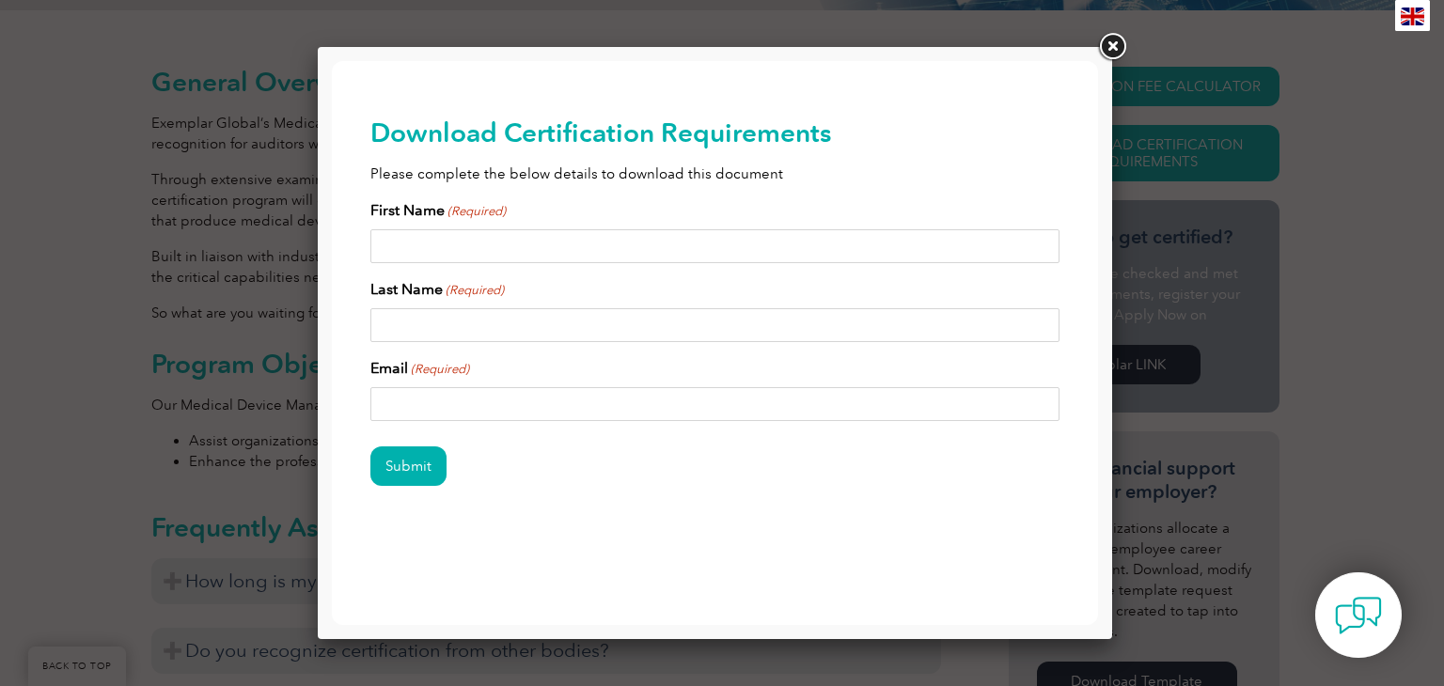
click at [554, 252] on input "First Name (Required)" at bounding box center [715, 246] width 690 height 34
type input "s"
type input "kh"
type input "sartajkaur@gmail.com"
click at [437, 465] on input "Submit" at bounding box center [408, 465] width 76 height 39
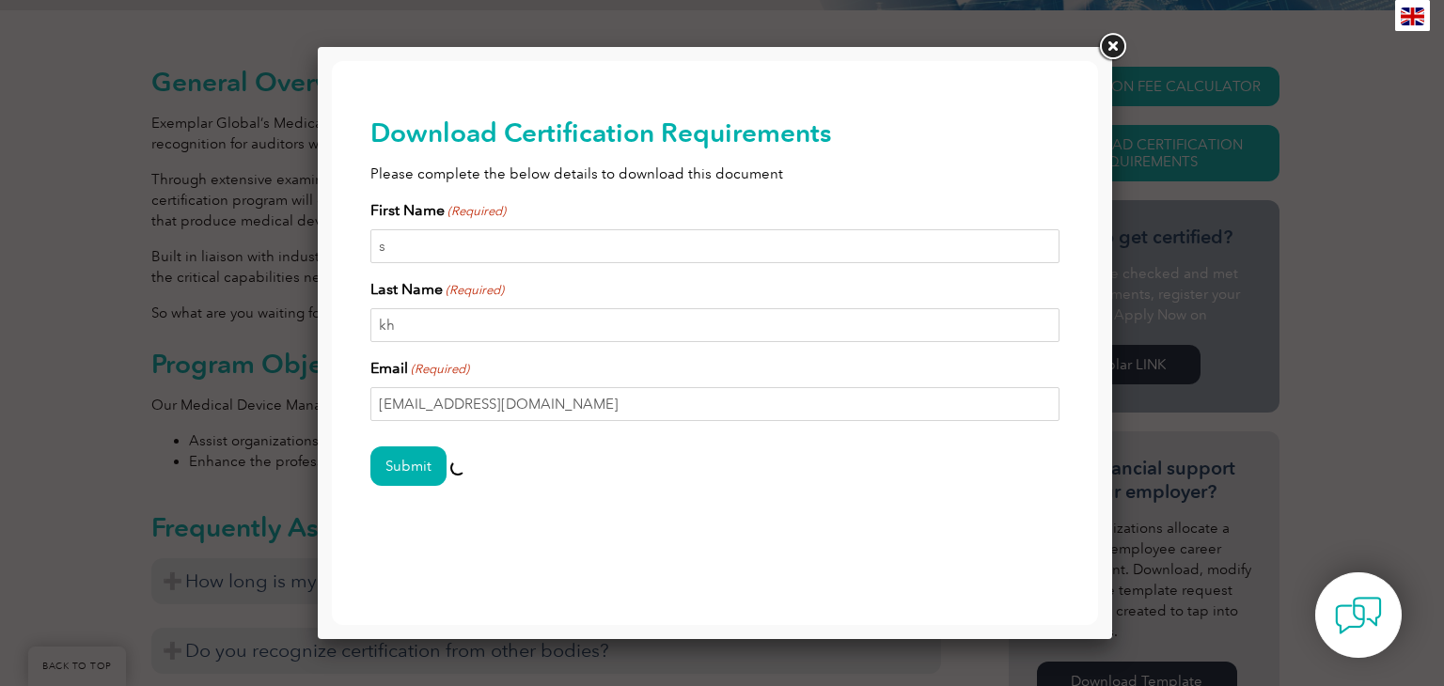
drag, startPoint x: 437, startPoint y: 465, endPoint x: 634, endPoint y: -41, distance: 543.7
click at [634, 61] on html "BACK TO TOP Leading the way to excellence Search" at bounding box center [715, 331] width 766 height 541
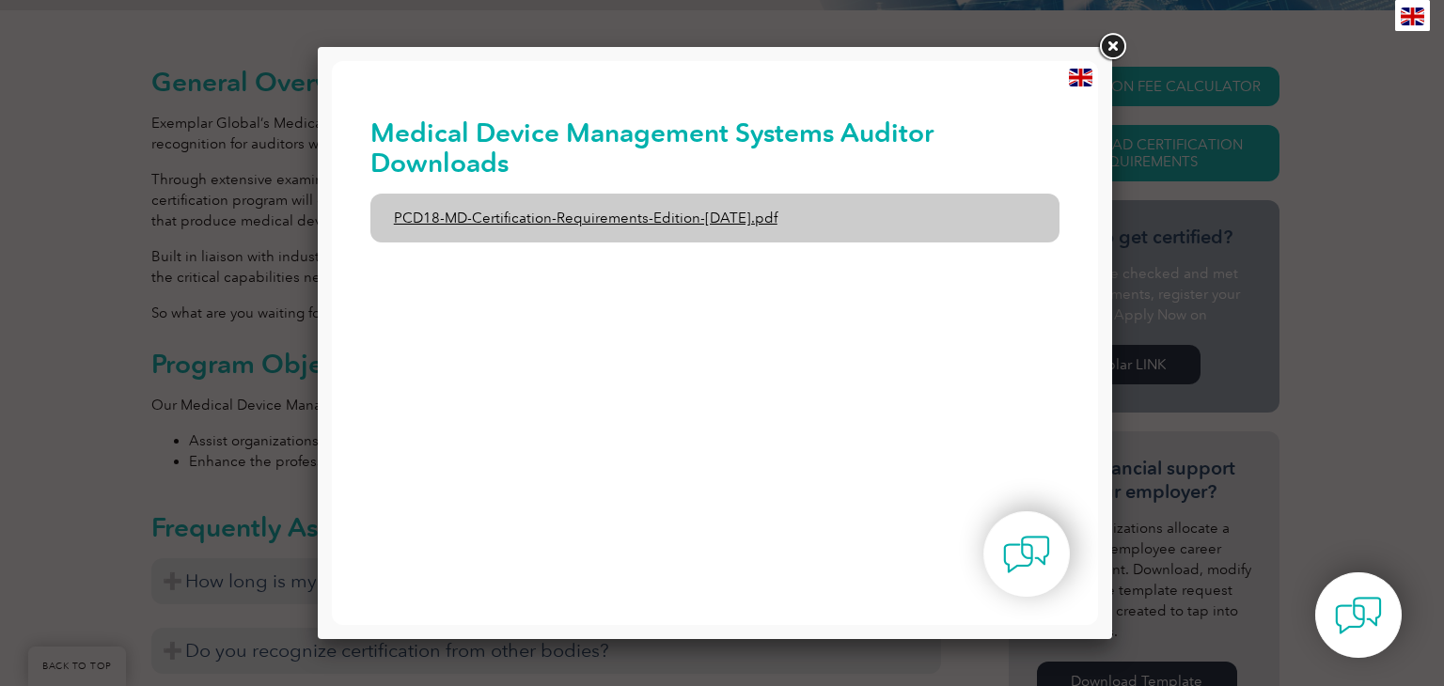
click at [685, 225] on link "PCD18-MD-Certification-Requirements-Edition-1-June-2020.pdf" at bounding box center [715, 218] width 690 height 49
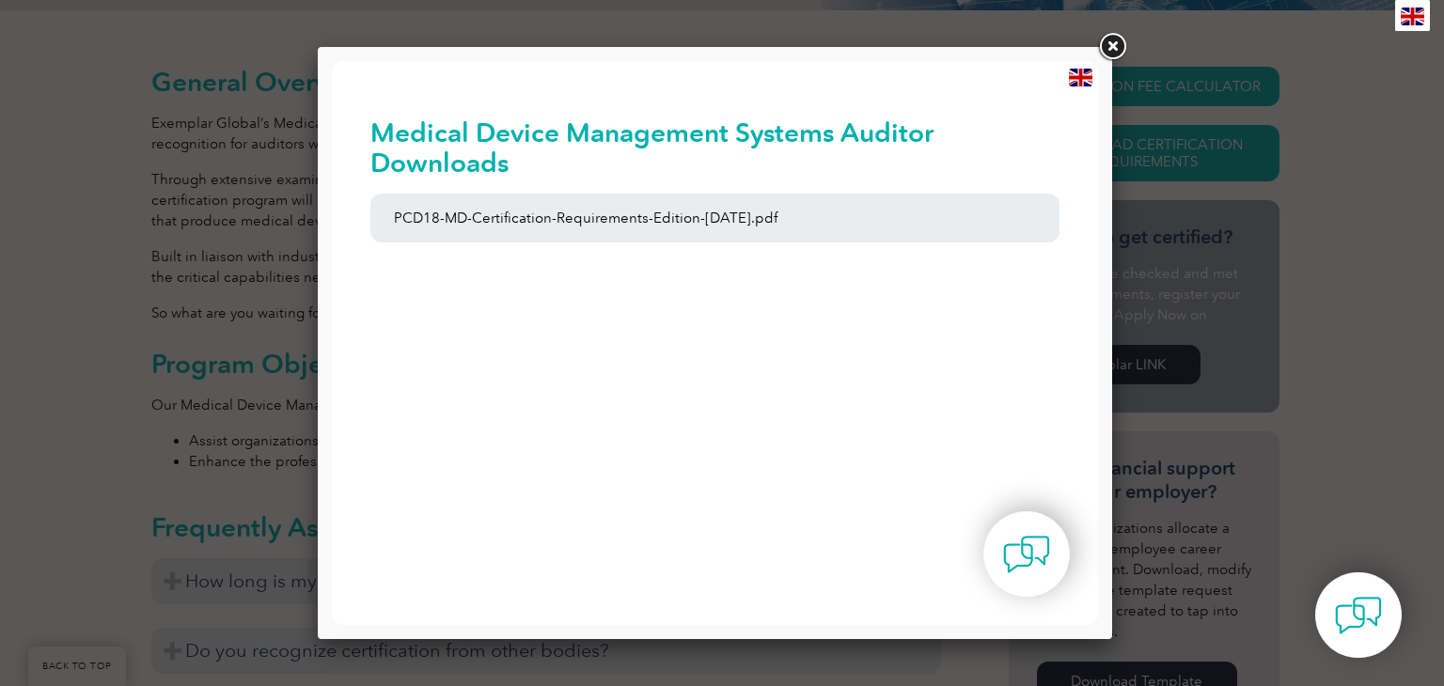
click at [1113, 42] on link at bounding box center [1112, 47] width 34 height 34
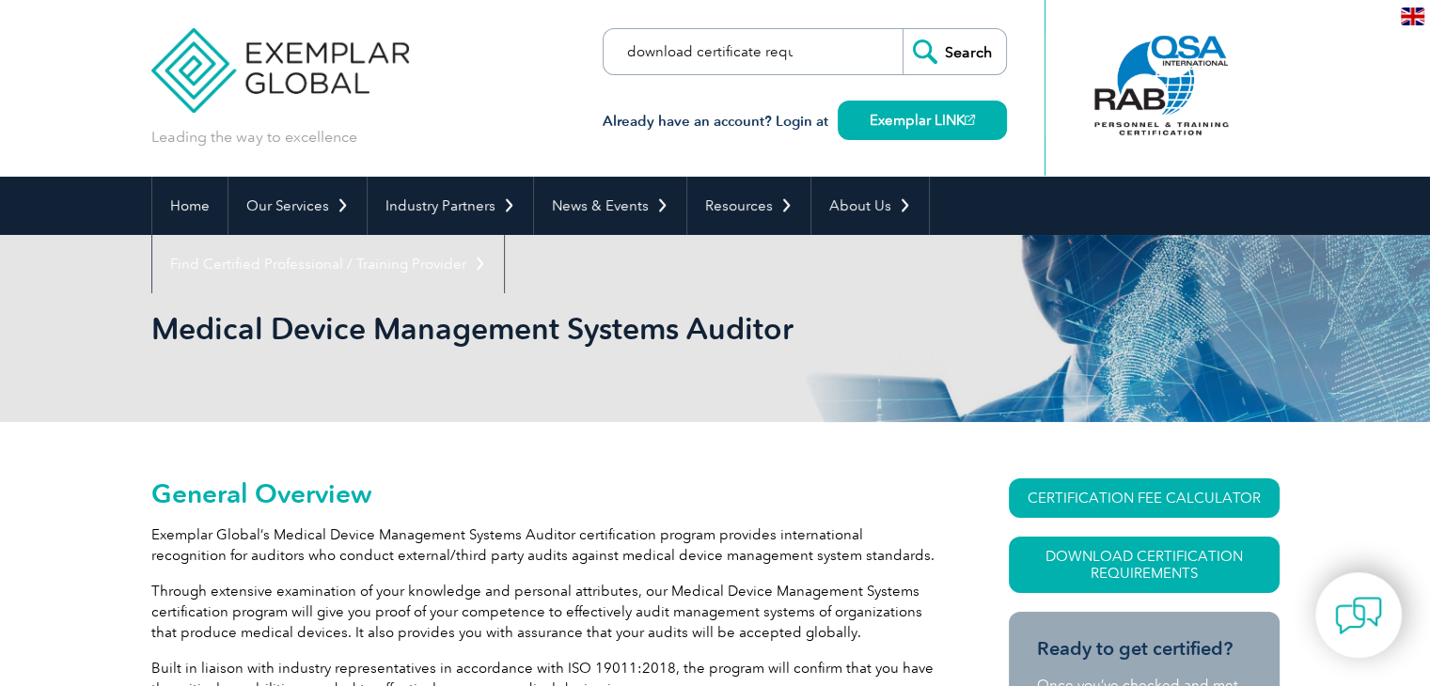
click at [673, 60] on input "download certificate requirements" at bounding box center [711, 51] width 197 height 45
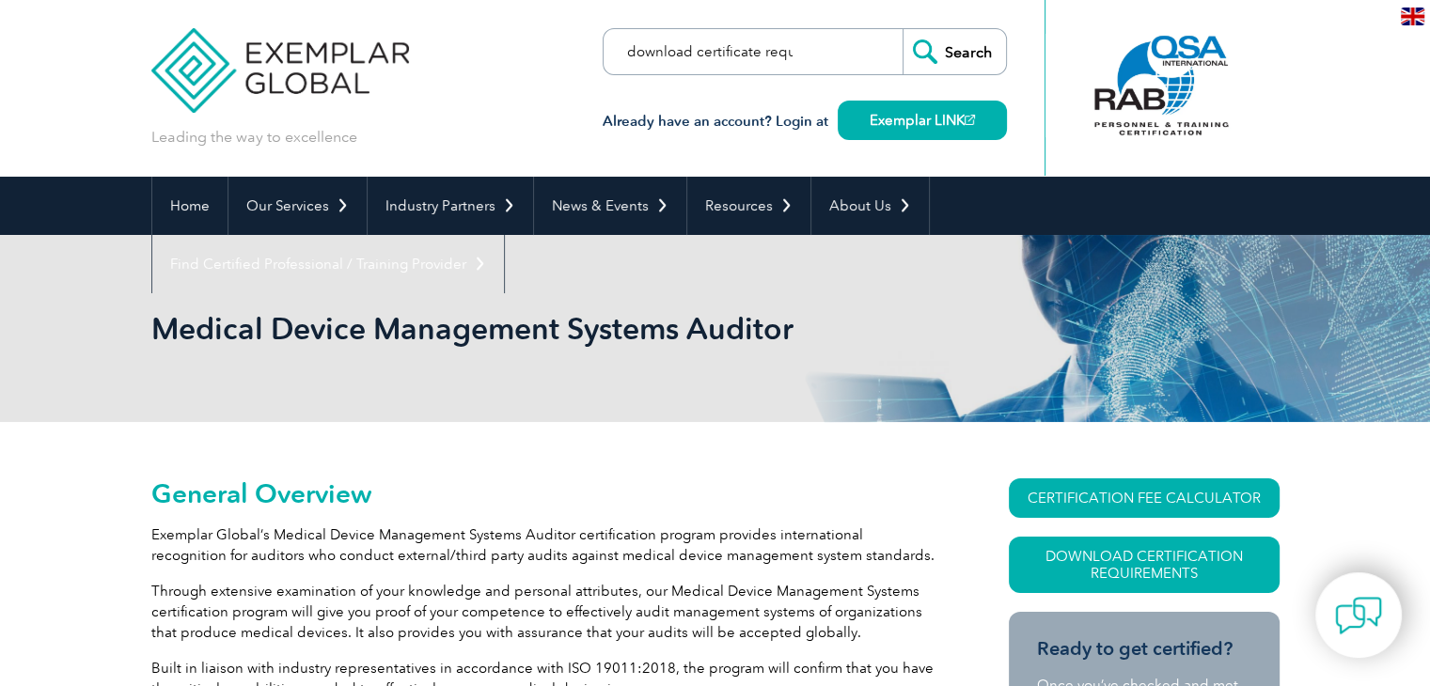
paste input "Exemplar Global-Certified Medical Devices Quality Management Systems Auditor co…"
type input "Exemplar Global-Certified Medical Devices Quality Management Systems Auditor co…"
click at [902, 29] on input "Search" at bounding box center [953, 51] width 103 height 45
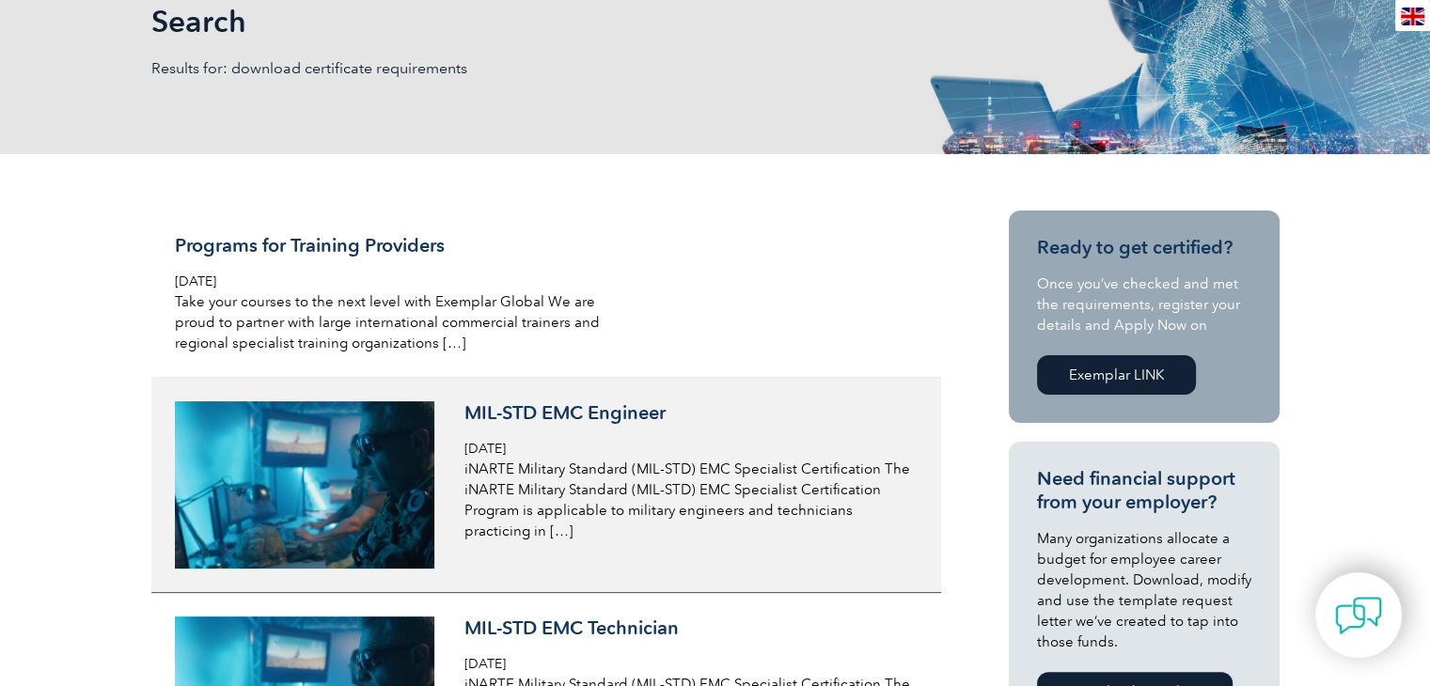
scroll to position [106, 0]
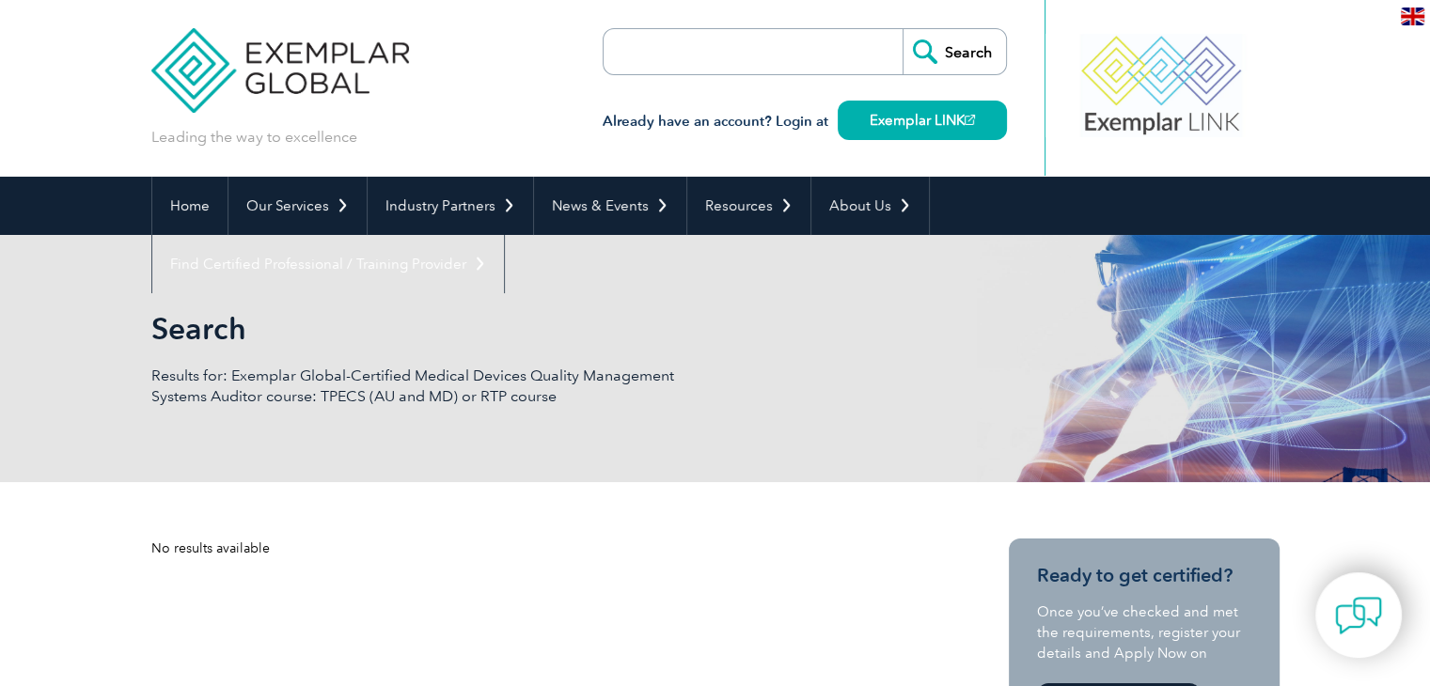
click at [735, 57] on input "search" at bounding box center [711, 51] width 197 height 45
paste input "TPECS"
type input "TPECS"
click at [902, 29] on input "Search" at bounding box center [953, 51] width 103 height 45
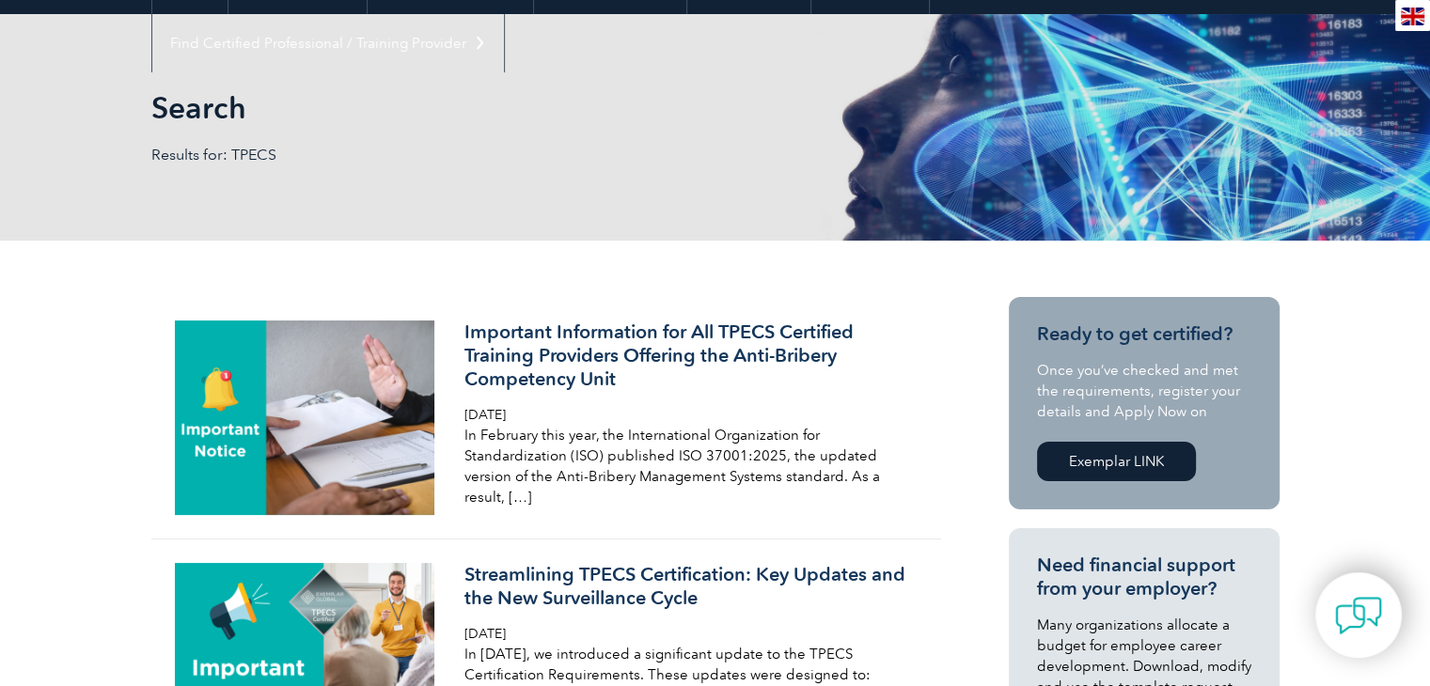
scroll to position [84, 0]
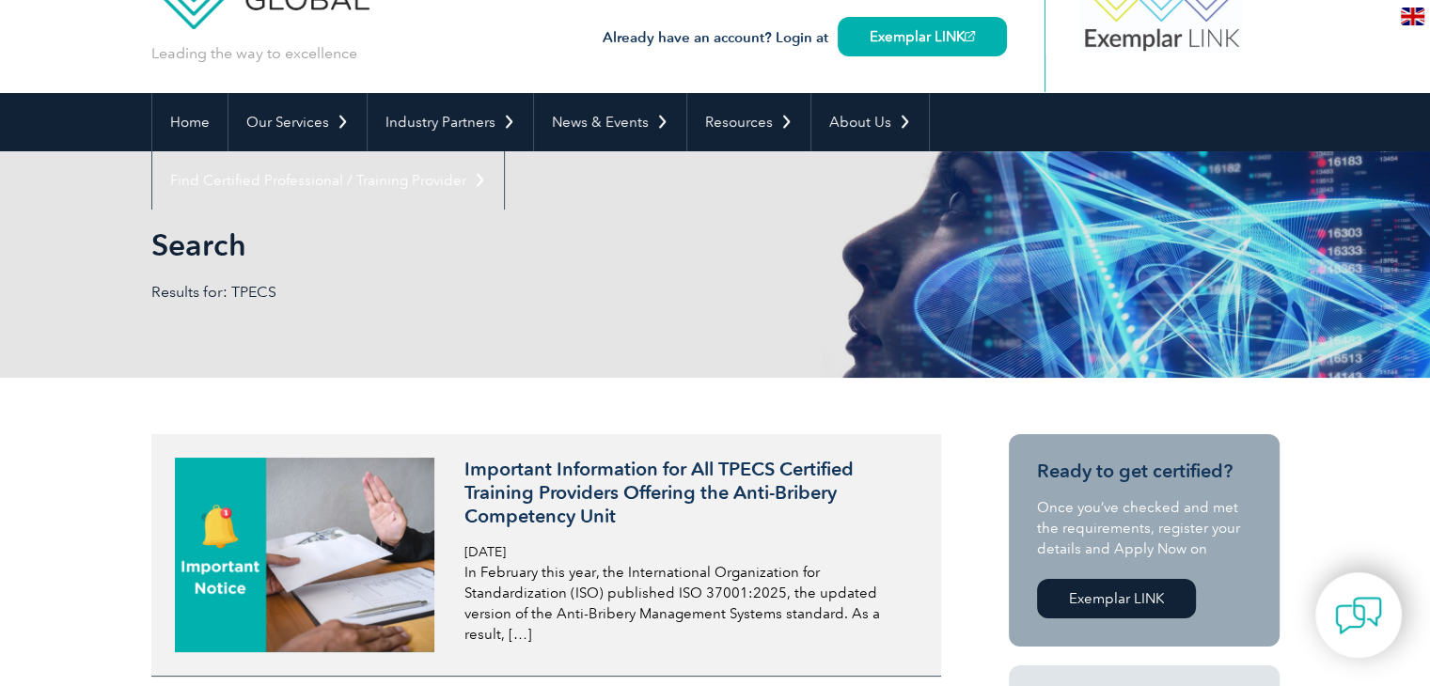
click at [563, 496] on h3 "Important Information for All TPECS Certified Training Providers Offering the A…" at bounding box center [686, 493] width 445 height 70
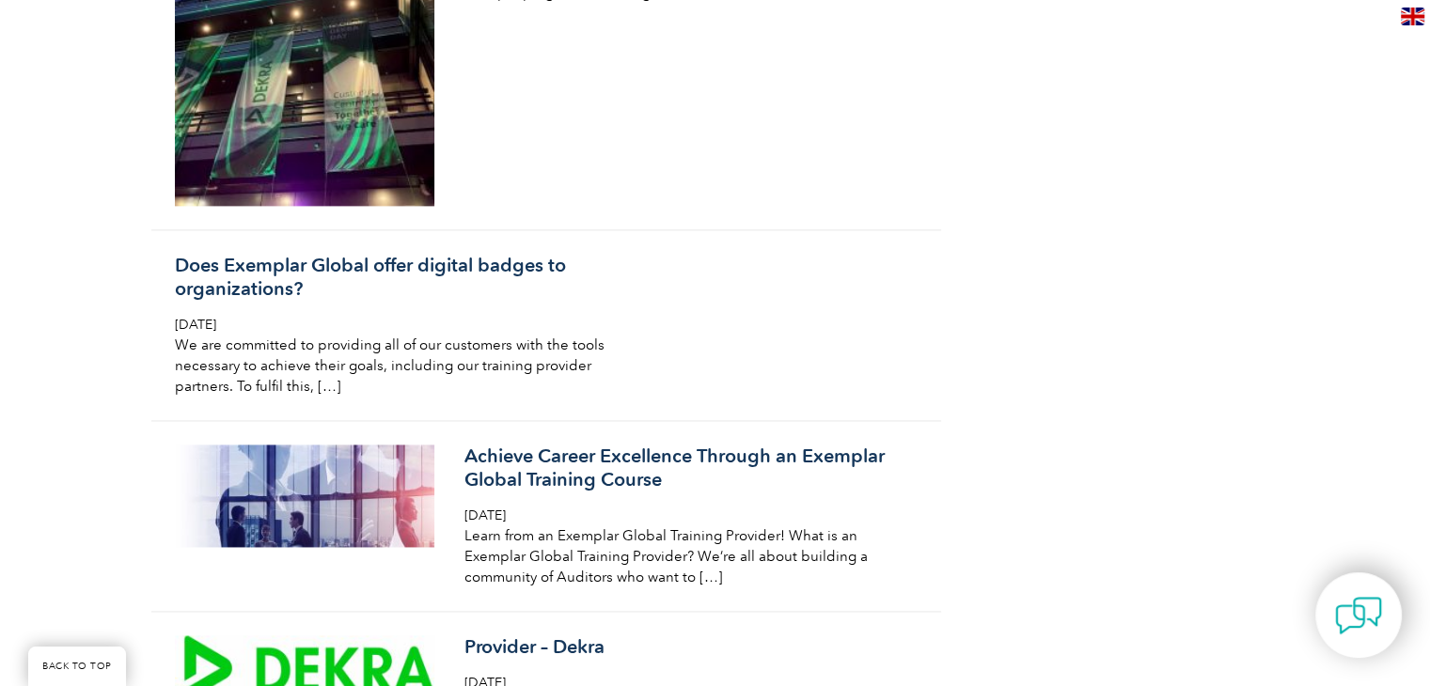
scroll to position [2715, 0]
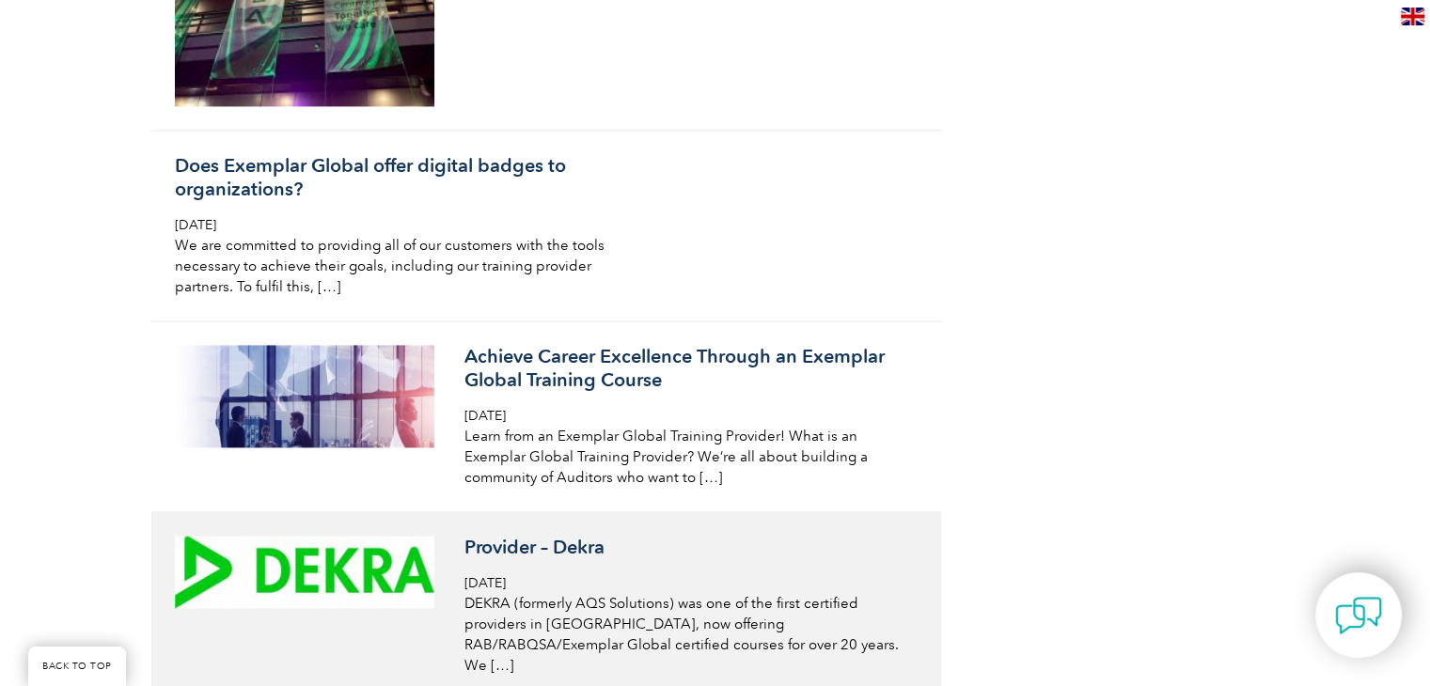
click at [524, 539] on h3 "Provider – Dekra" at bounding box center [686, 547] width 445 height 23
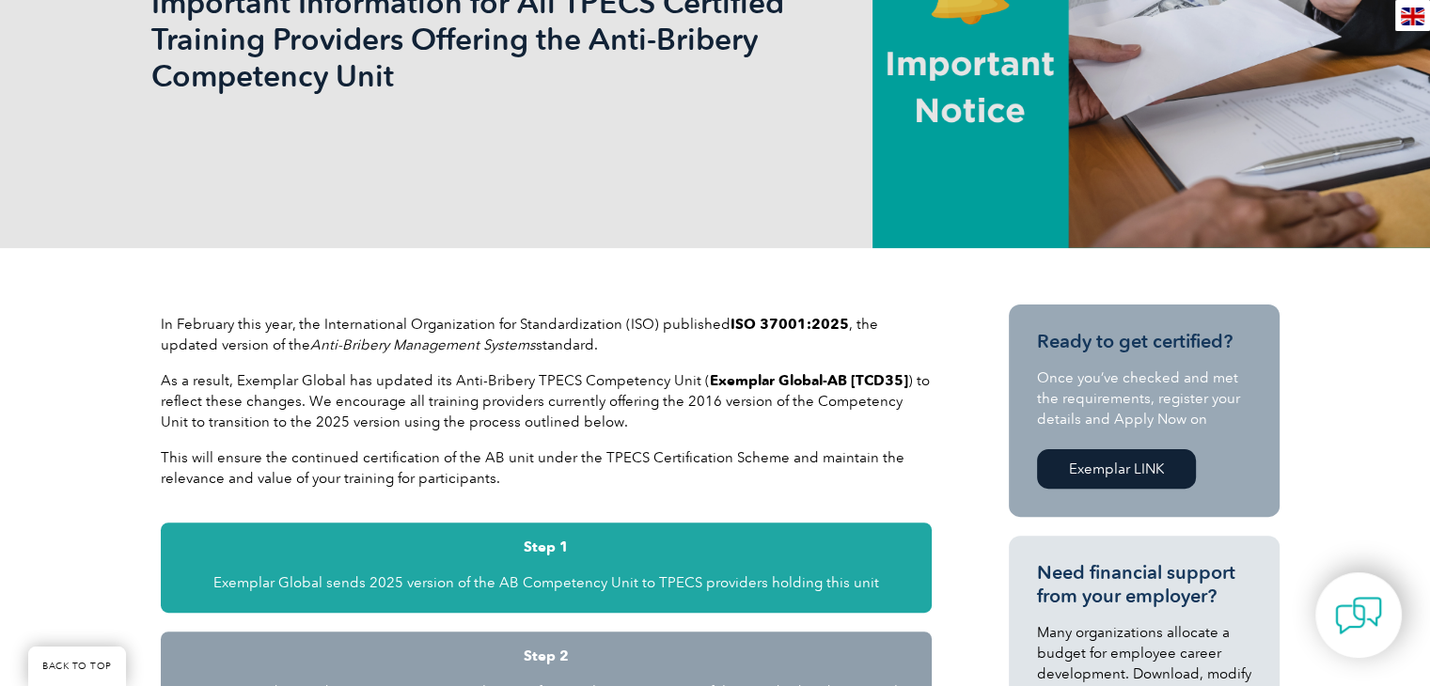
scroll to position [376, 0]
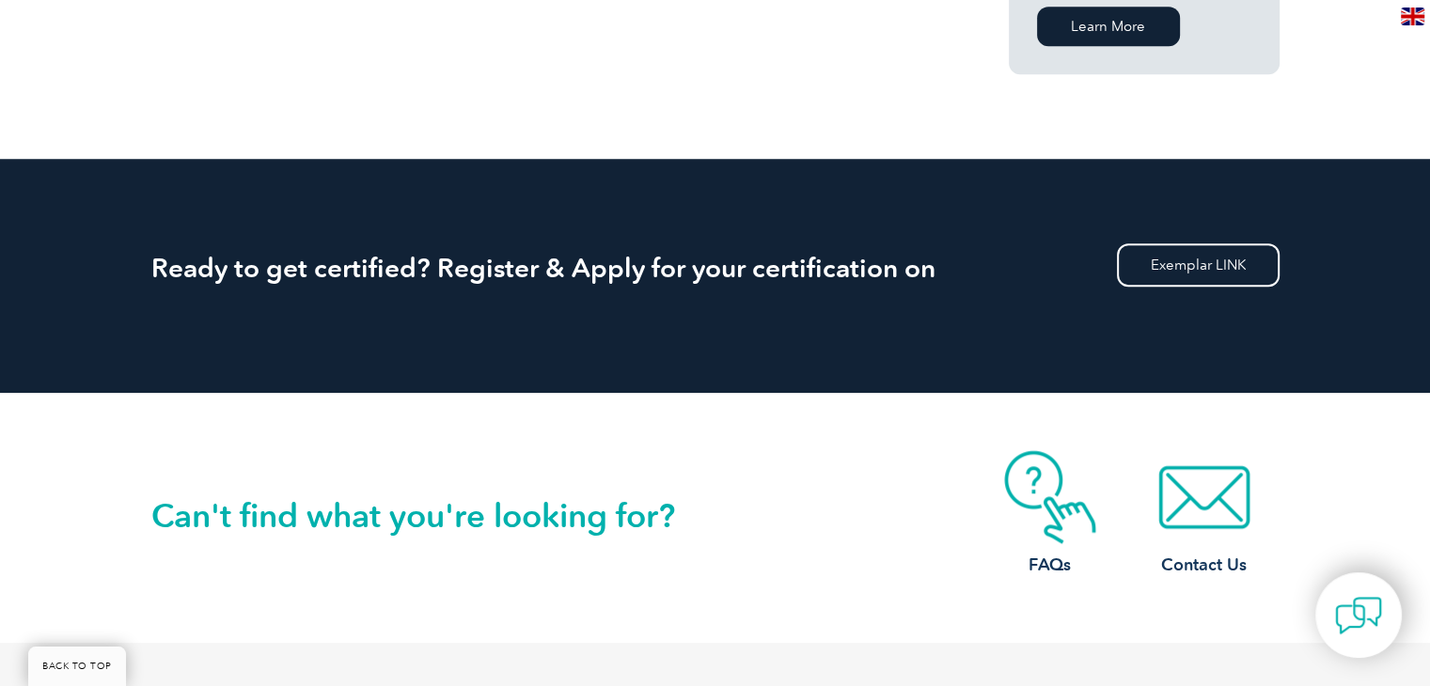
scroll to position [1786, 0]
